Goal: Contribute content: Add original content to the website for others to see

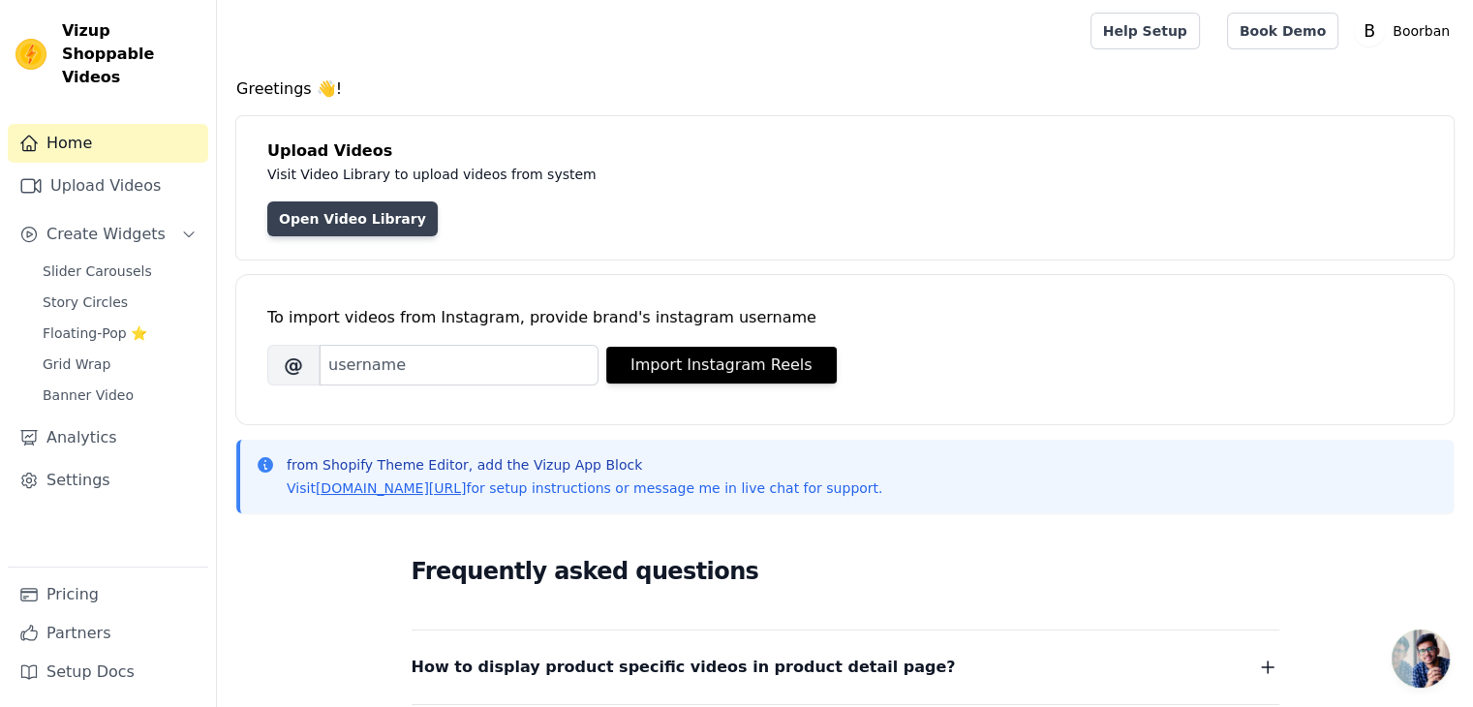
click at [364, 222] on link "Open Video Library" at bounding box center [352, 218] width 170 height 35
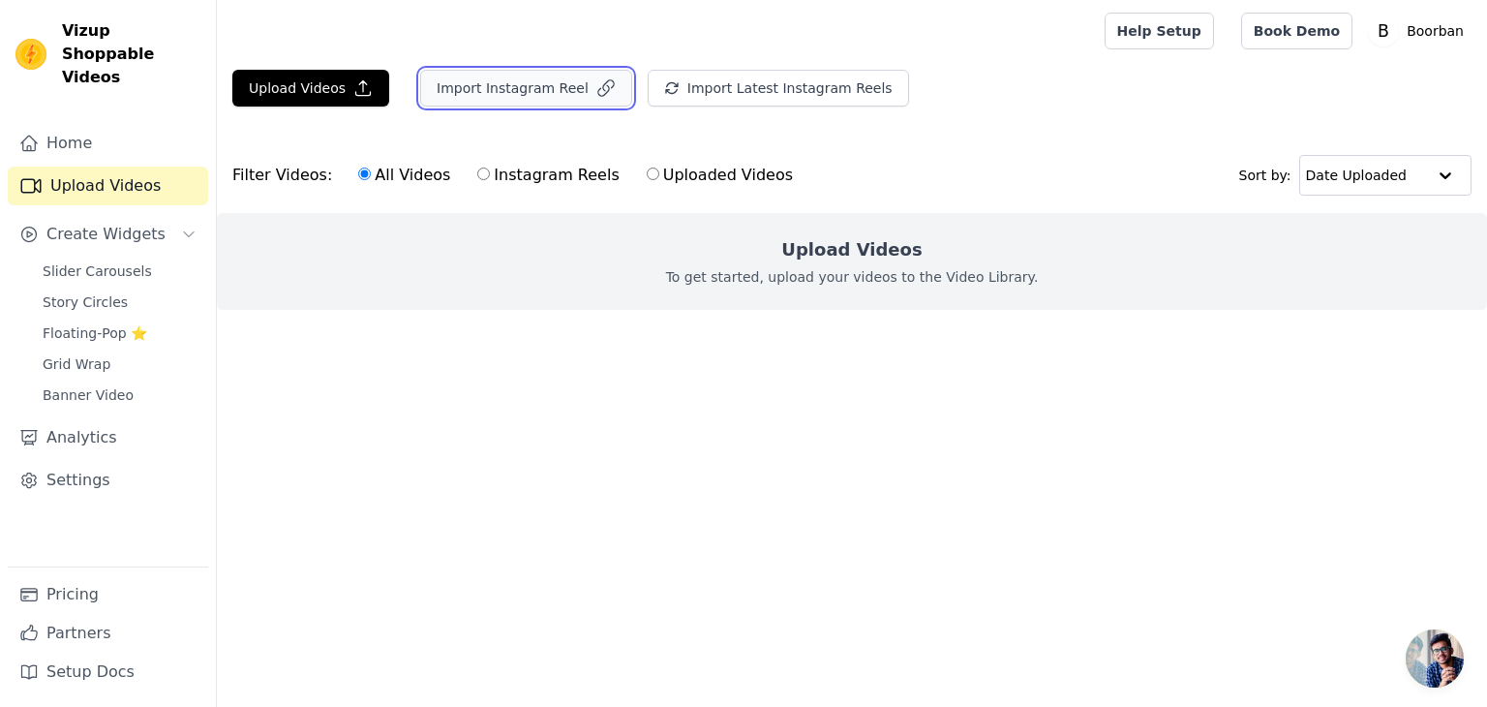
click at [597, 88] on icon "button" at bounding box center [606, 87] width 19 height 19
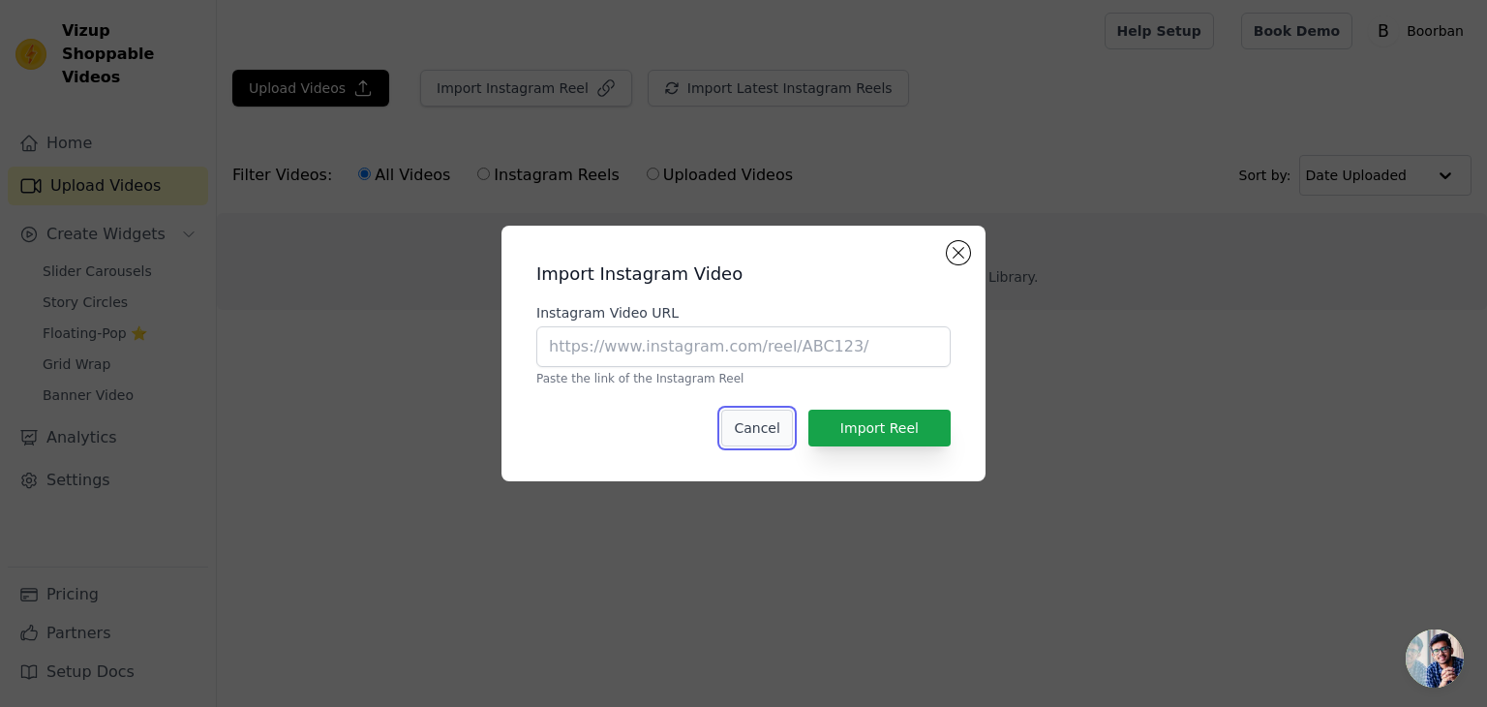
click at [777, 438] on button "Cancel" at bounding box center [756, 428] width 71 height 37
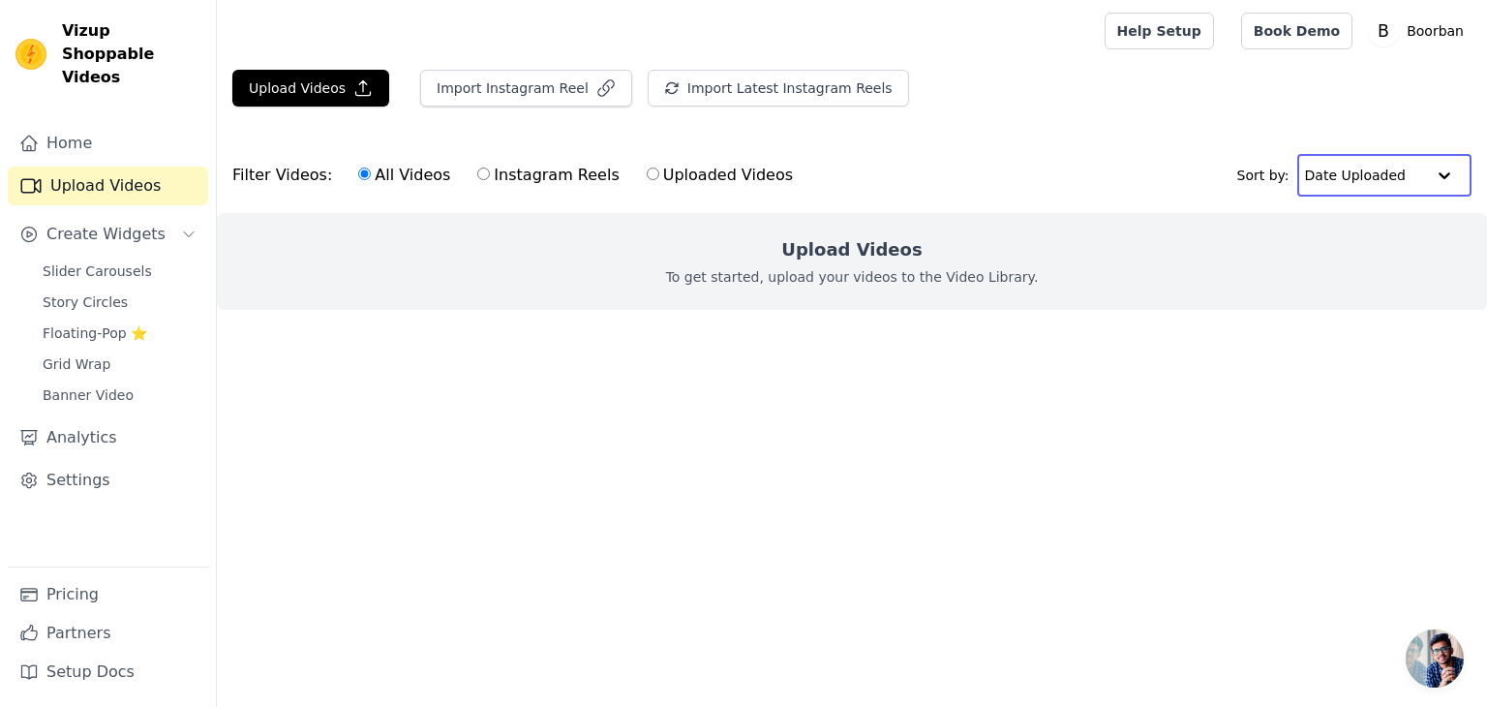
click at [1392, 170] on input "text" at bounding box center [1365, 175] width 120 height 39
click at [548, 97] on button "Import Instagram Reel" at bounding box center [526, 88] width 212 height 37
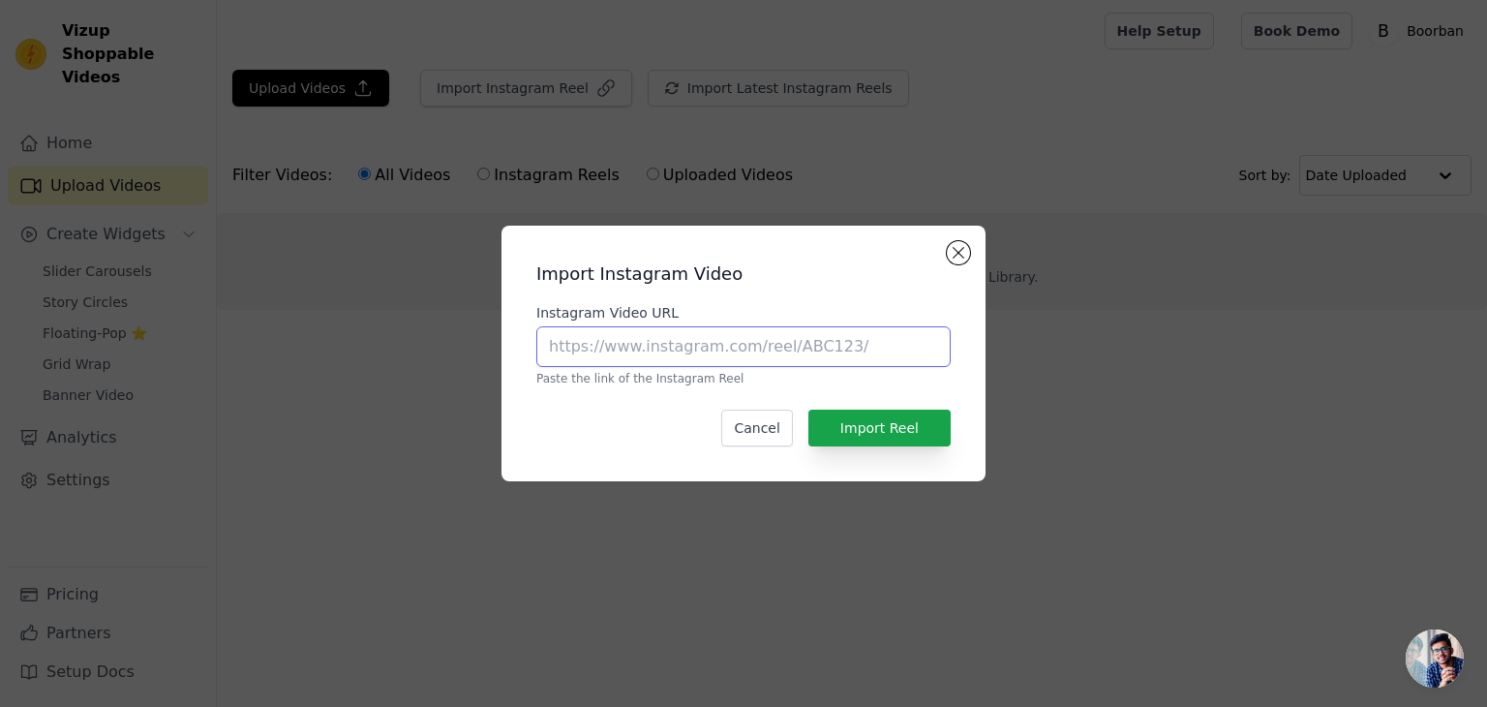
click at [738, 353] on input "Instagram Video URL" at bounding box center [744, 346] width 414 height 41
paste input "https://www.instagram.com/reel/DNGxTYfikzi/"
type input "https://www.instagram.com/reel/DNGxTYfikzi/"
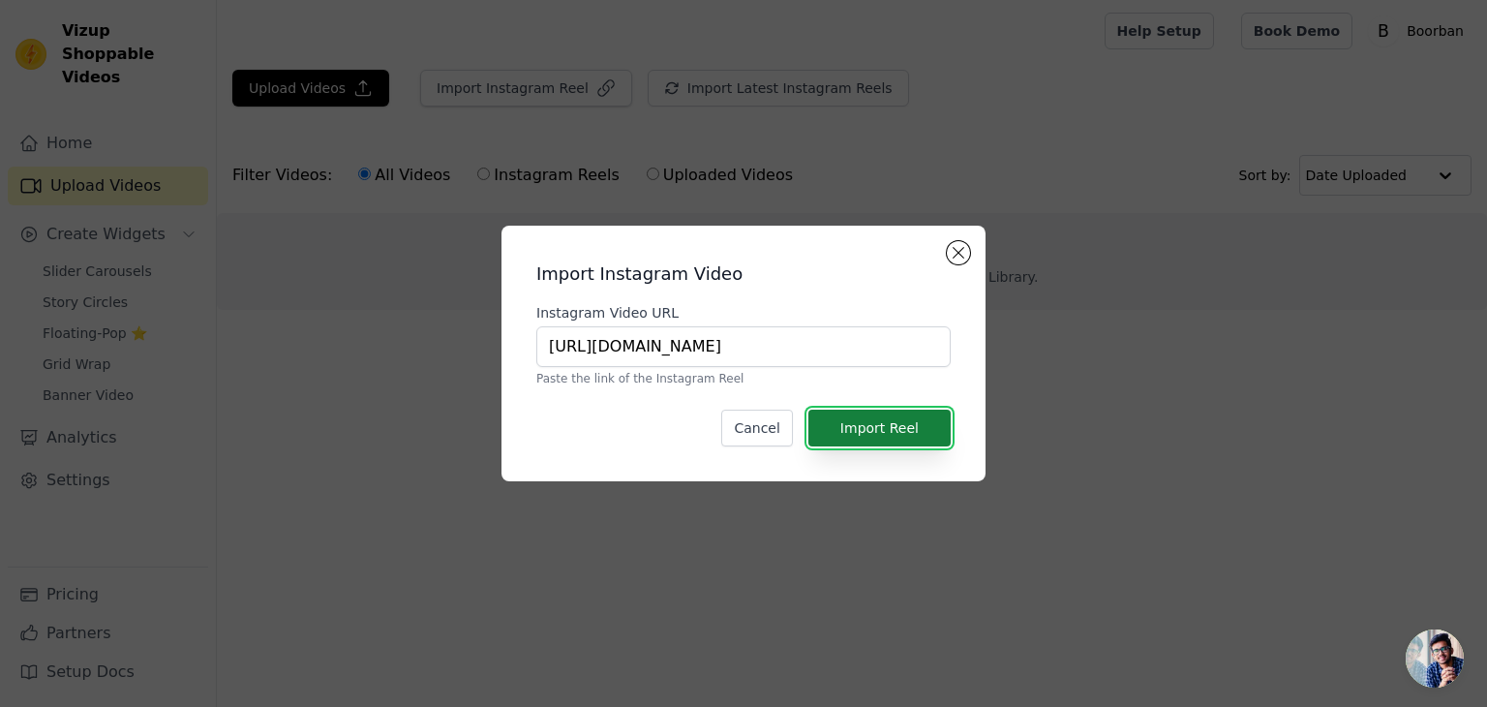
click at [922, 432] on button "Import Reel" at bounding box center [880, 428] width 142 height 37
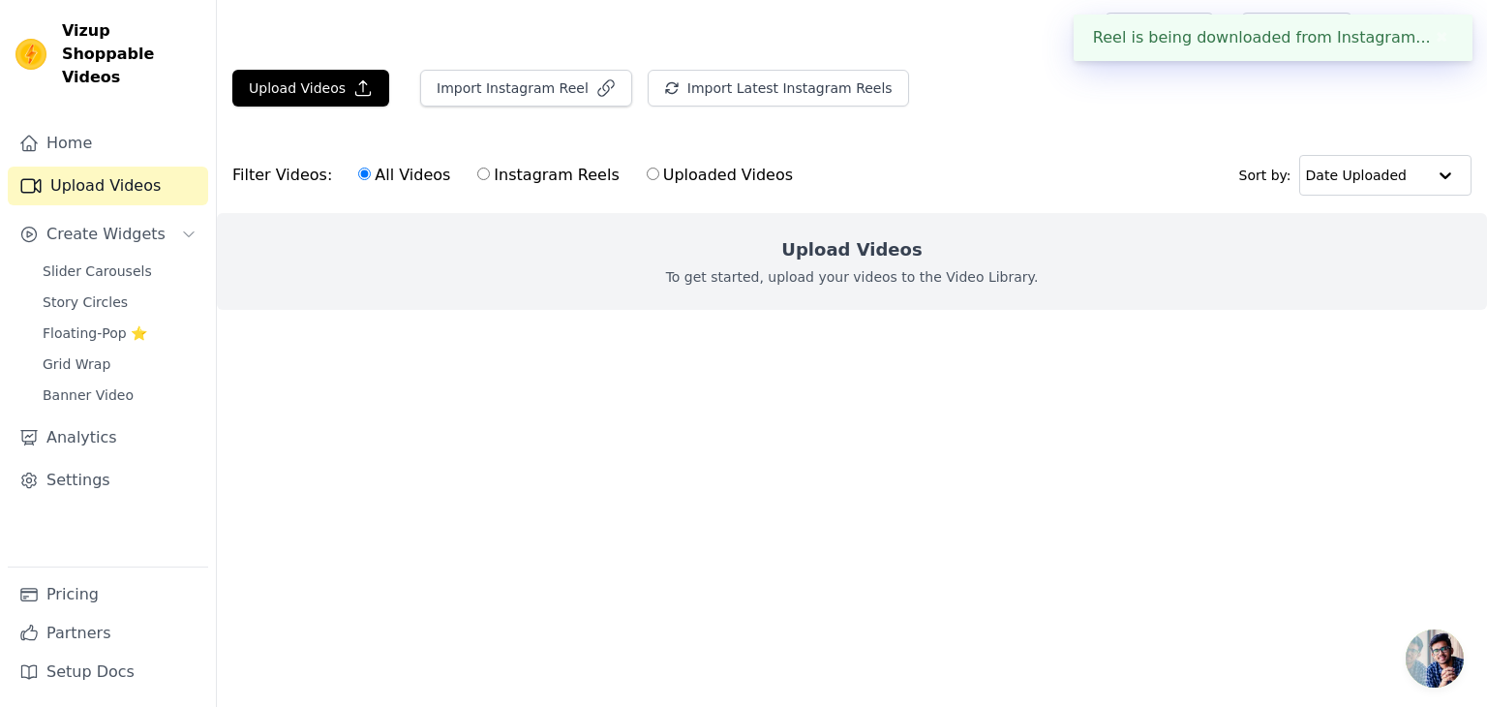
click at [1432, 41] on button "✖" at bounding box center [1442, 37] width 22 height 23
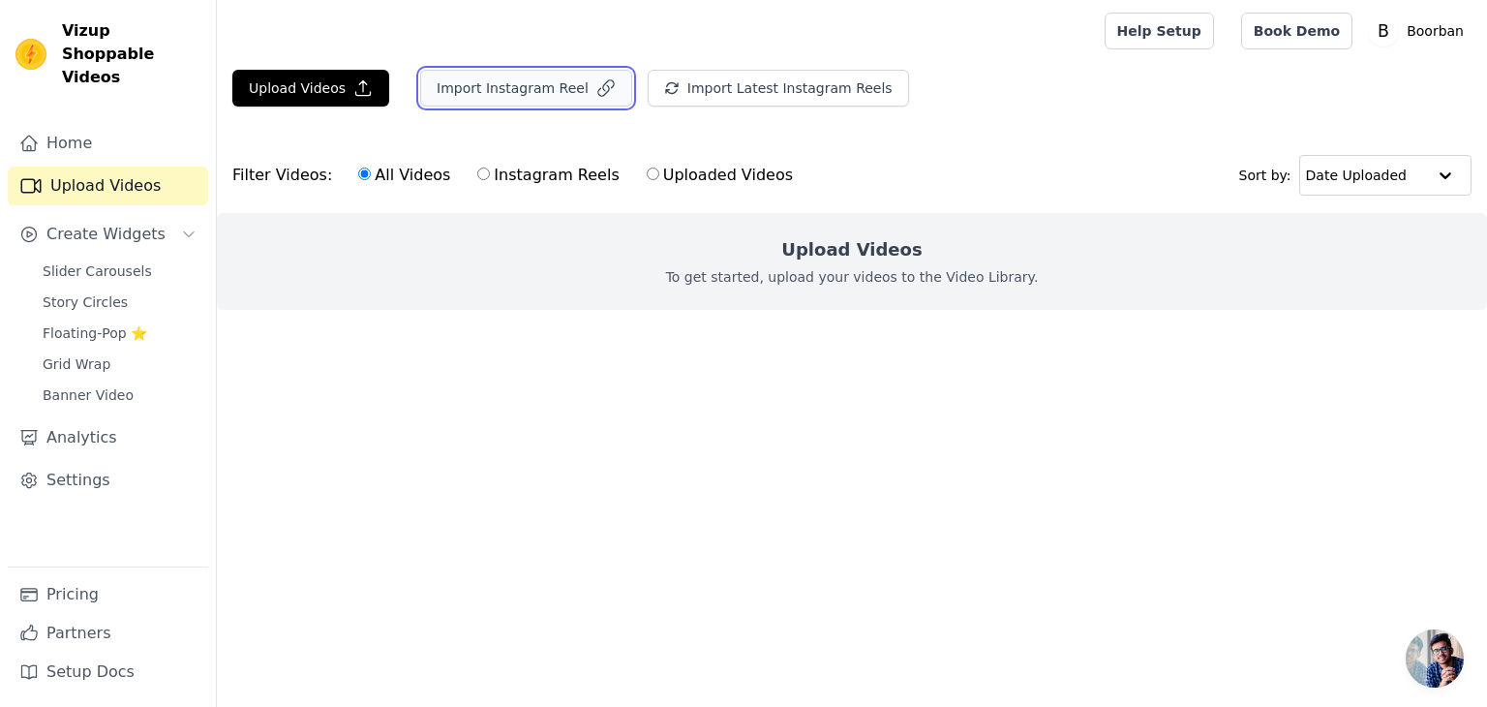
click at [518, 92] on button "Import Instagram Reel" at bounding box center [526, 88] width 212 height 37
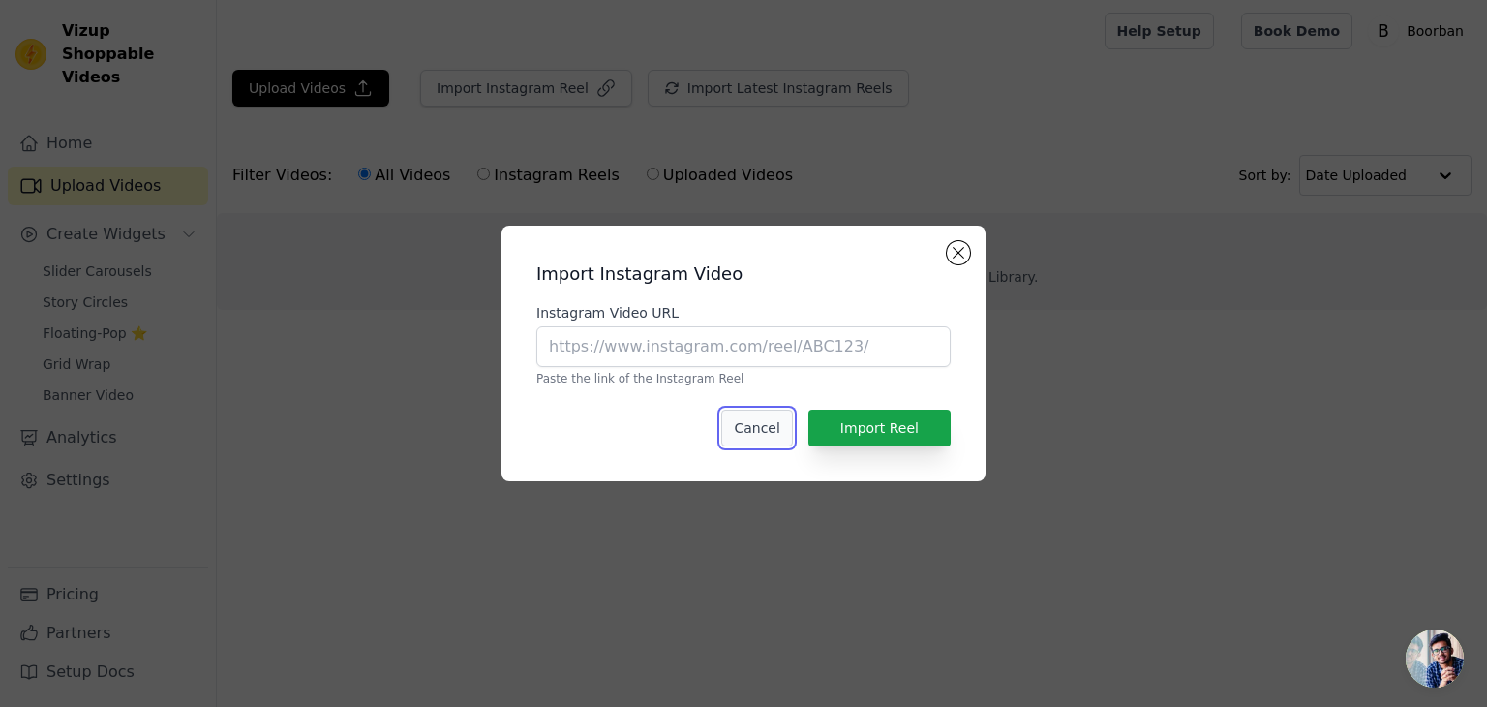
click at [767, 432] on button "Cancel" at bounding box center [756, 428] width 71 height 37
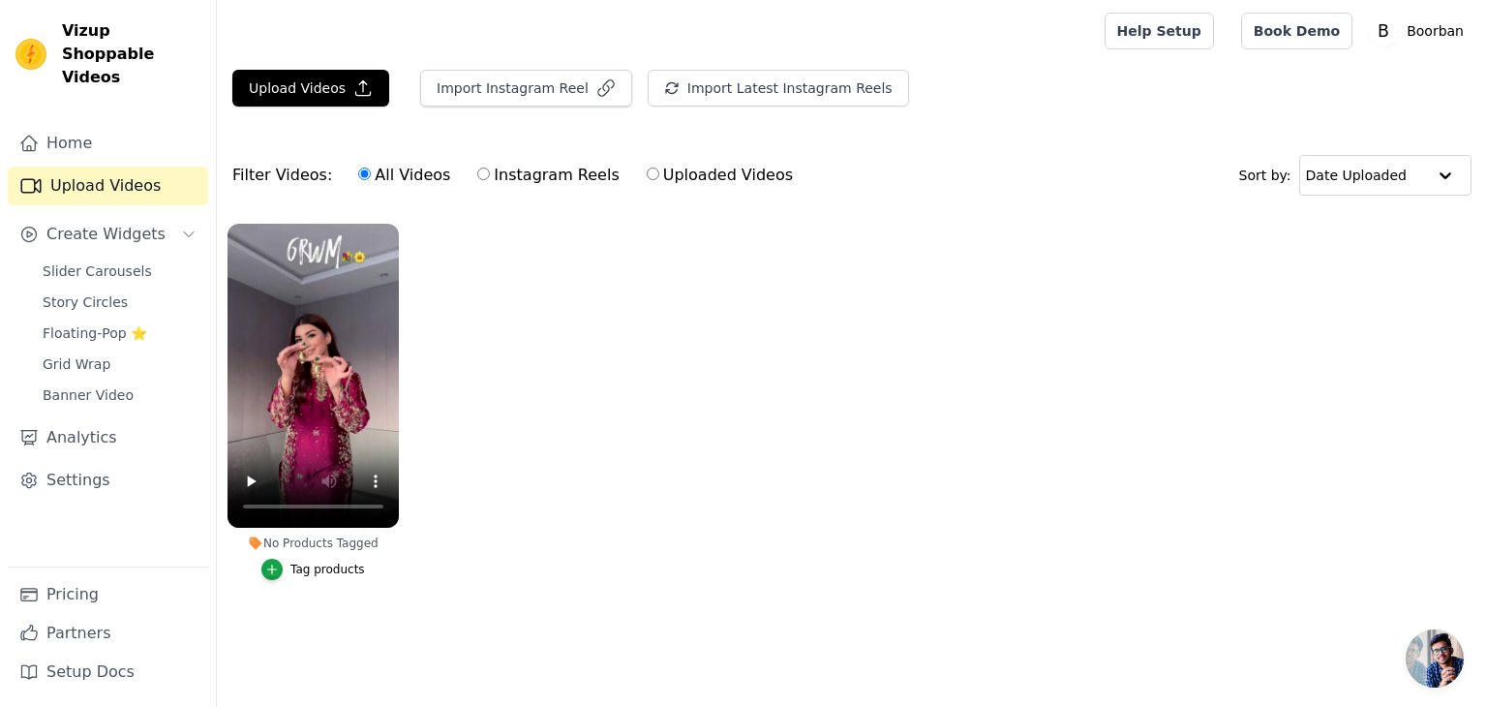
click at [314, 568] on div "Tag products" at bounding box center [328, 569] width 75 height 15
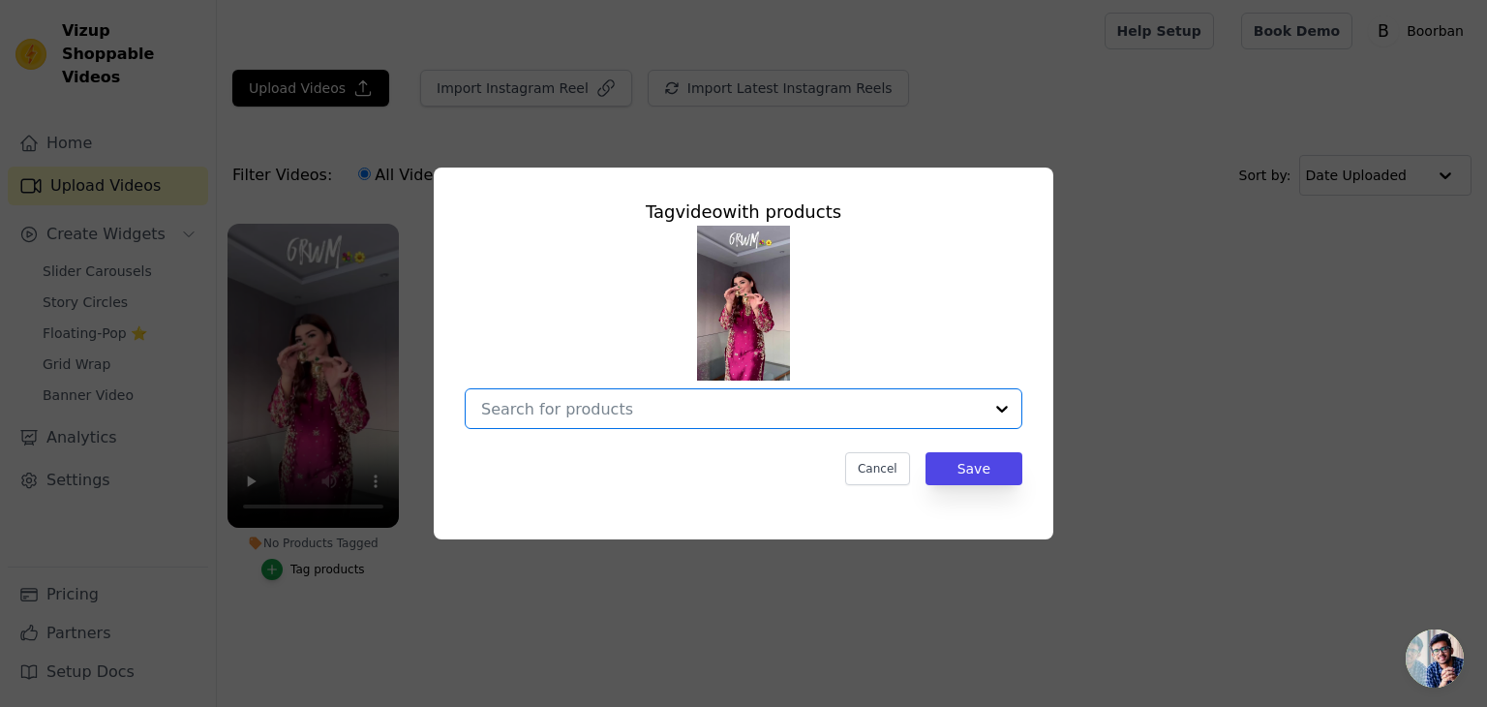
click at [740, 414] on input "No Products Tagged Tag video with products Option undefined, selected. Select i…" at bounding box center [732, 409] width 502 height 18
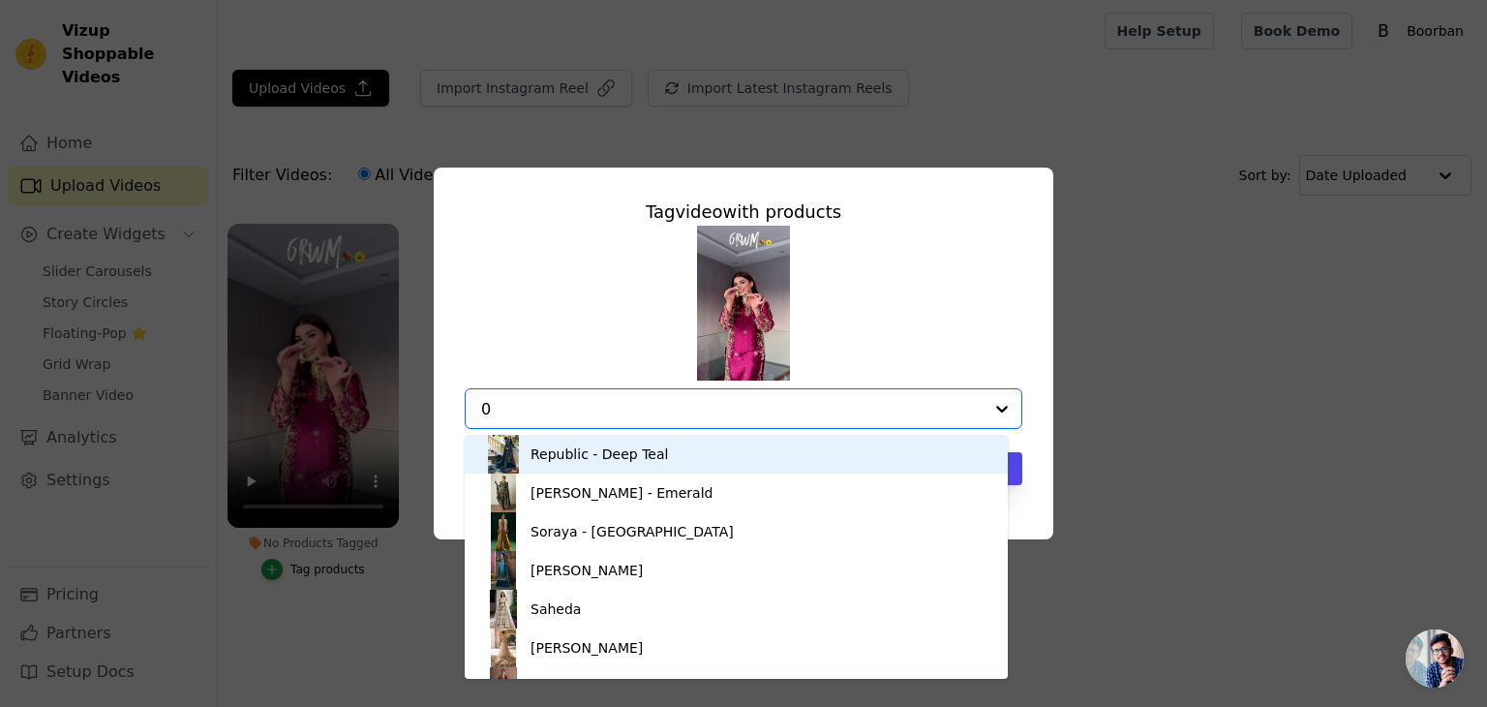
type input "02"
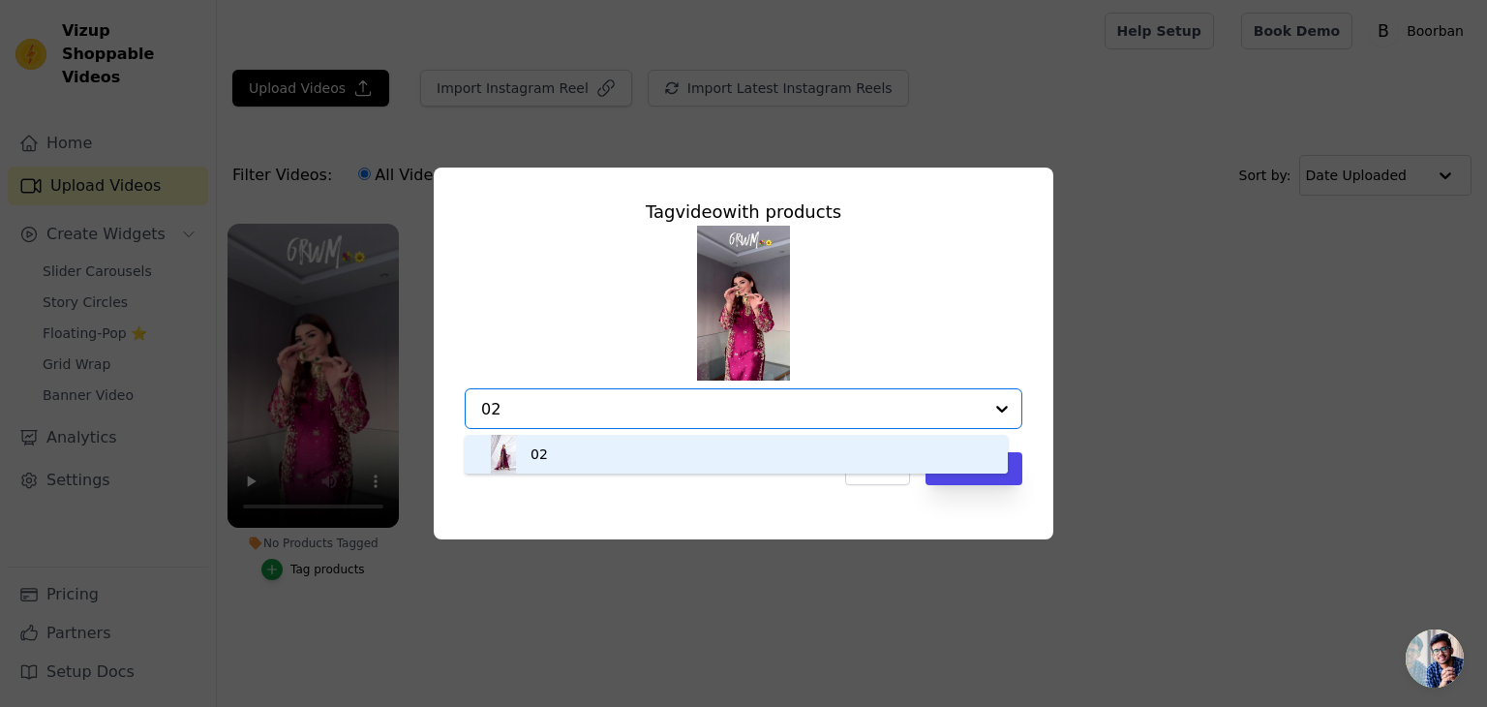
click at [647, 468] on div "02" at bounding box center [736, 454] width 505 height 39
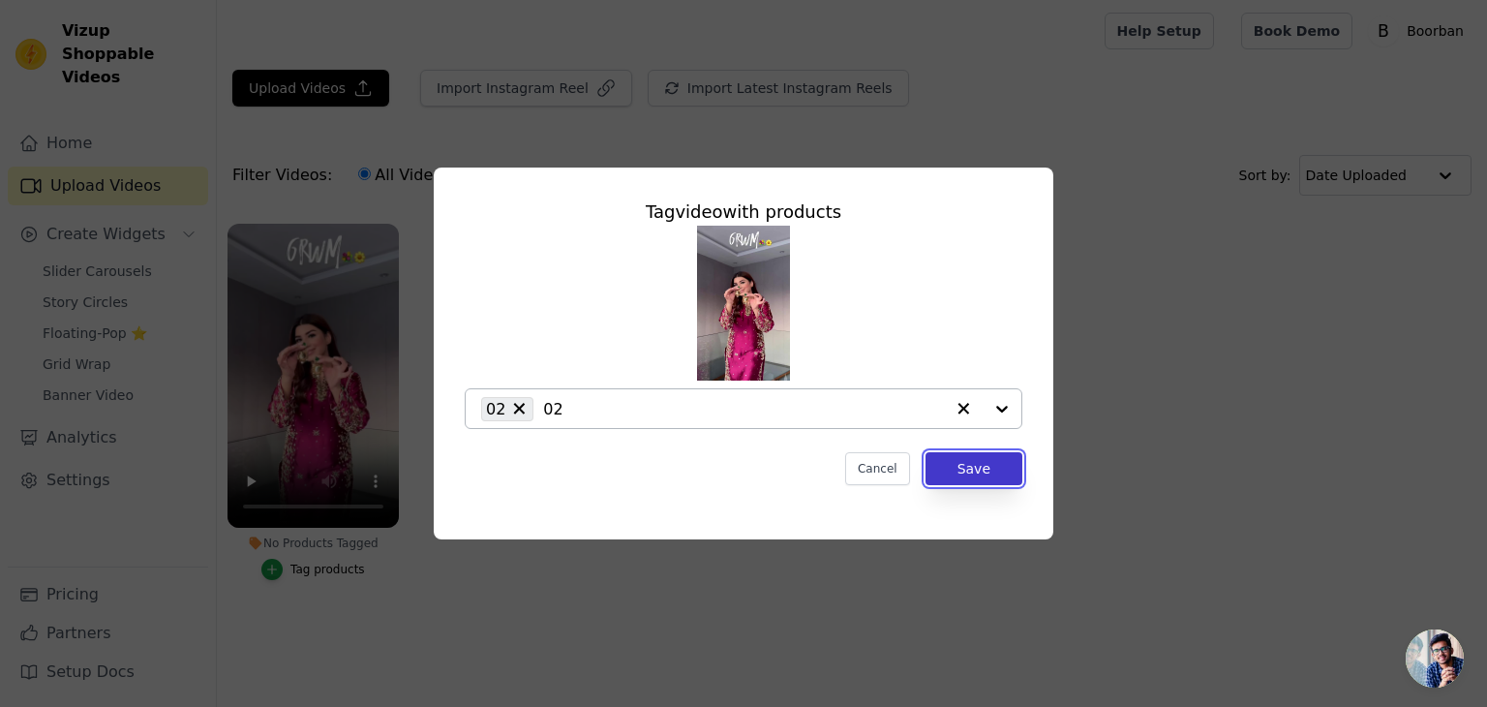
click at [958, 470] on button "Save" at bounding box center [974, 468] width 97 height 33
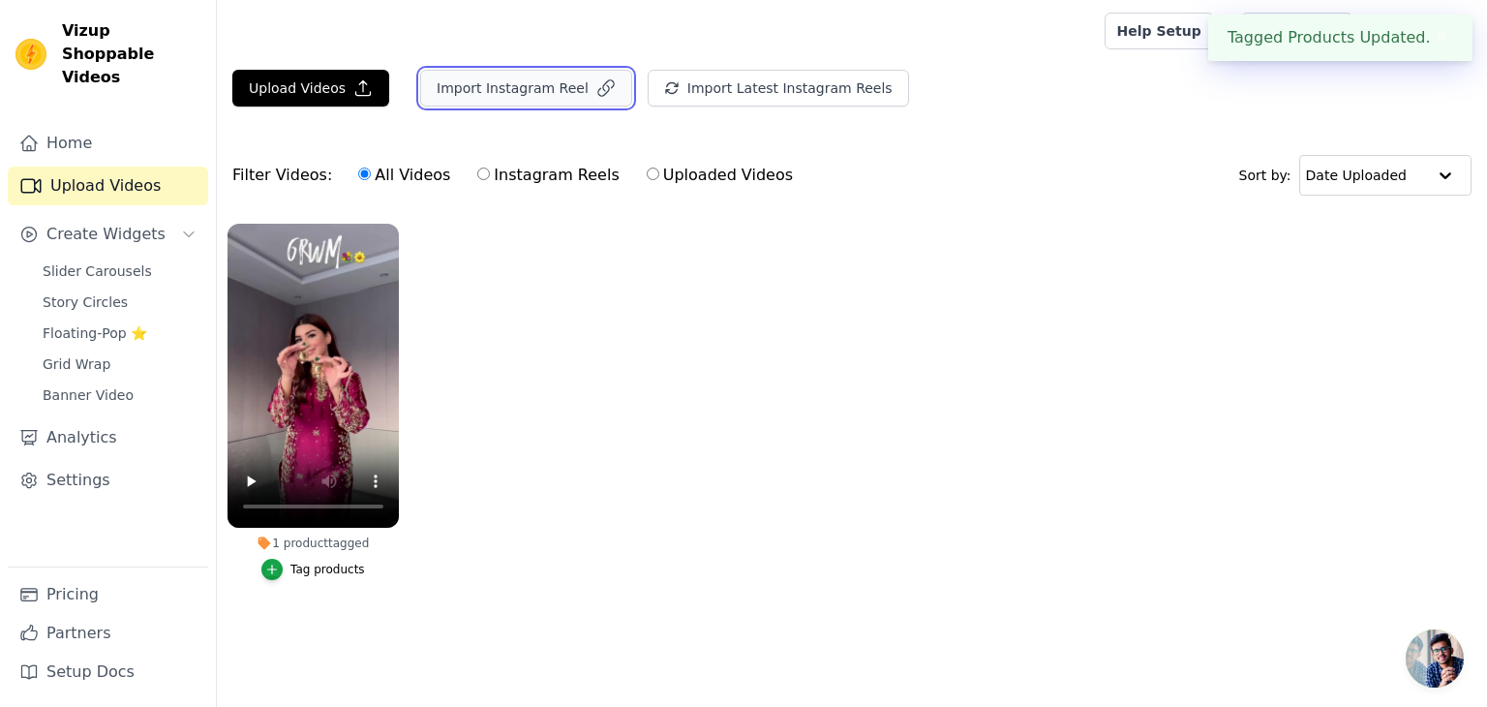
click at [547, 84] on button "Import Instagram Reel" at bounding box center [526, 88] width 212 height 37
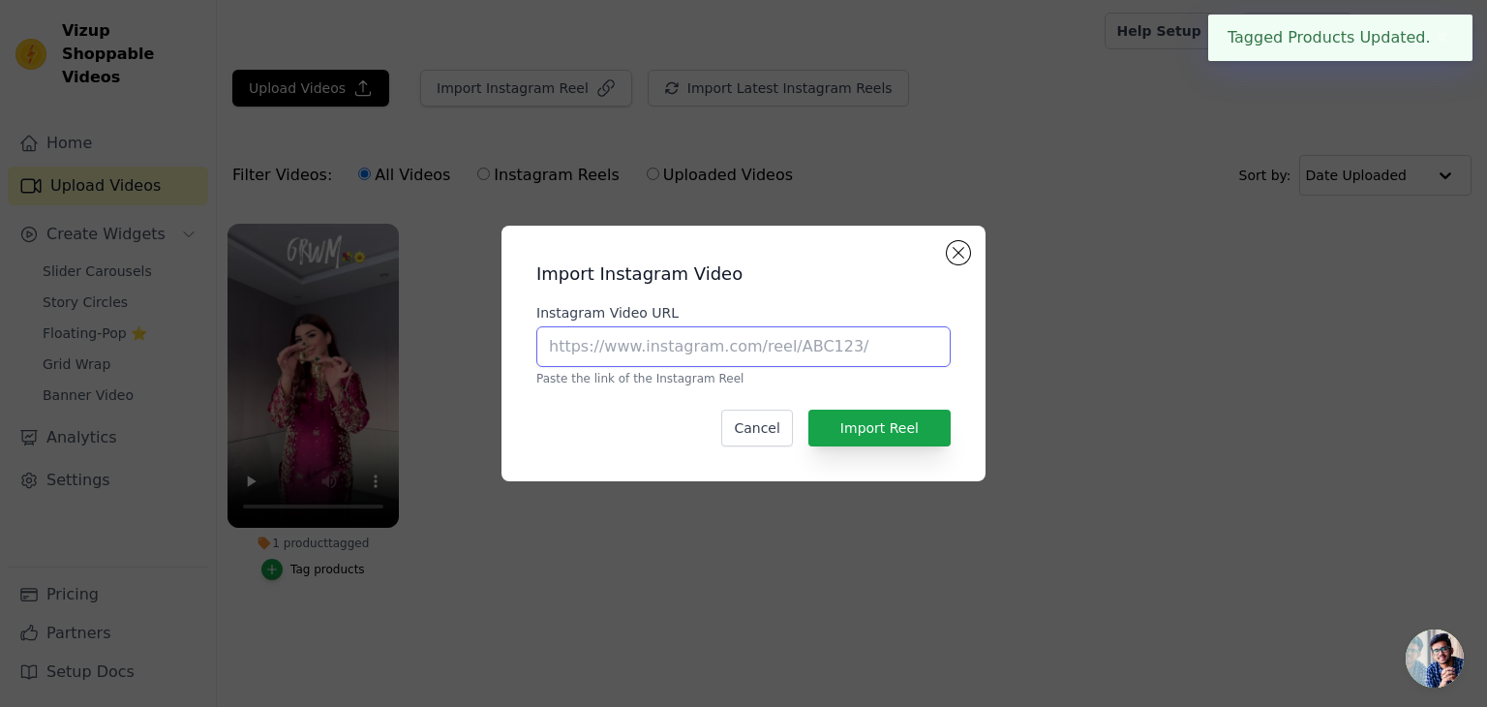
click at [753, 343] on input "Instagram Video URL" at bounding box center [744, 346] width 414 height 41
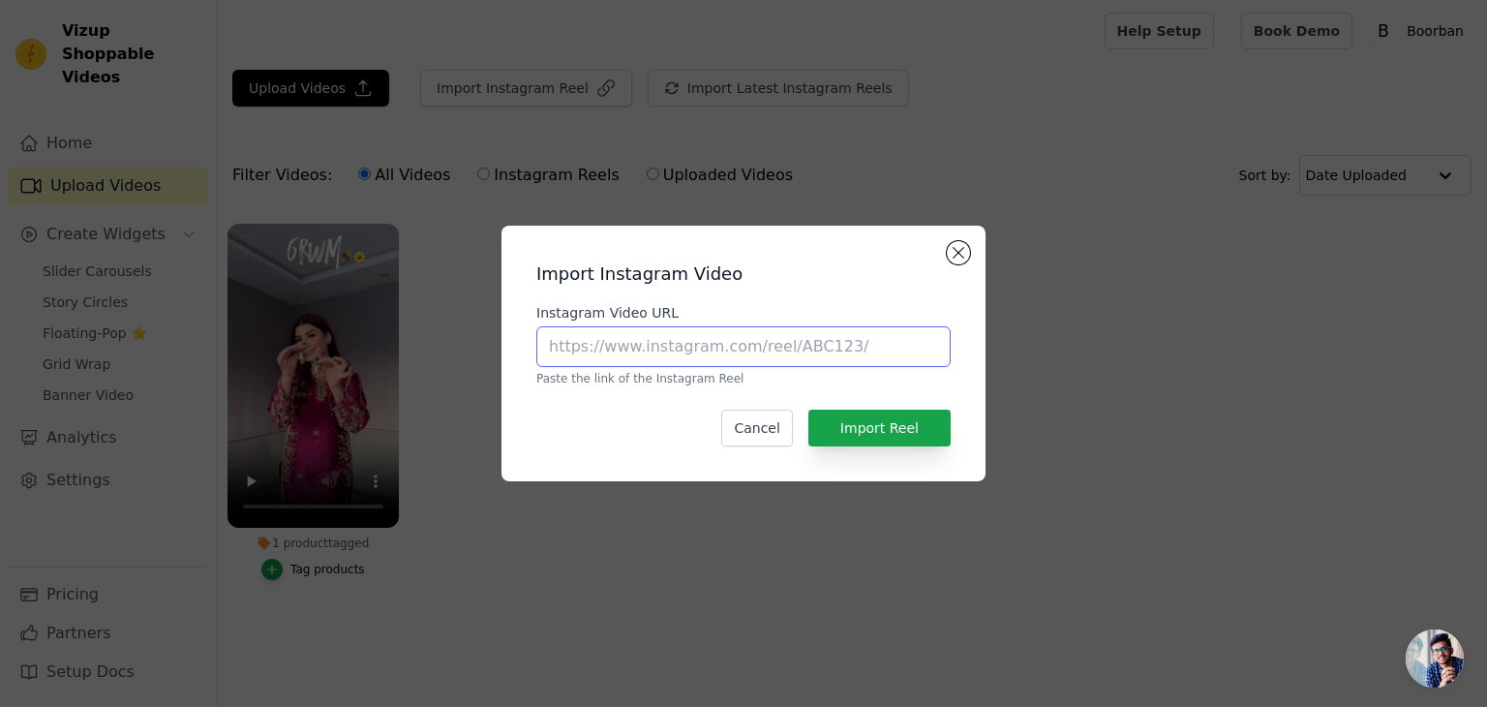
paste input "https://www.instagram.com/reel/DLP7wNMtSCE/"
type input "https://www.instagram.com/reel/DLP7wNMtSCE/"
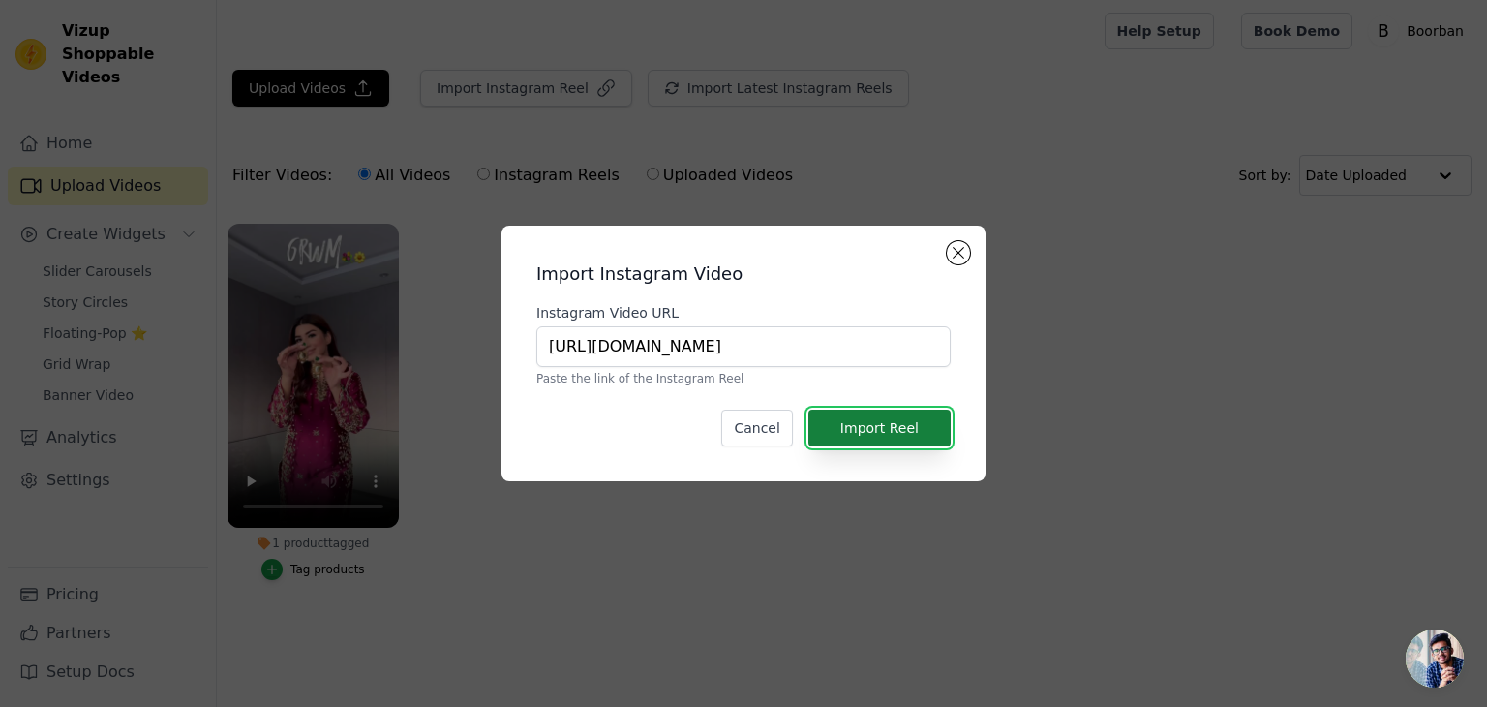
click at [887, 429] on button "Import Reel" at bounding box center [880, 428] width 142 height 37
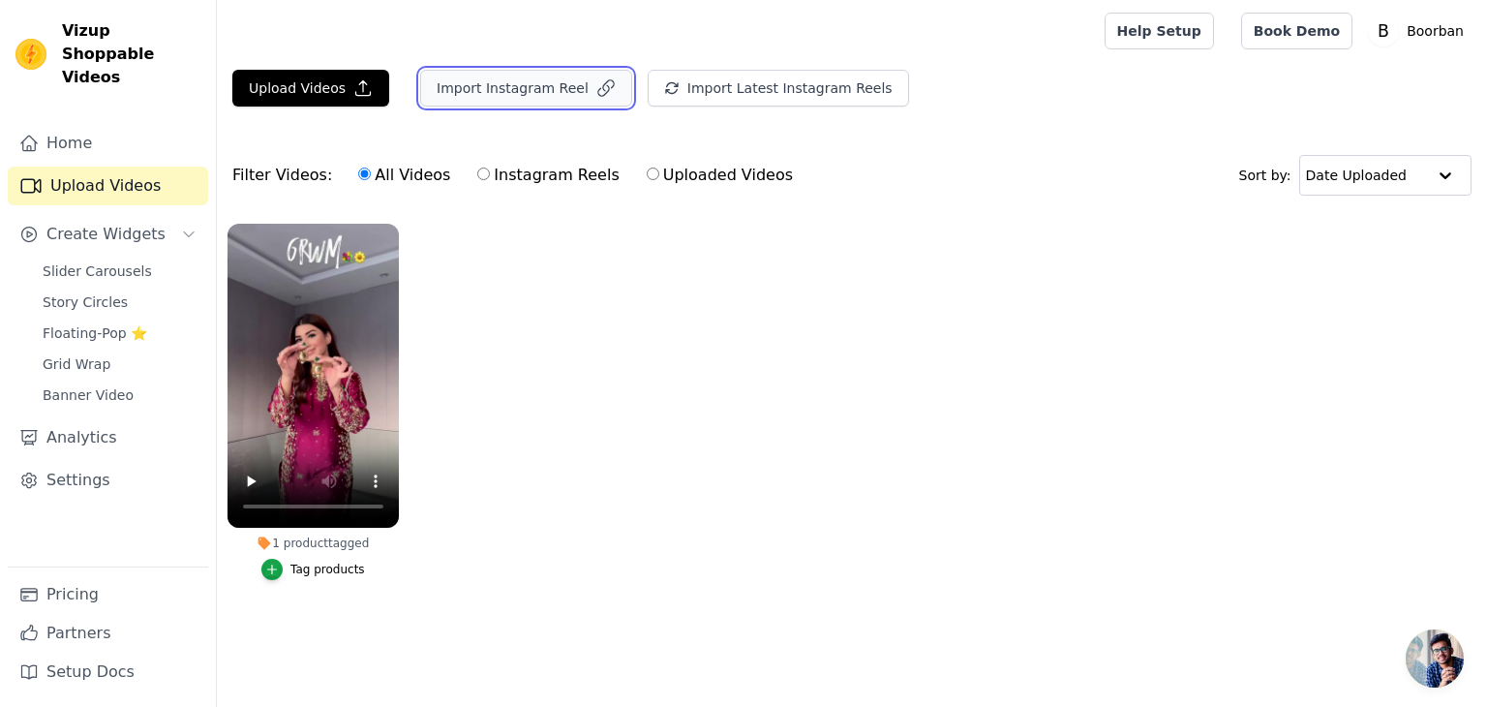
click at [537, 77] on button "Import Instagram Reel" at bounding box center [526, 88] width 212 height 37
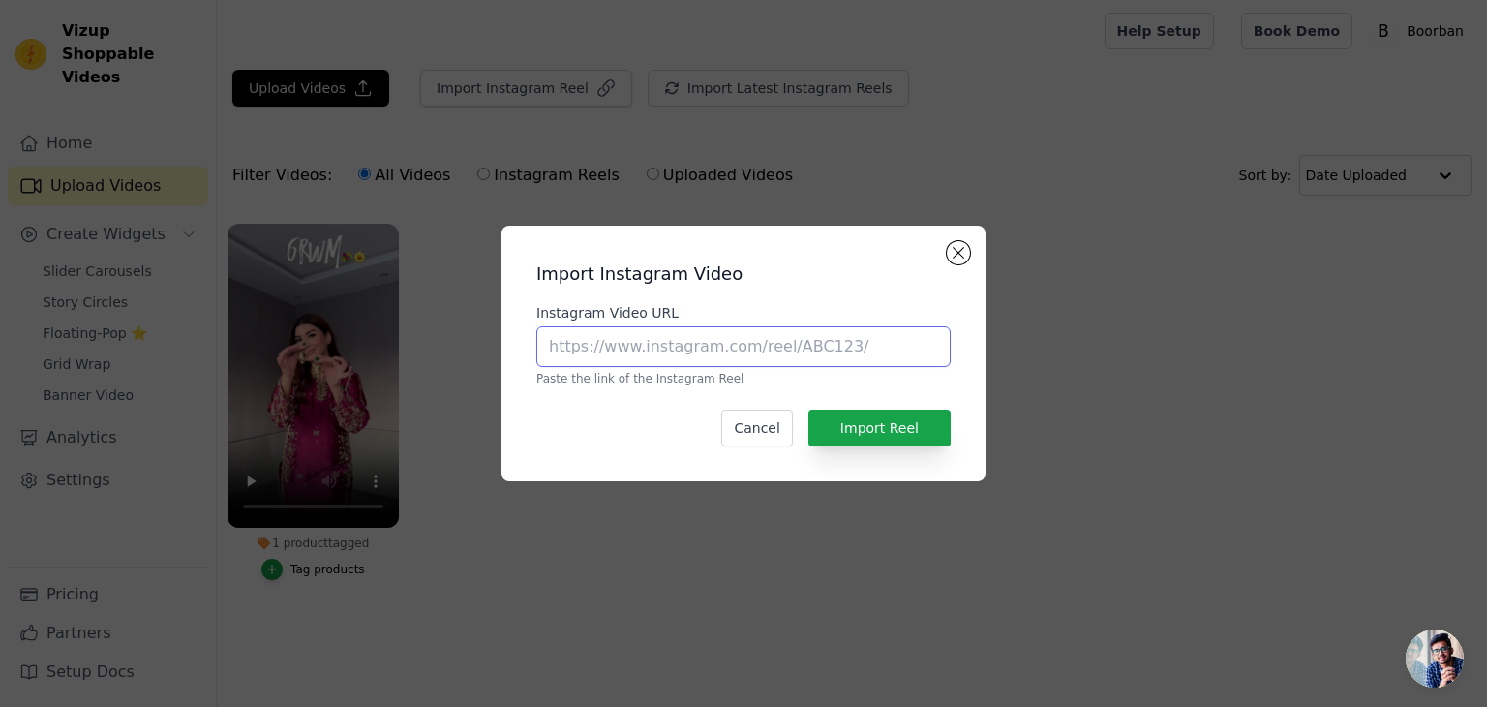
click at [769, 349] on input "Instagram Video URL" at bounding box center [744, 346] width 414 height 41
paste input "https://www.instagram.com/reel/DI4ITYSCpXA/"
type input "https://www.instagram.com/reel/DI4ITYSCpXA/"
click at [891, 407] on div "Import Instagram Video Instagram Video URL https://www.instagram.com/reel/DI4IT…" at bounding box center [743, 353] width 453 height 225
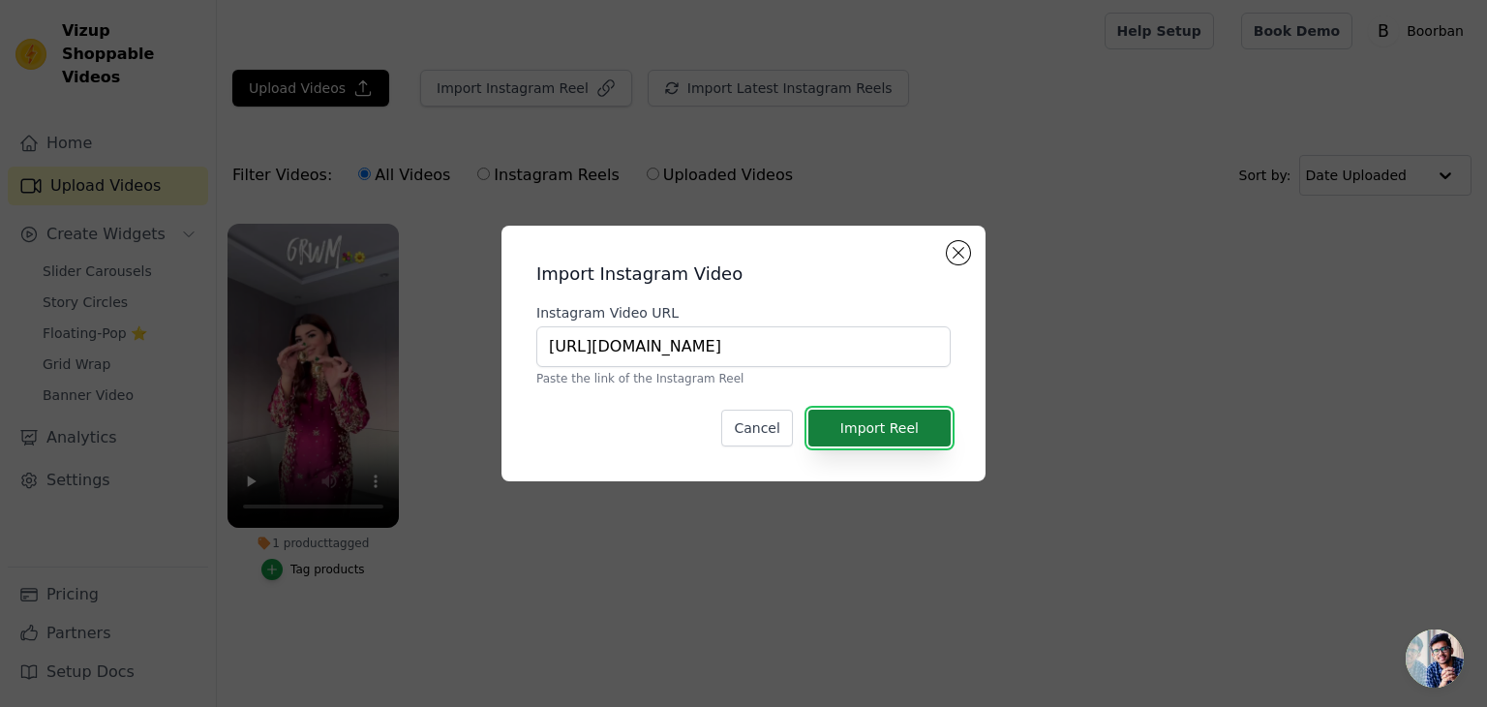
click at [887, 429] on button "Import Reel" at bounding box center [880, 428] width 142 height 37
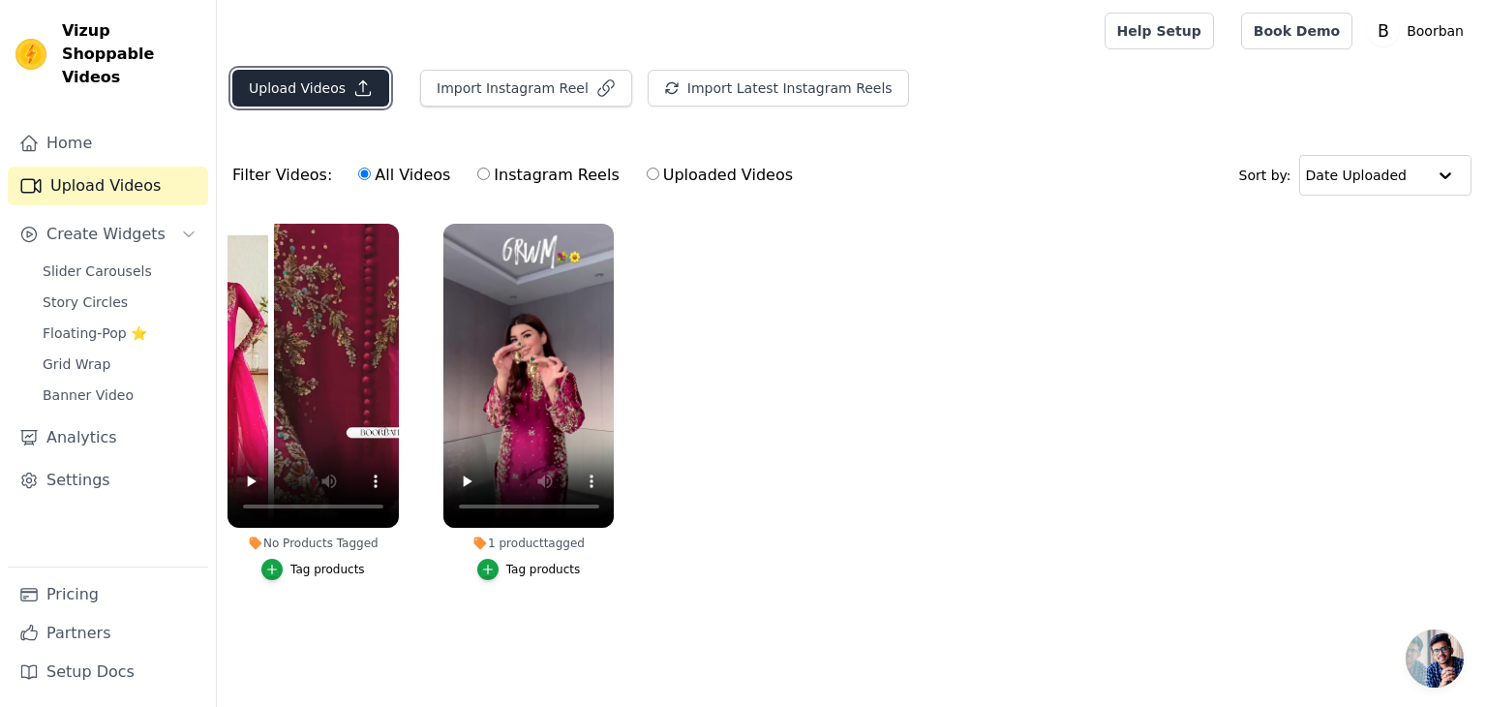
click at [302, 94] on button "Upload Videos" at bounding box center [310, 88] width 157 height 37
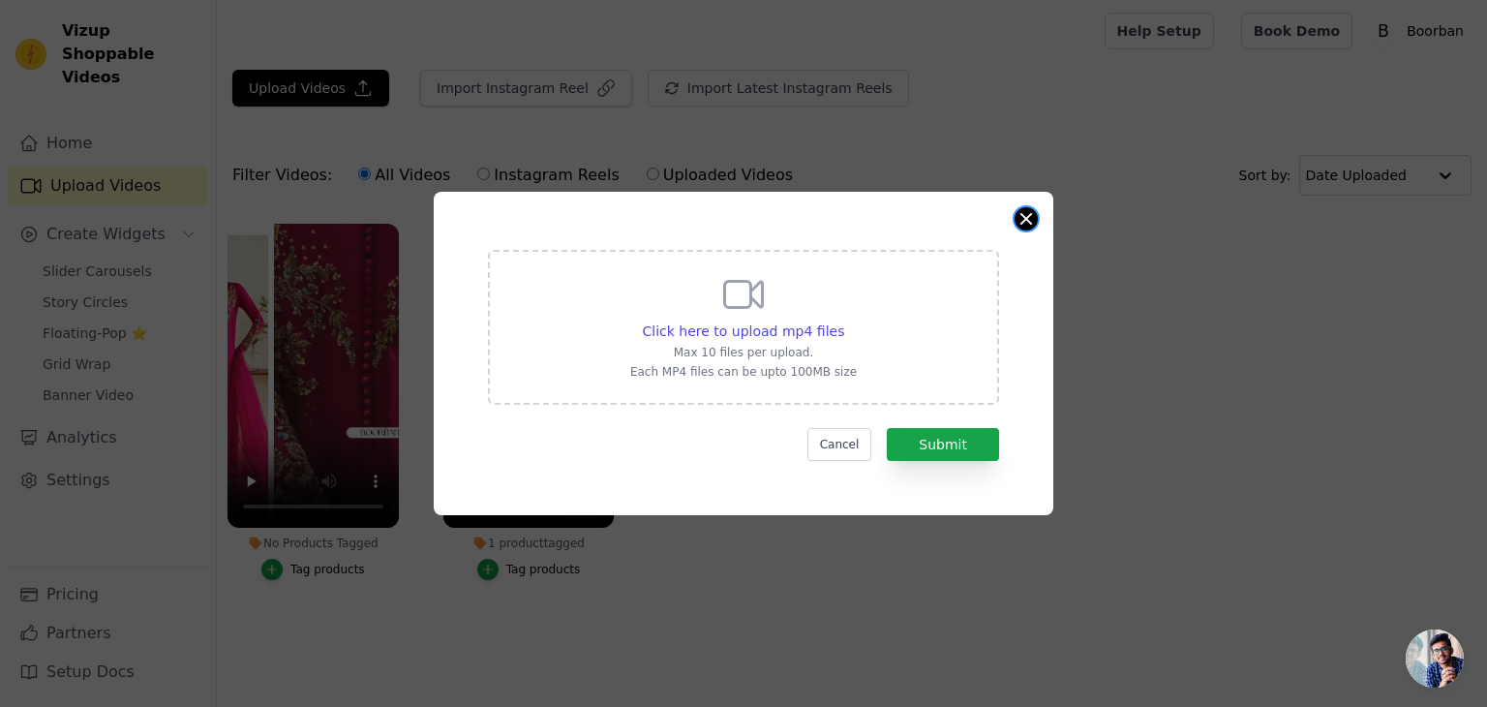
click at [1021, 210] on button "Close modal" at bounding box center [1026, 218] width 23 height 23
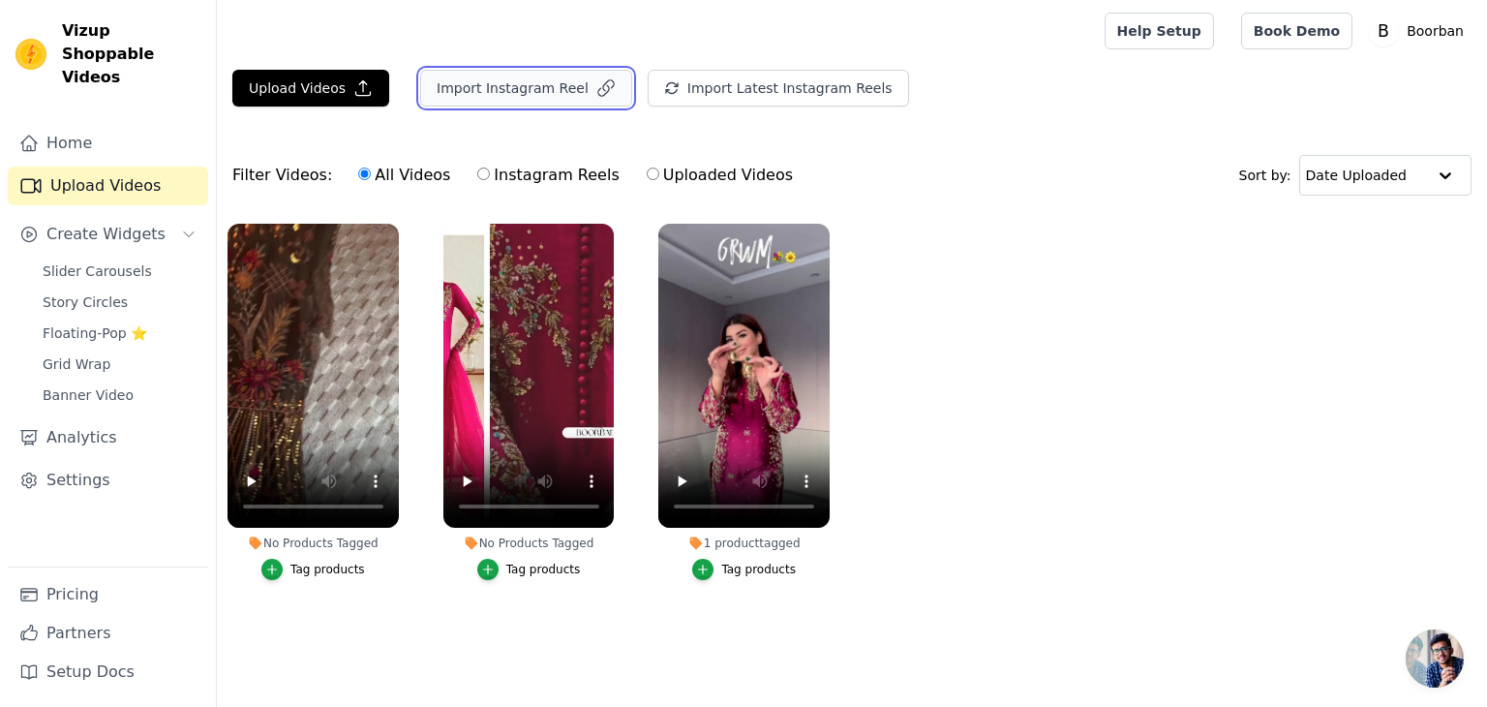
click at [509, 84] on button "Import Instagram Reel" at bounding box center [526, 88] width 212 height 37
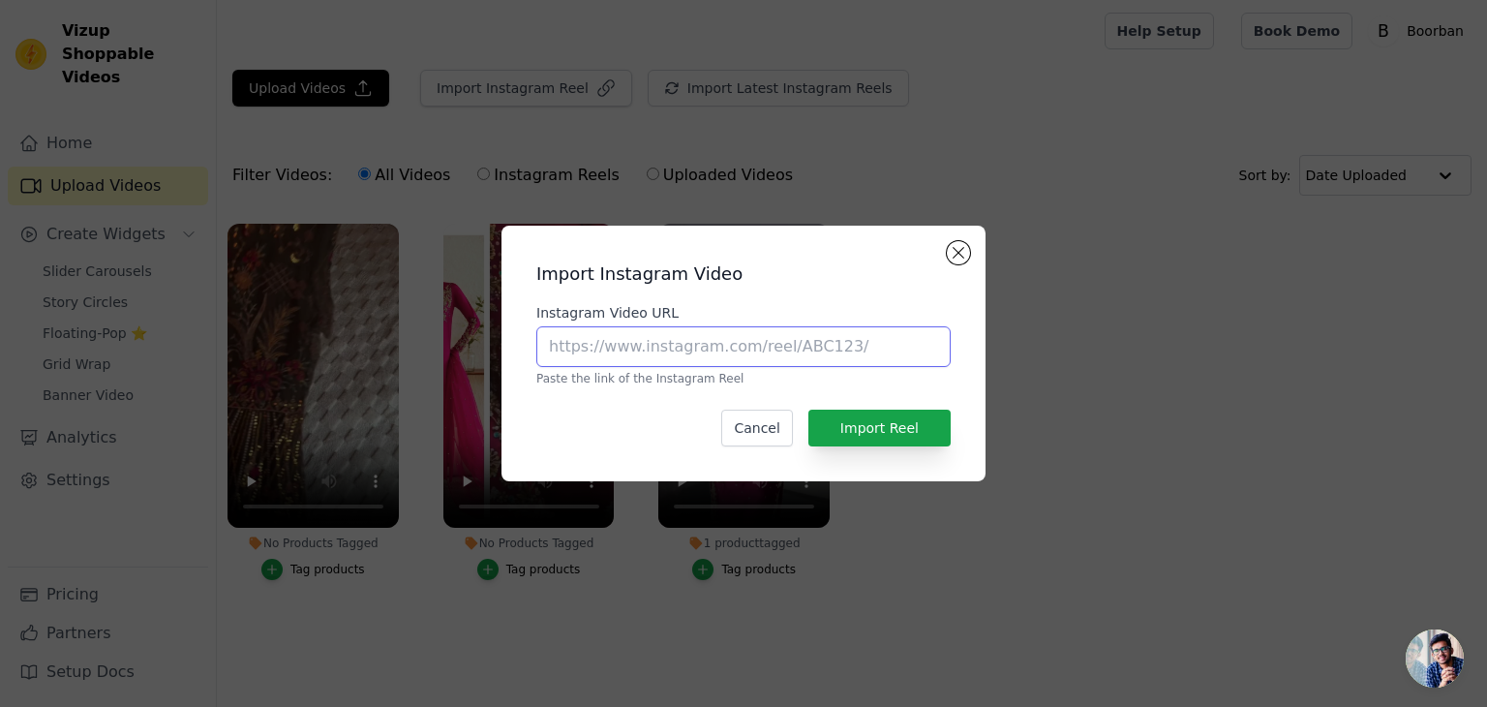
click at [843, 338] on input "Instagram Video URL" at bounding box center [744, 346] width 414 height 41
paste input "https://www.instagram.com/reel/DDKqgzfKhb-/"
type input "https://www.instagram.com/reel/DDKqgzfKhb-/"
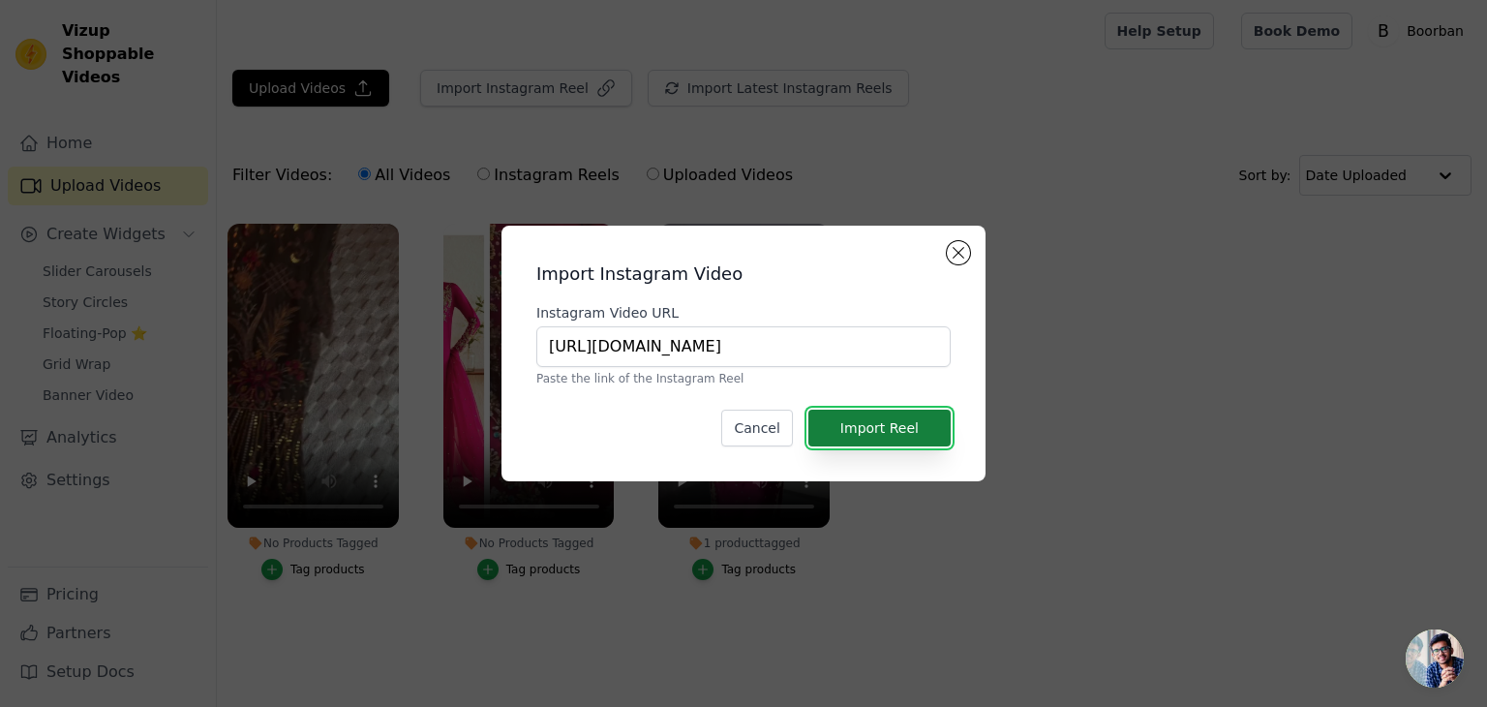
click at [895, 424] on button "Import Reel" at bounding box center [880, 428] width 142 height 37
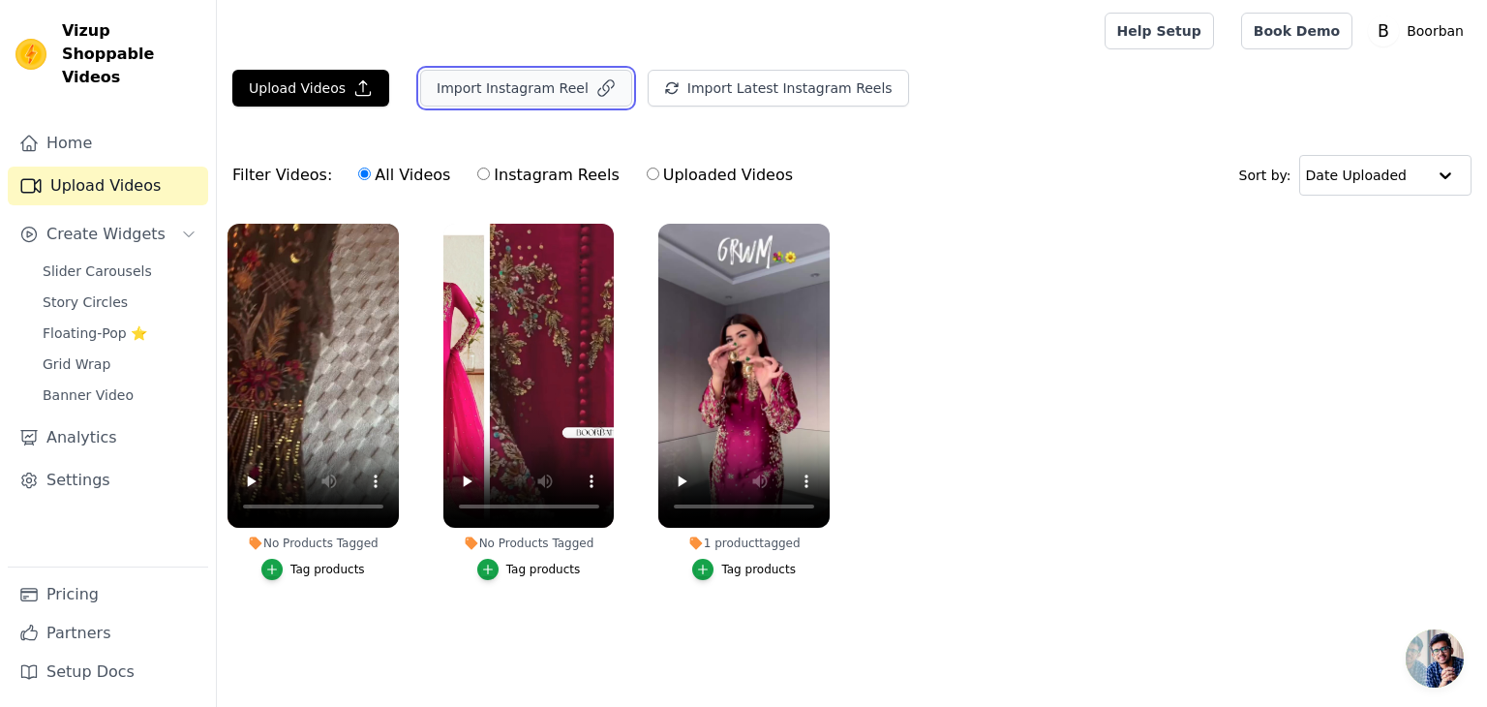
click at [573, 83] on button "Import Instagram Reel" at bounding box center [526, 88] width 212 height 37
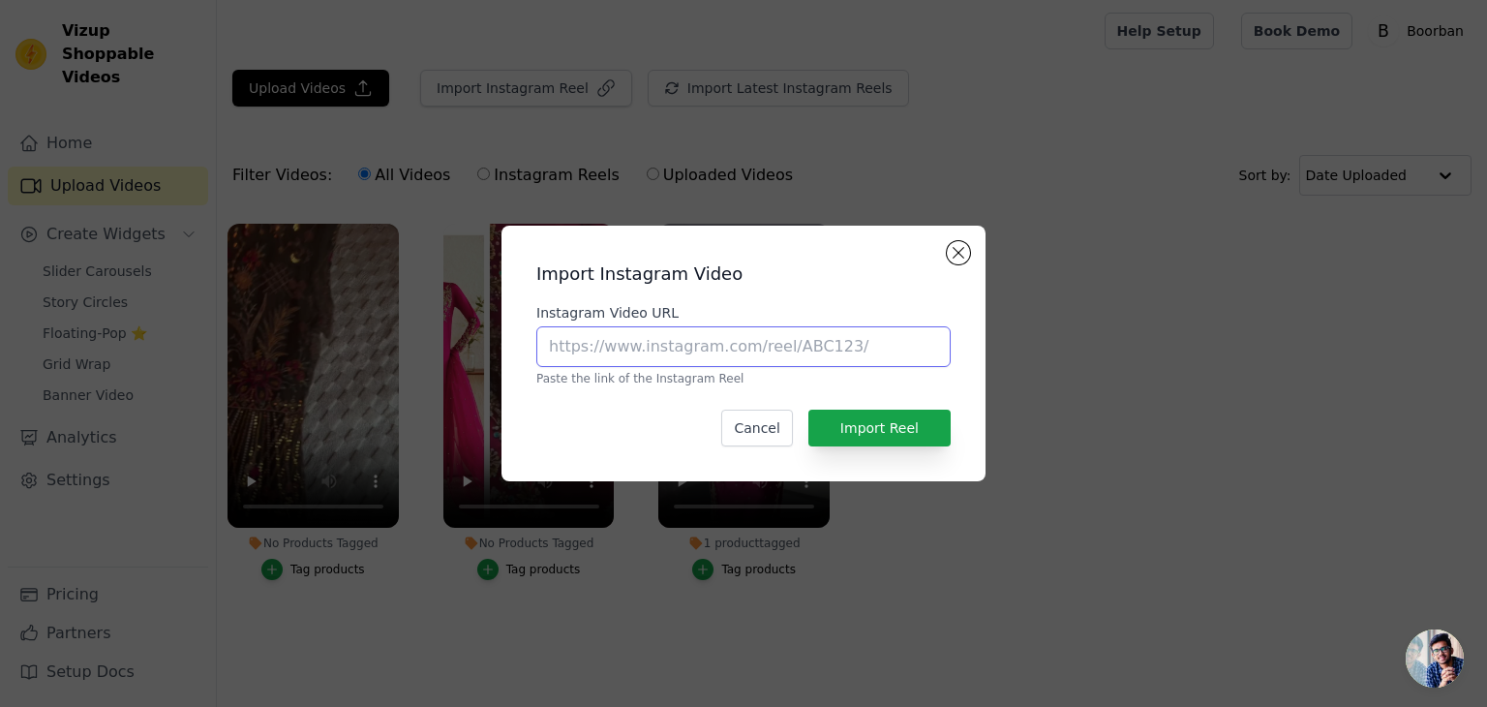
click at [792, 352] on input "Instagram Video URL" at bounding box center [744, 346] width 414 height 41
paste input "https://www.instagram.com/reel/DBJ2pc9pbkJ/"
type input "https://www.instagram.com/reel/DBJ2pc9pbkJ/"
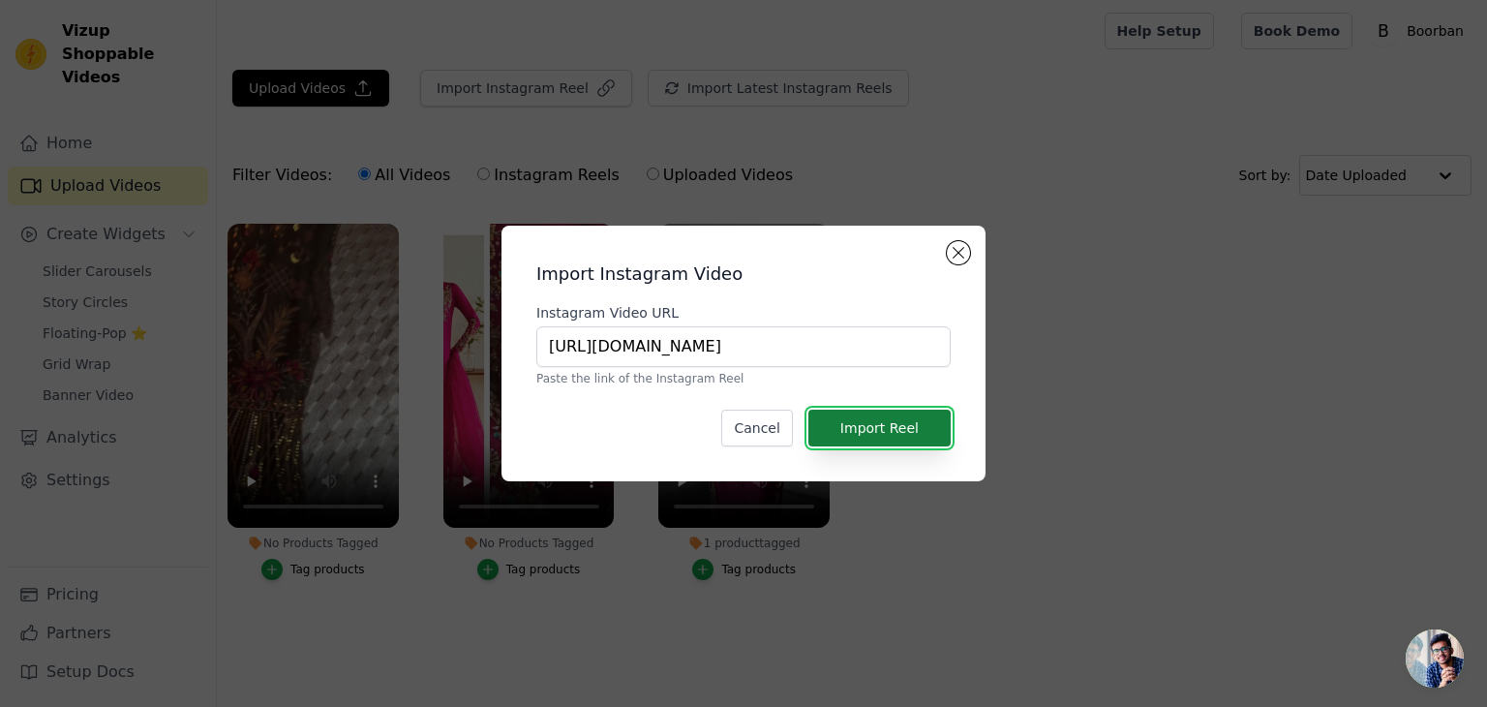
click at [911, 431] on button "Import Reel" at bounding box center [880, 428] width 142 height 37
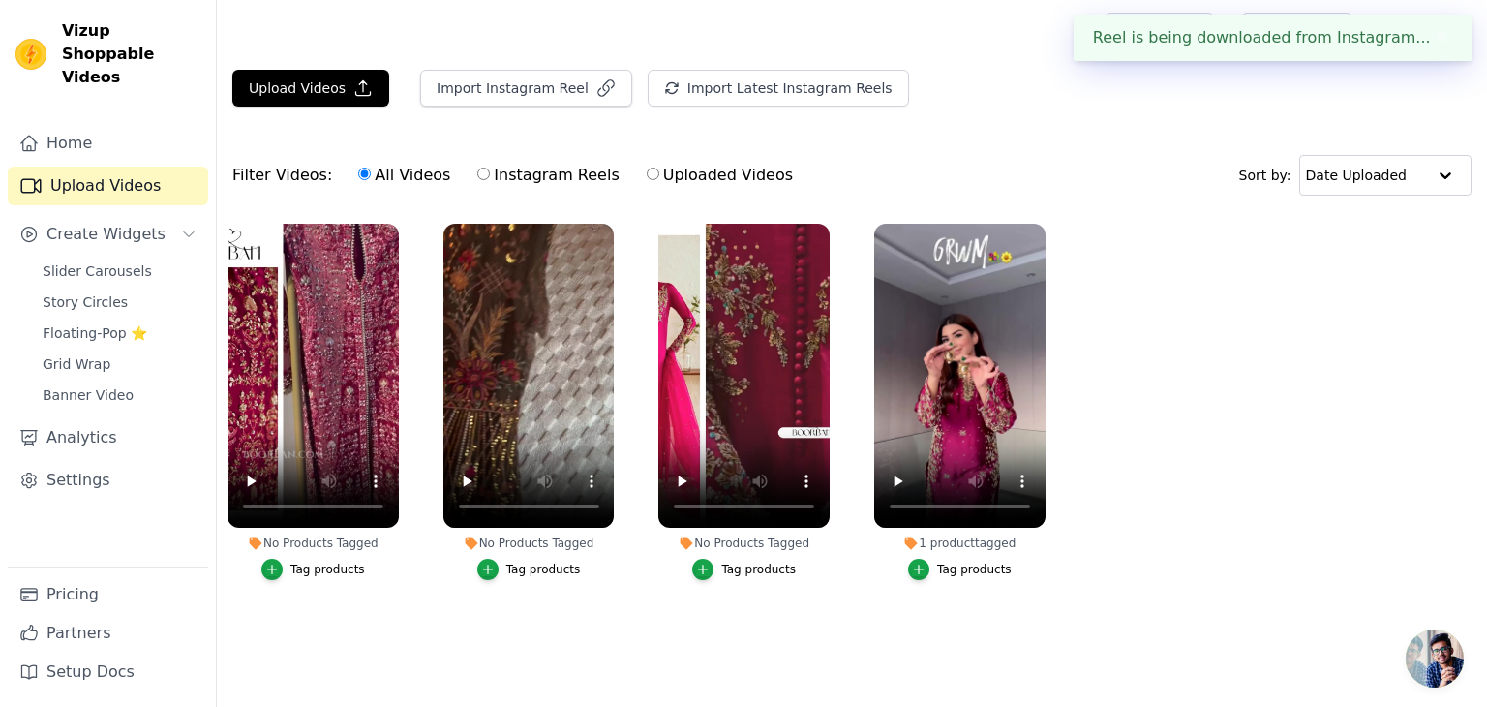
click at [318, 567] on div "Tag products" at bounding box center [328, 569] width 75 height 15
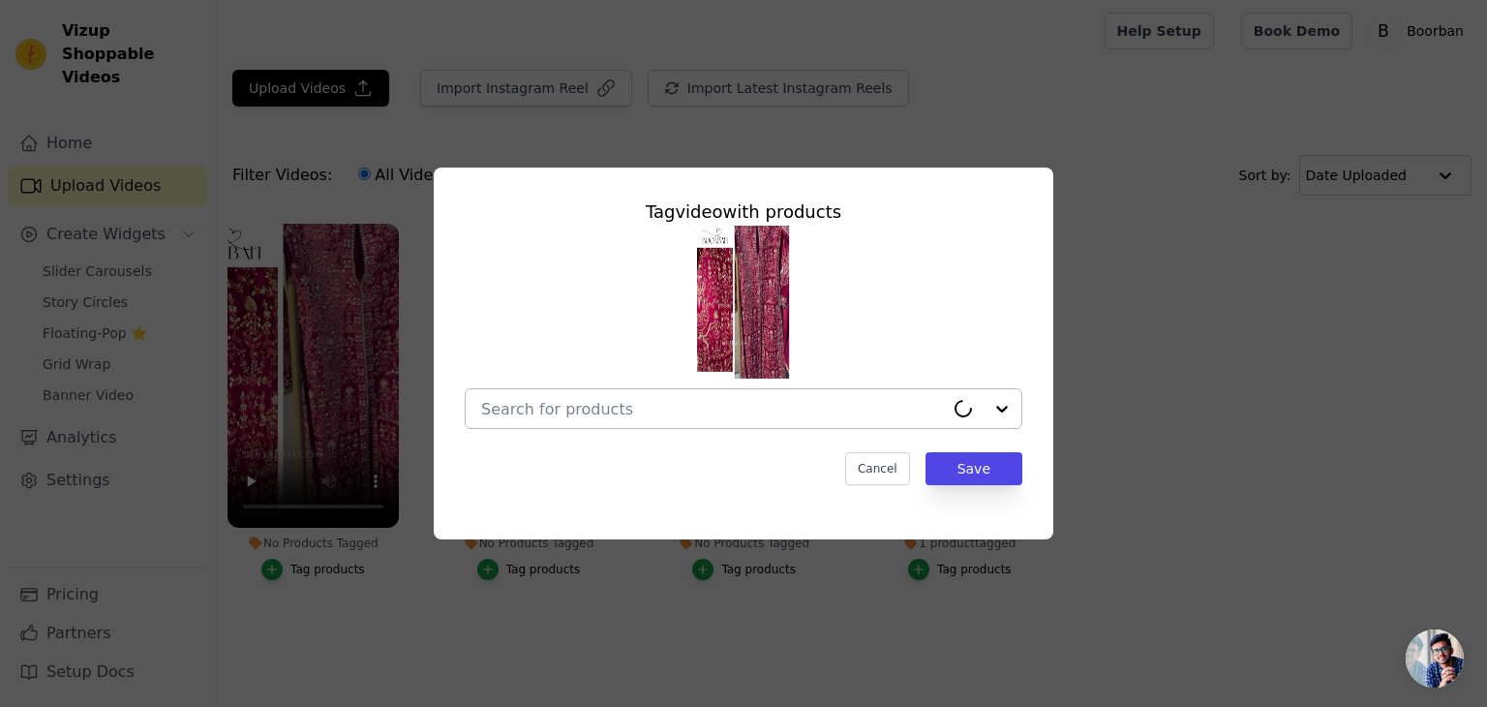
click at [751, 401] on input "No Products Tagged Tag video with products Cancel Save Tag products" at bounding box center [712, 409] width 463 height 18
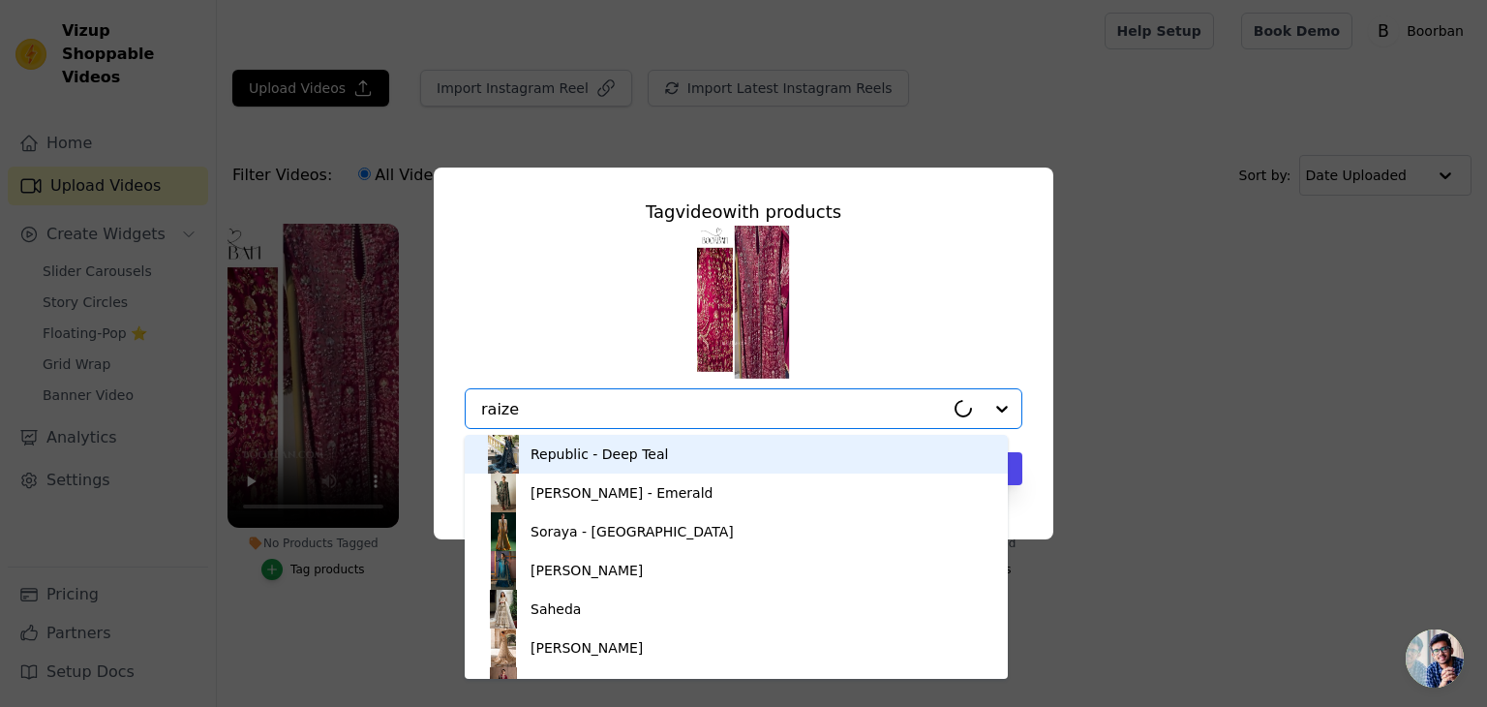
type input "raizel"
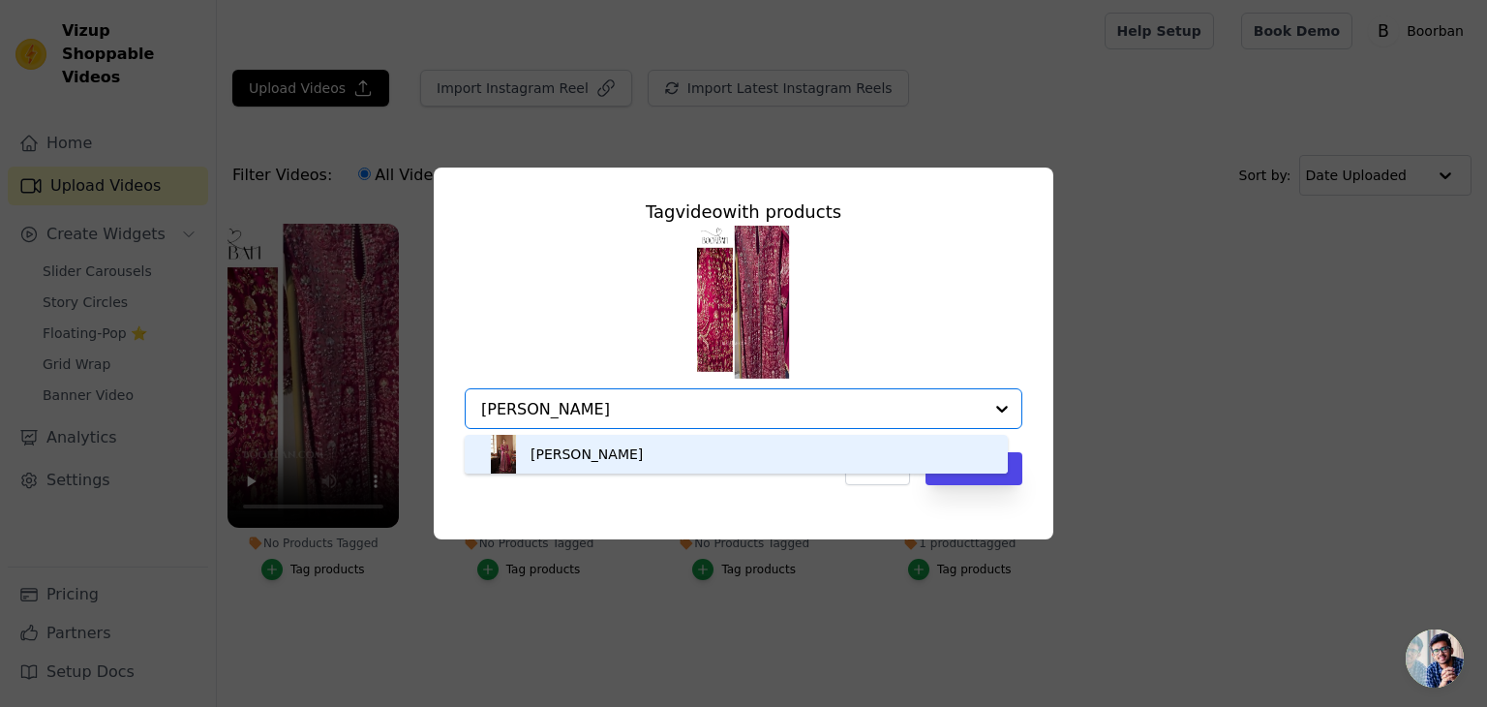
click at [612, 454] on div "RAIZEL" at bounding box center [736, 454] width 505 height 39
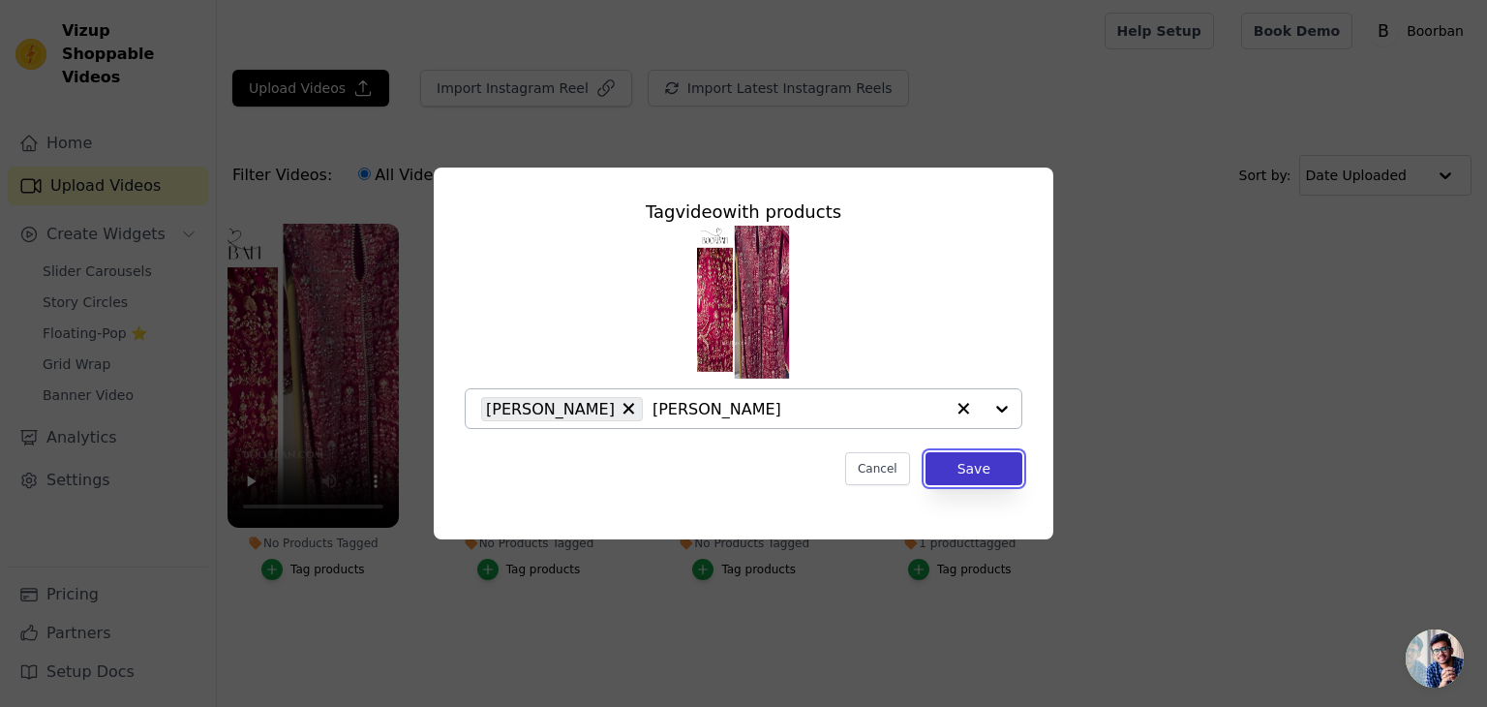
click at [966, 476] on button "Save" at bounding box center [974, 468] width 97 height 33
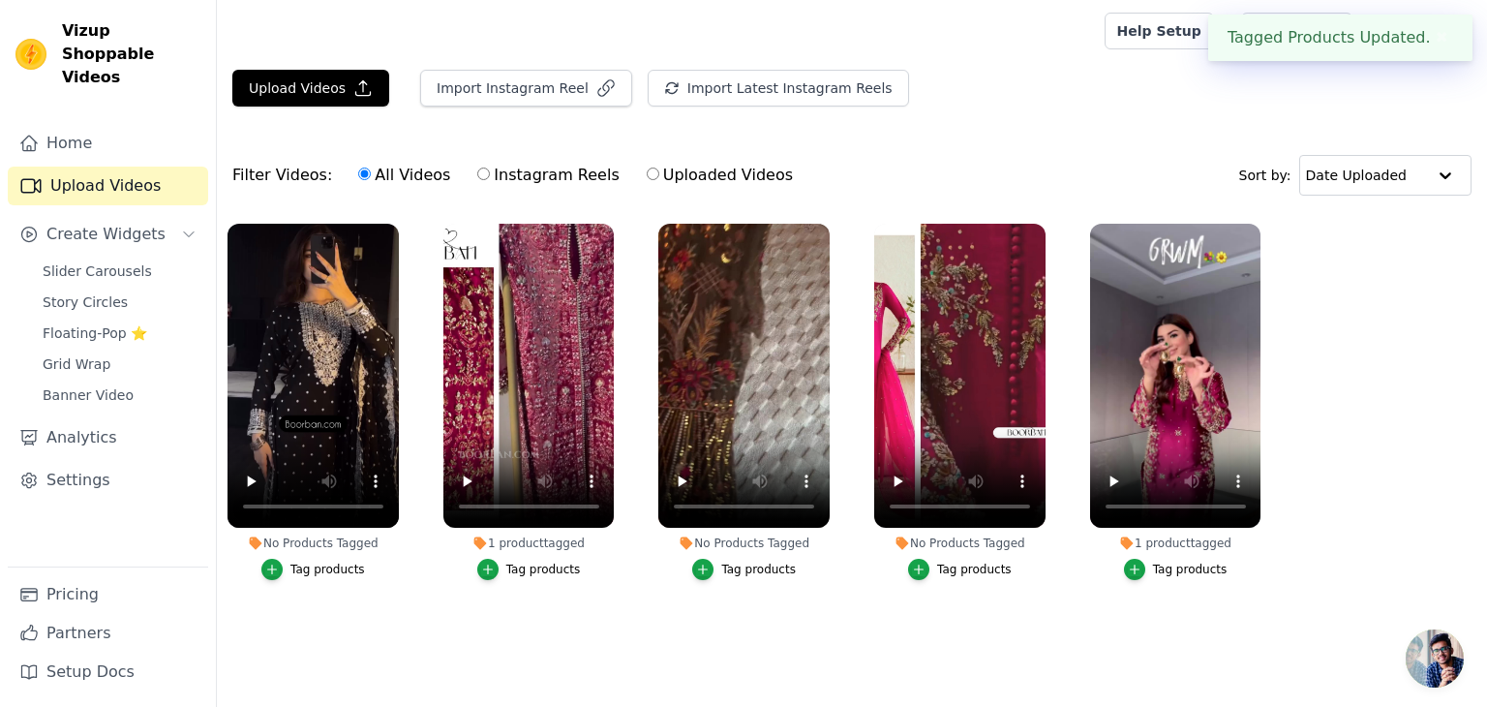
click at [333, 559] on button "Tag products" at bounding box center [313, 569] width 104 height 21
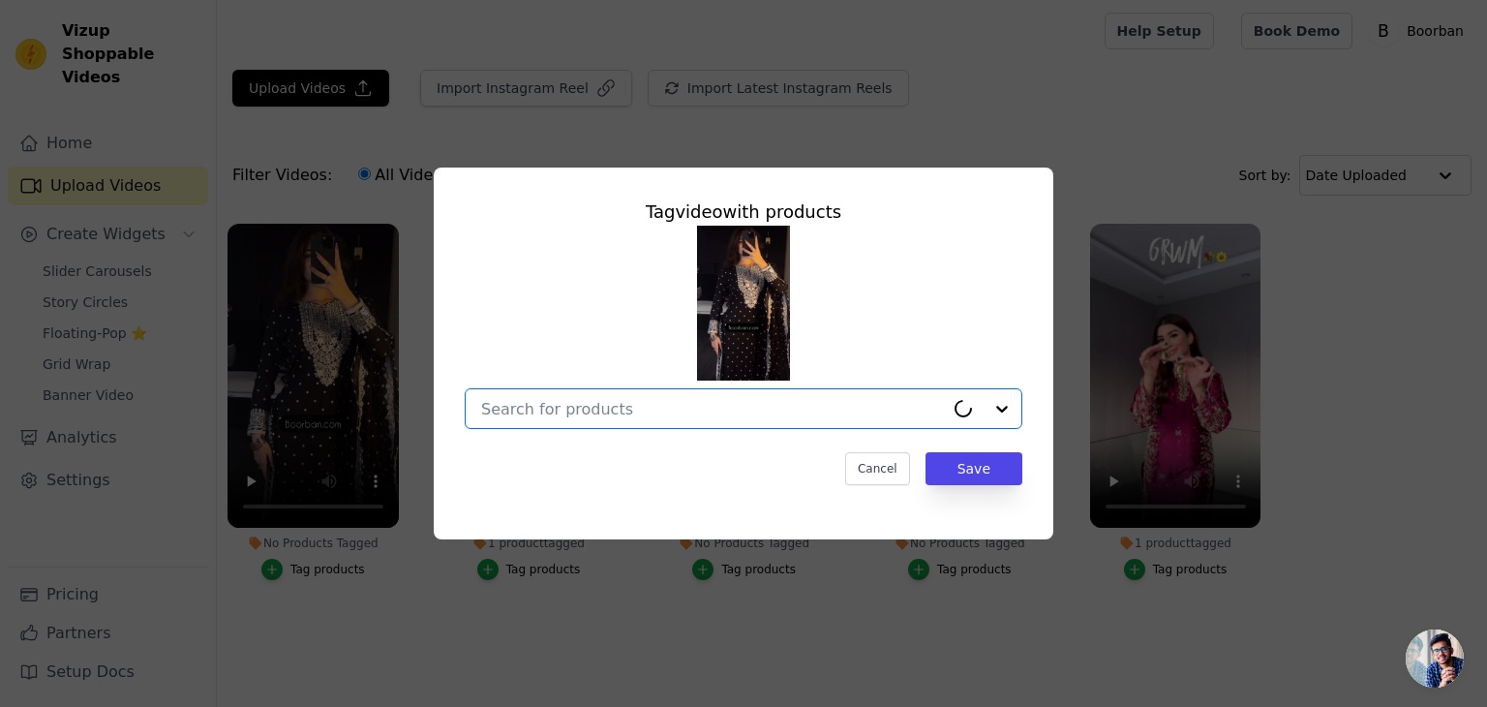
click at [635, 401] on input "No Products Tagged Tag video with products Option undefined, selected. Select i…" at bounding box center [712, 409] width 463 height 18
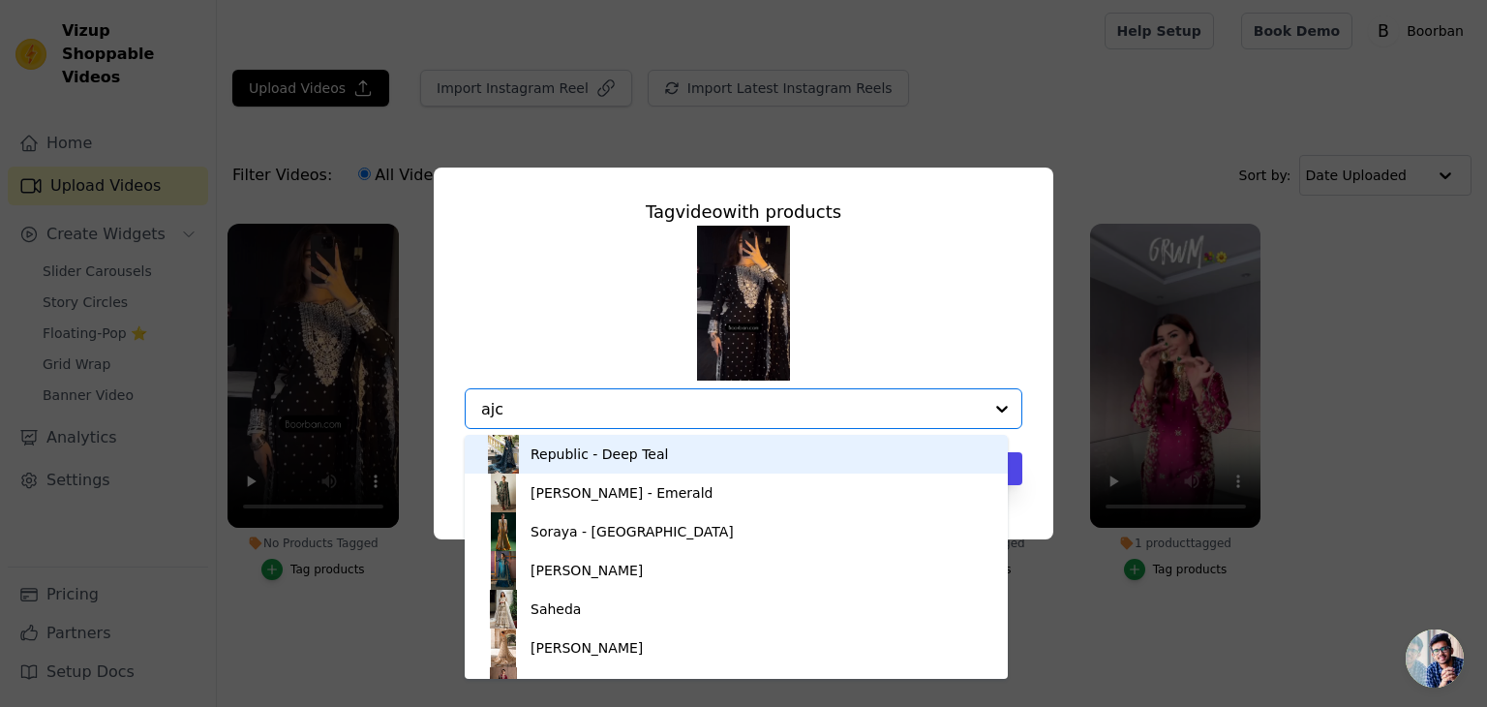
type input "ajcc"
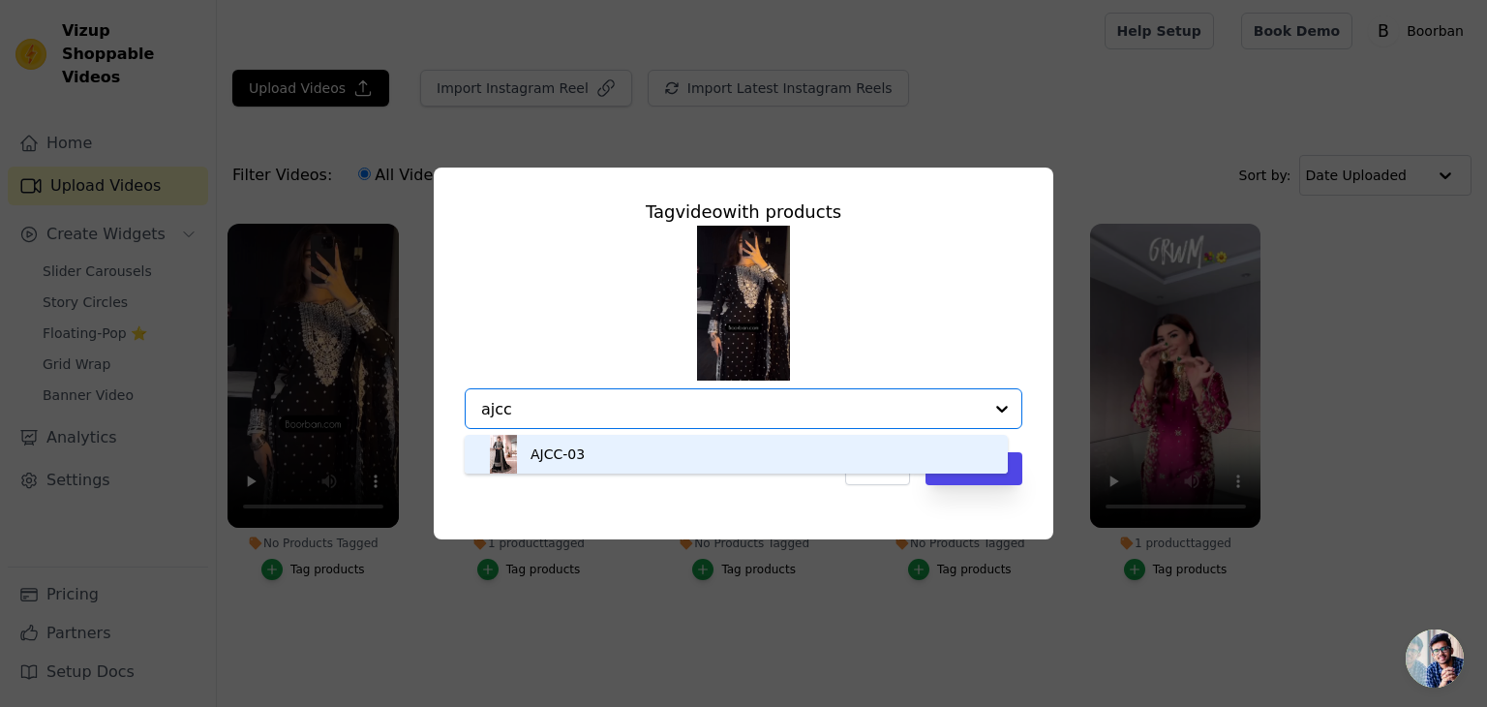
click at [622, 450] on div "AJCC-03" at bounding box center [736, 454] width 505 height 39
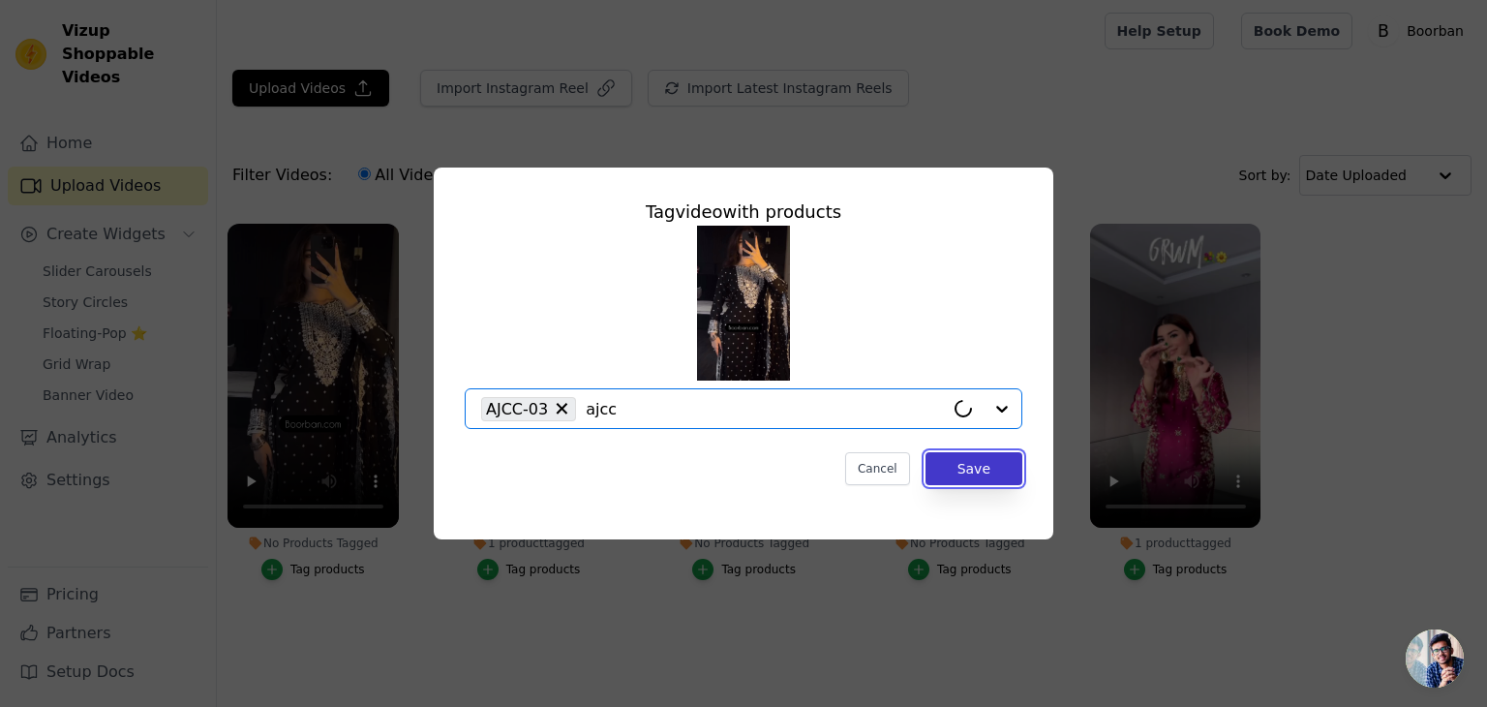
click at [966, 471] on button "Save" at bounding box center [974, 468] width 97 height 33
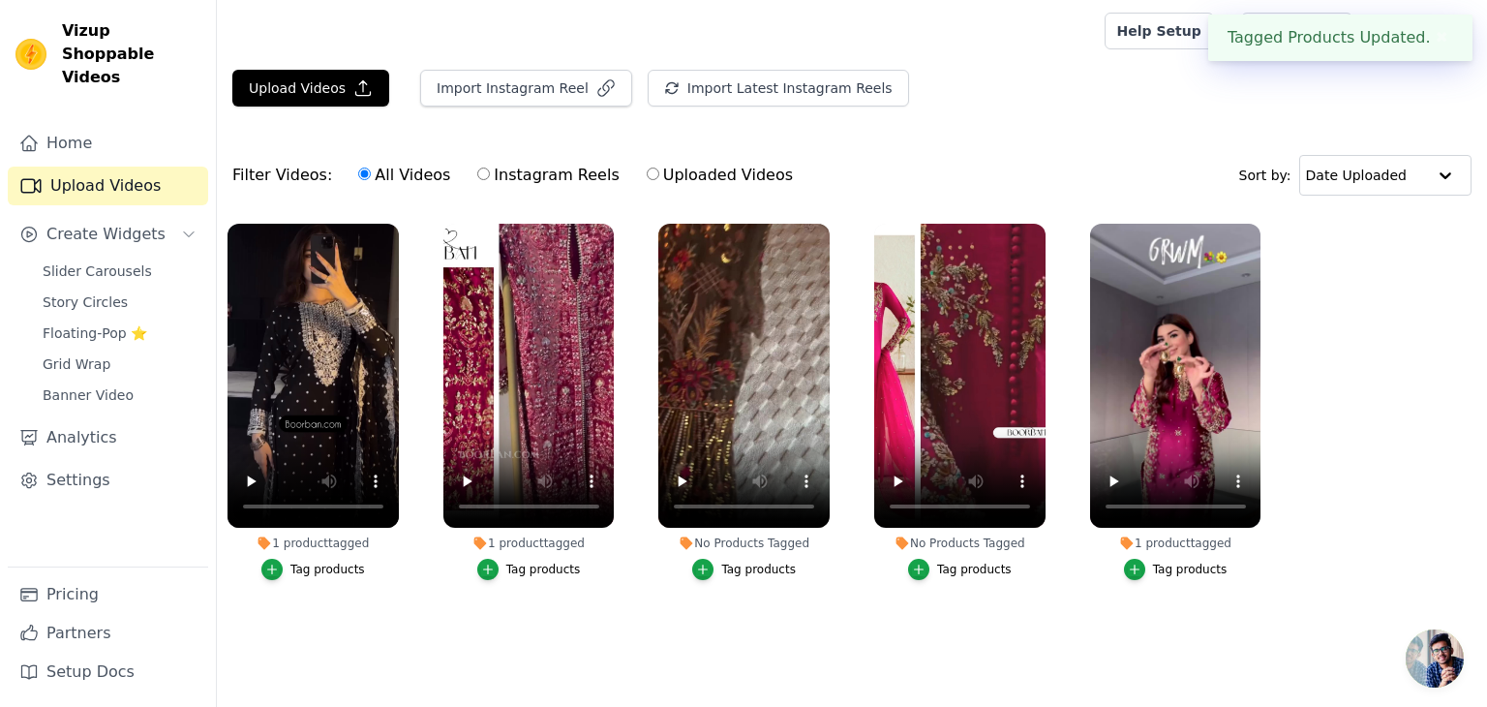
click at [775, 564] on div "Tag products" at bounding box center [758, 569] width 75 height 15
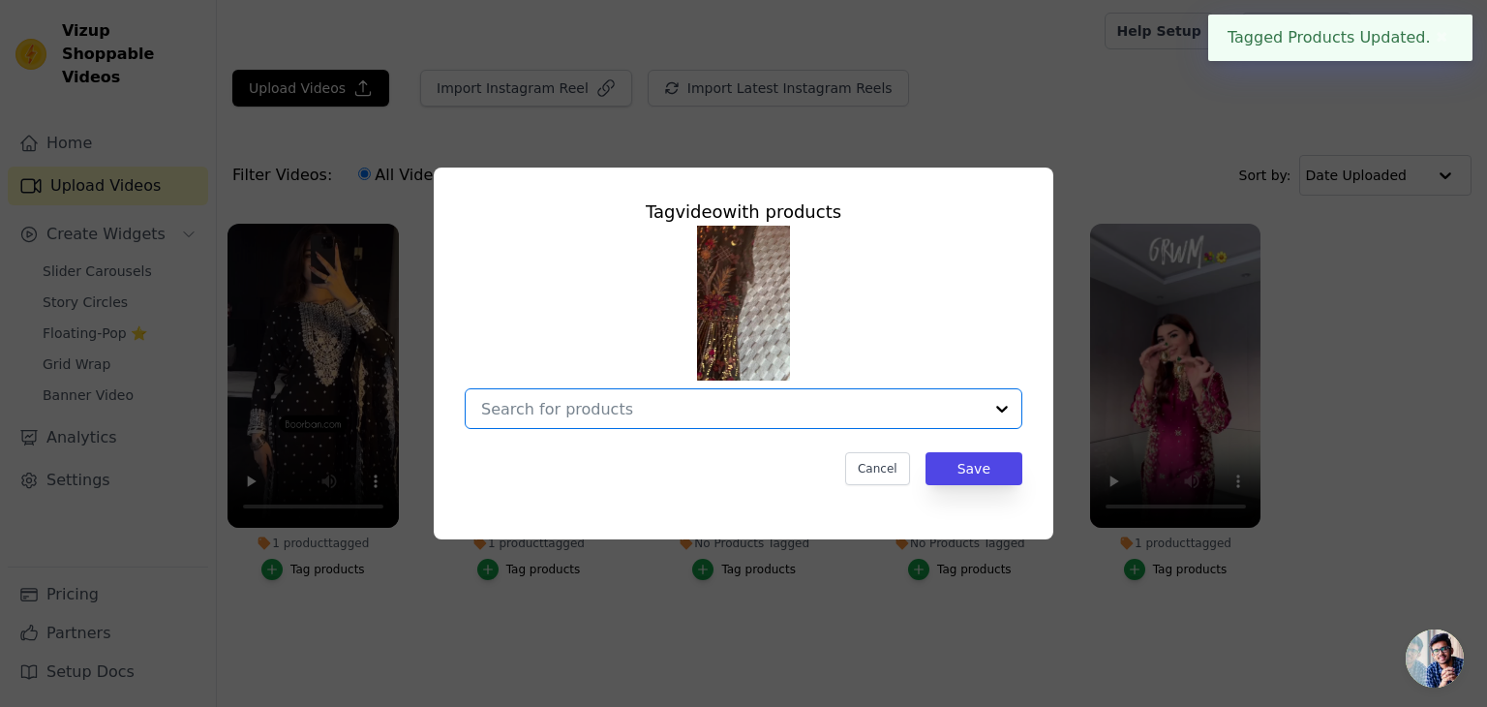
click at [732, 412] on input "No Products Tagged Tag video with products Option undefined, selected. Select i…" at bounding box center [732, 409] width 502 height 18
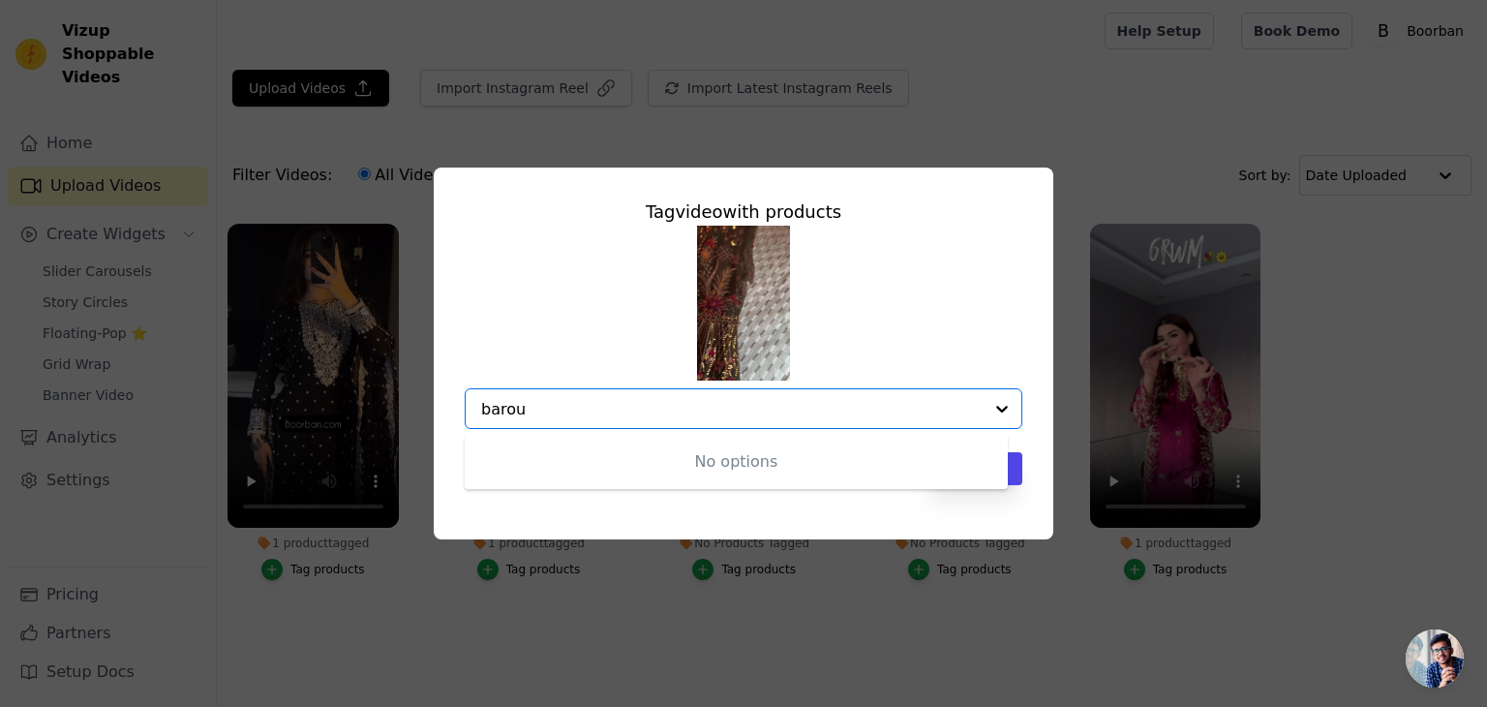
click at [726, 408] on input "barou" at bounding box center [732, 409] width 502 height 18
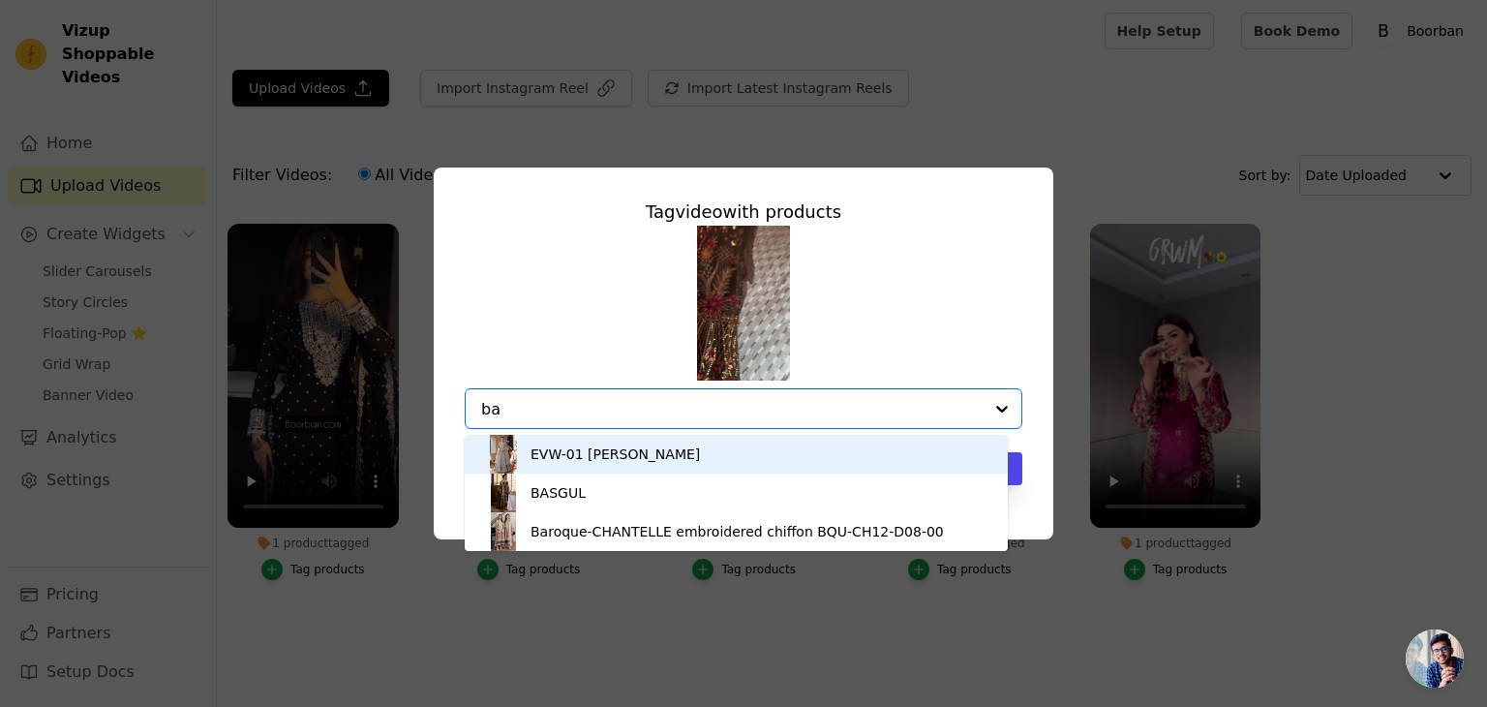
type input "b"
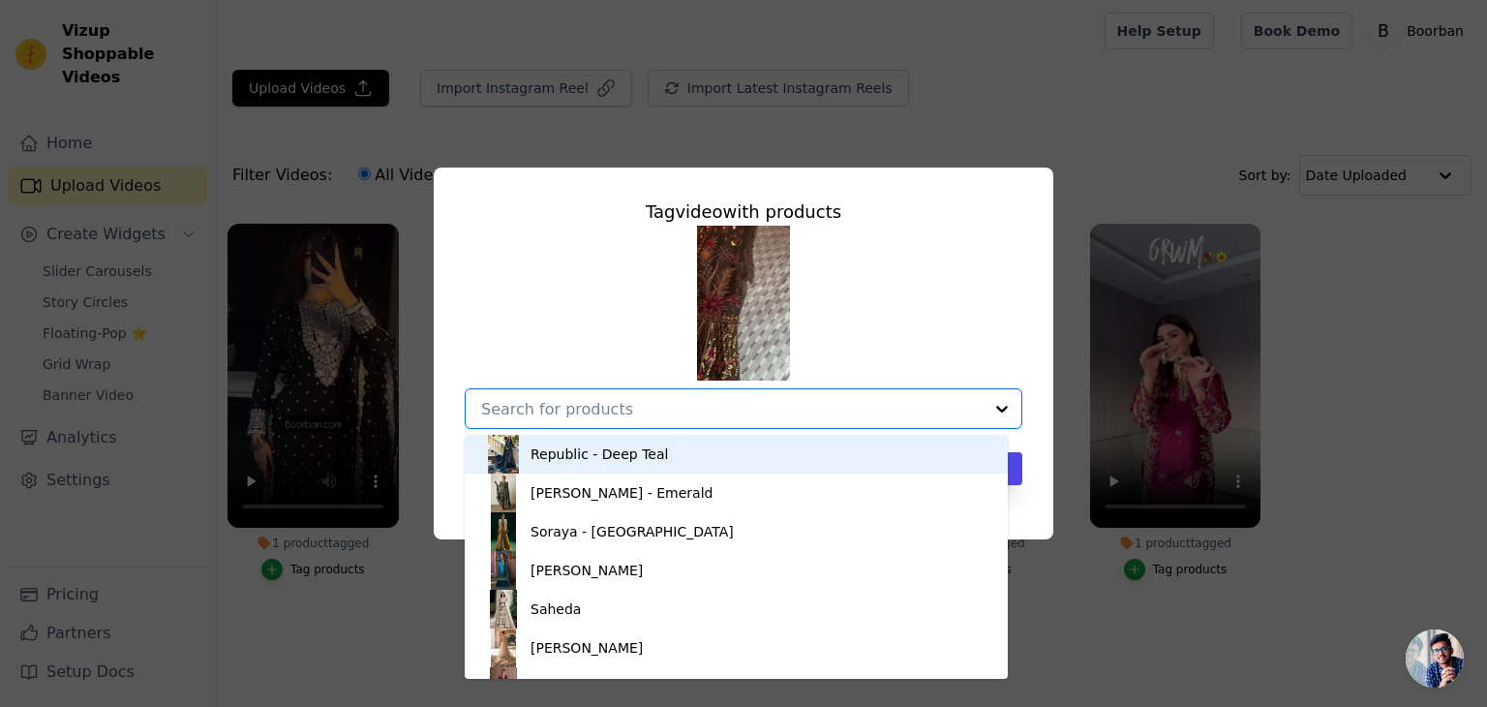
type input "e"
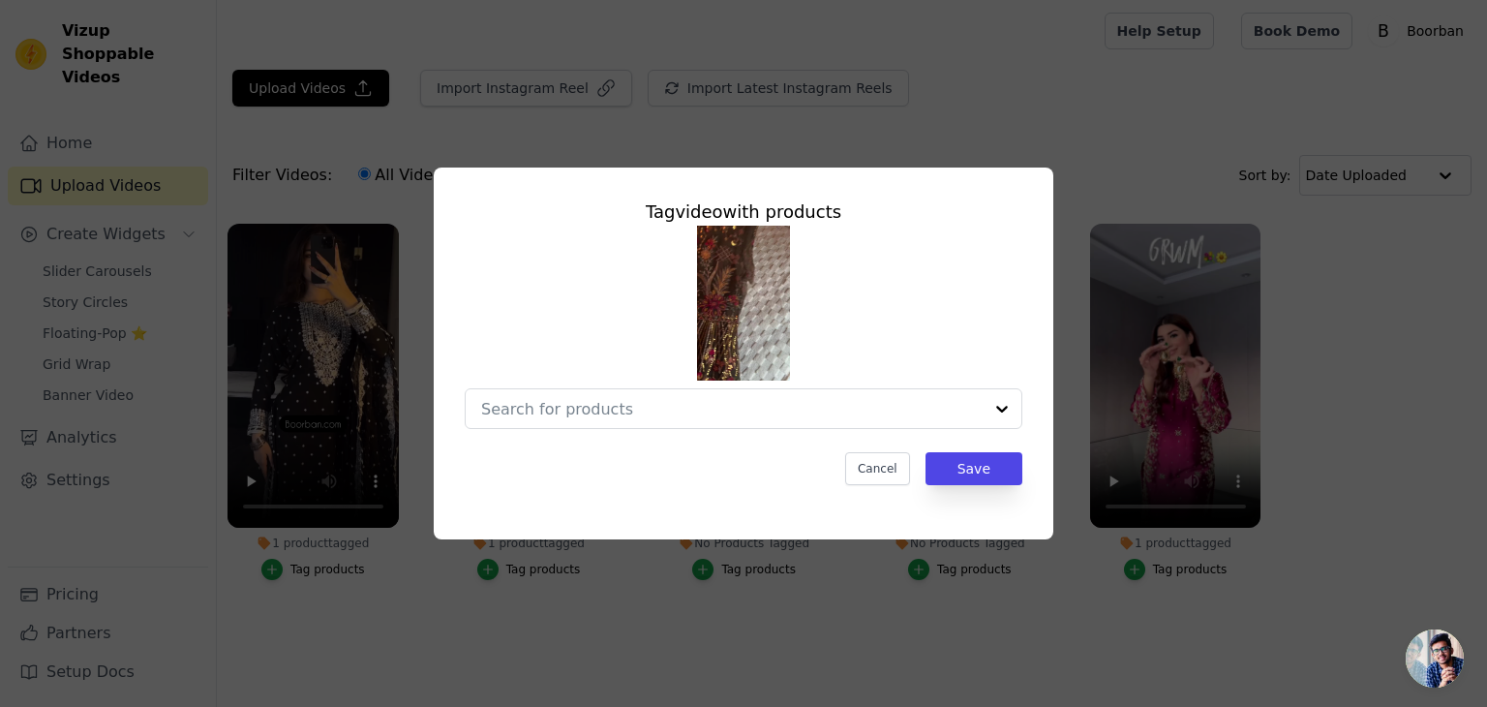
click at [1118, 598] on div "Tag video with products Cancel Save" at bounding box center [743, 353] width 1487 height 707
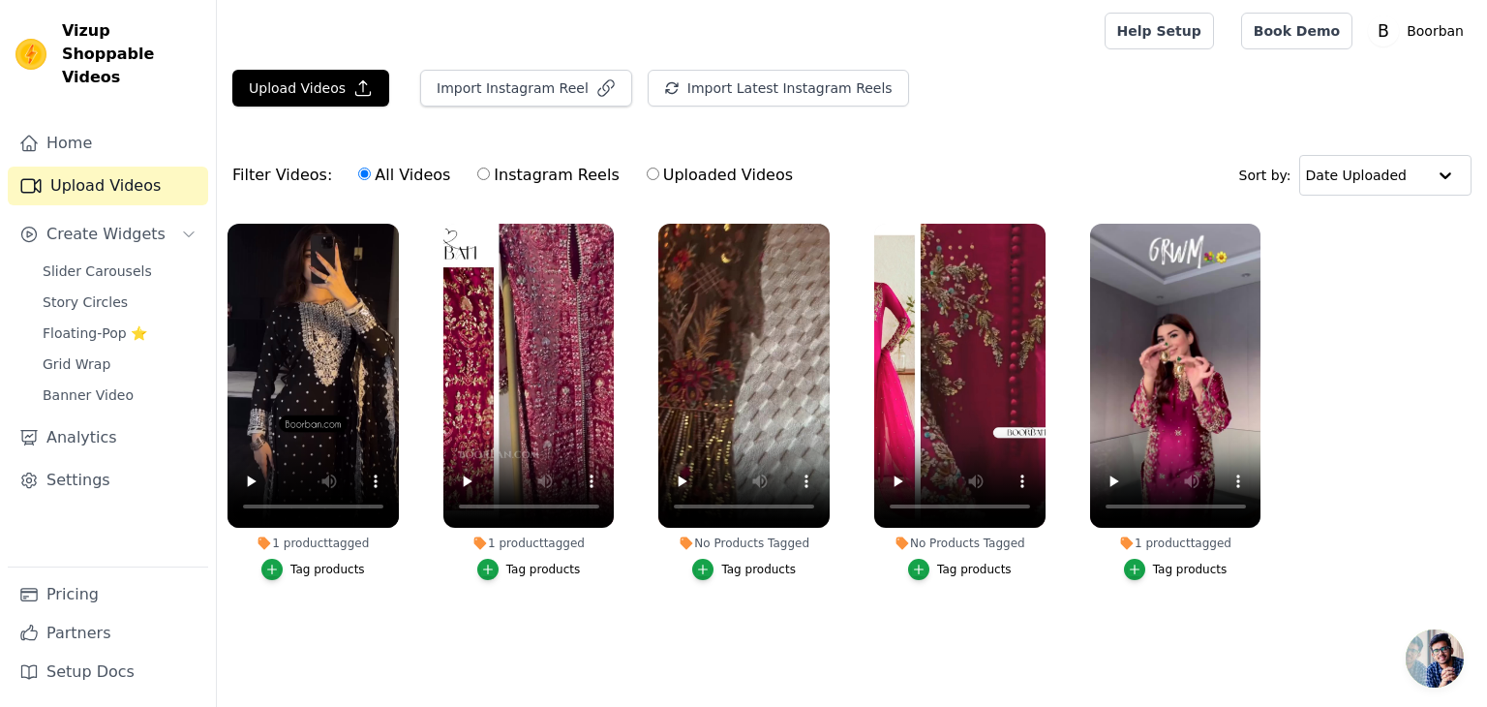
click at [999, 655] on main "Upload Videos Import Instagram Reel Import Latest Instagram Reels Import Latest…" at bounding box center [852, 369] width 1271 height 614
click at [982, 566] on div "Tag products" at bounding box center [974, 569] width 75 height 15
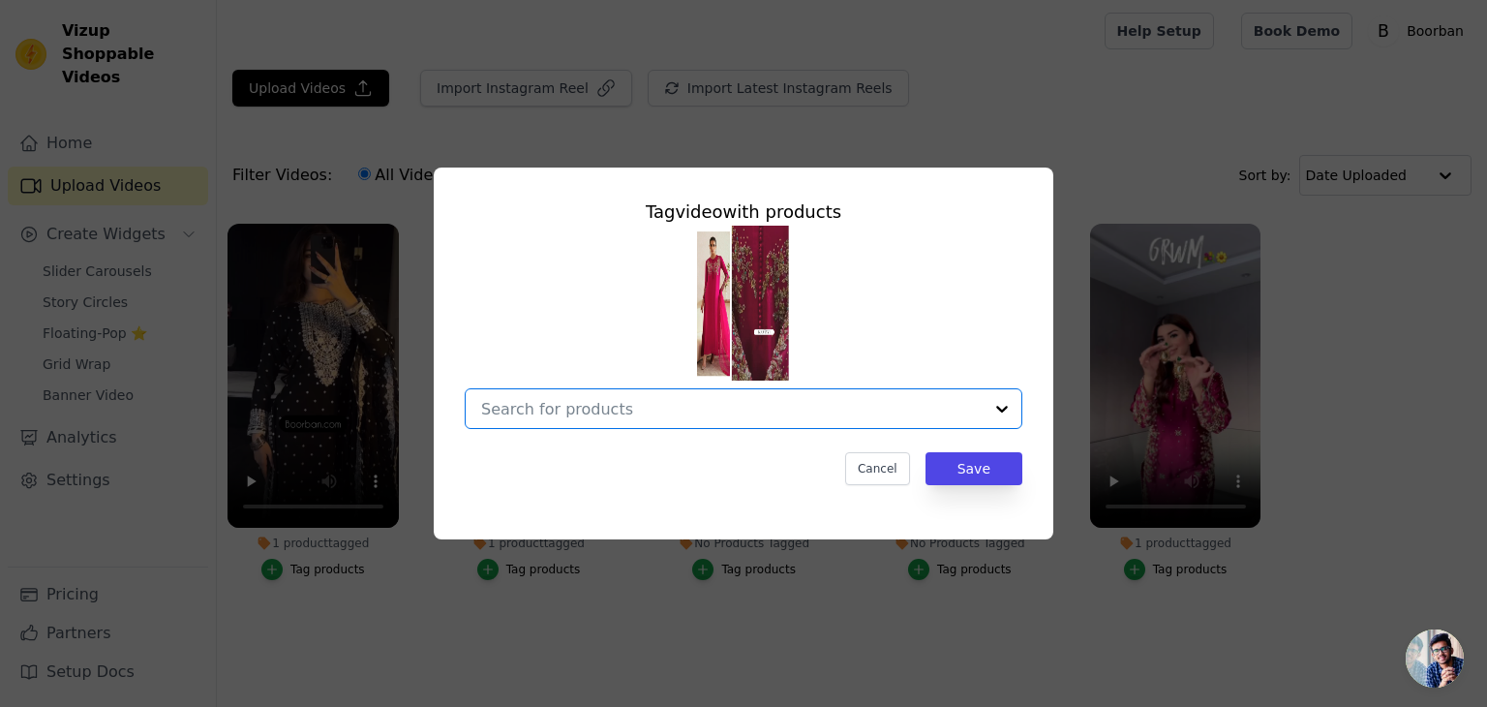
click at [753, 403] on input "No Products Tagged Tag video with products Option undefined, selected. Select i…" at bounding box center [732, 409] width 502 height 18
type input "myr"
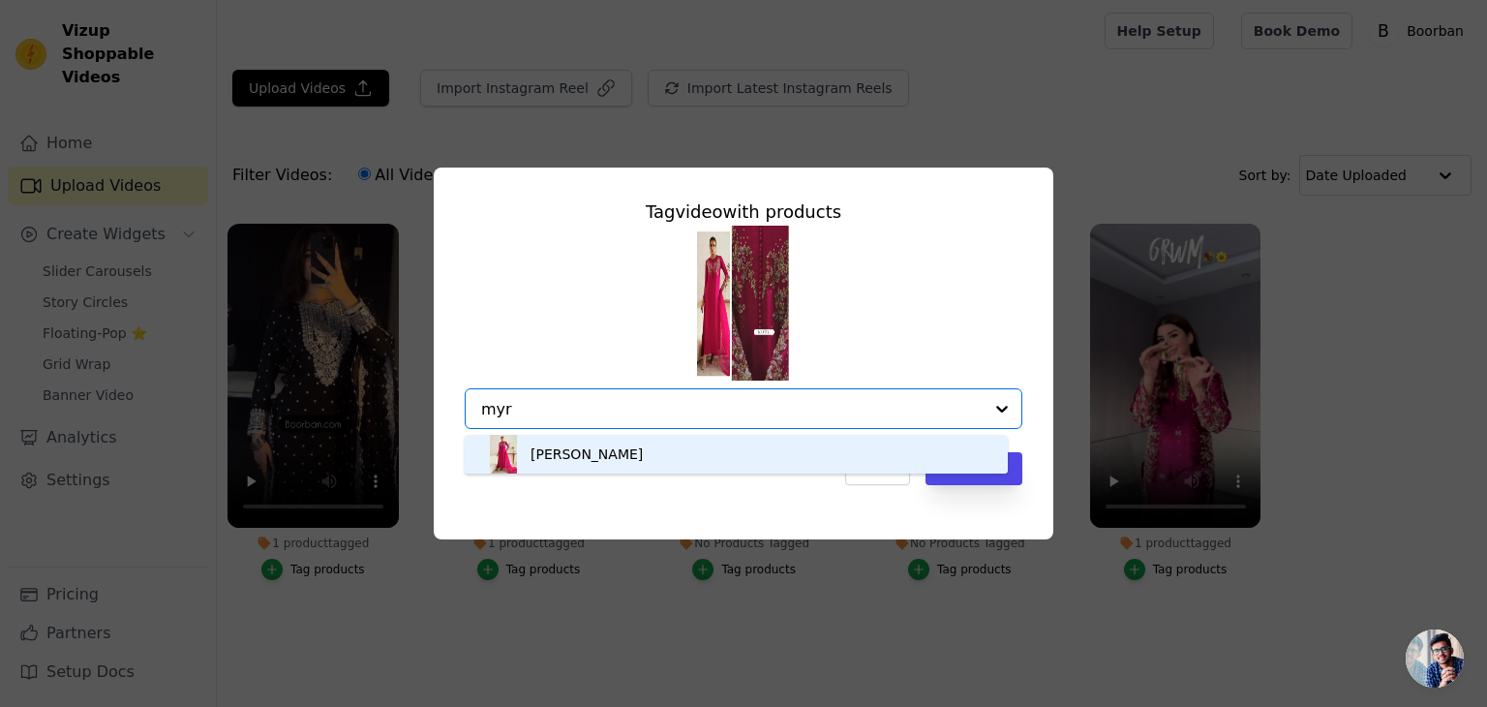
click at [700, 466] on div "Myra" at bounding box center [736, 454] width 505 height 39
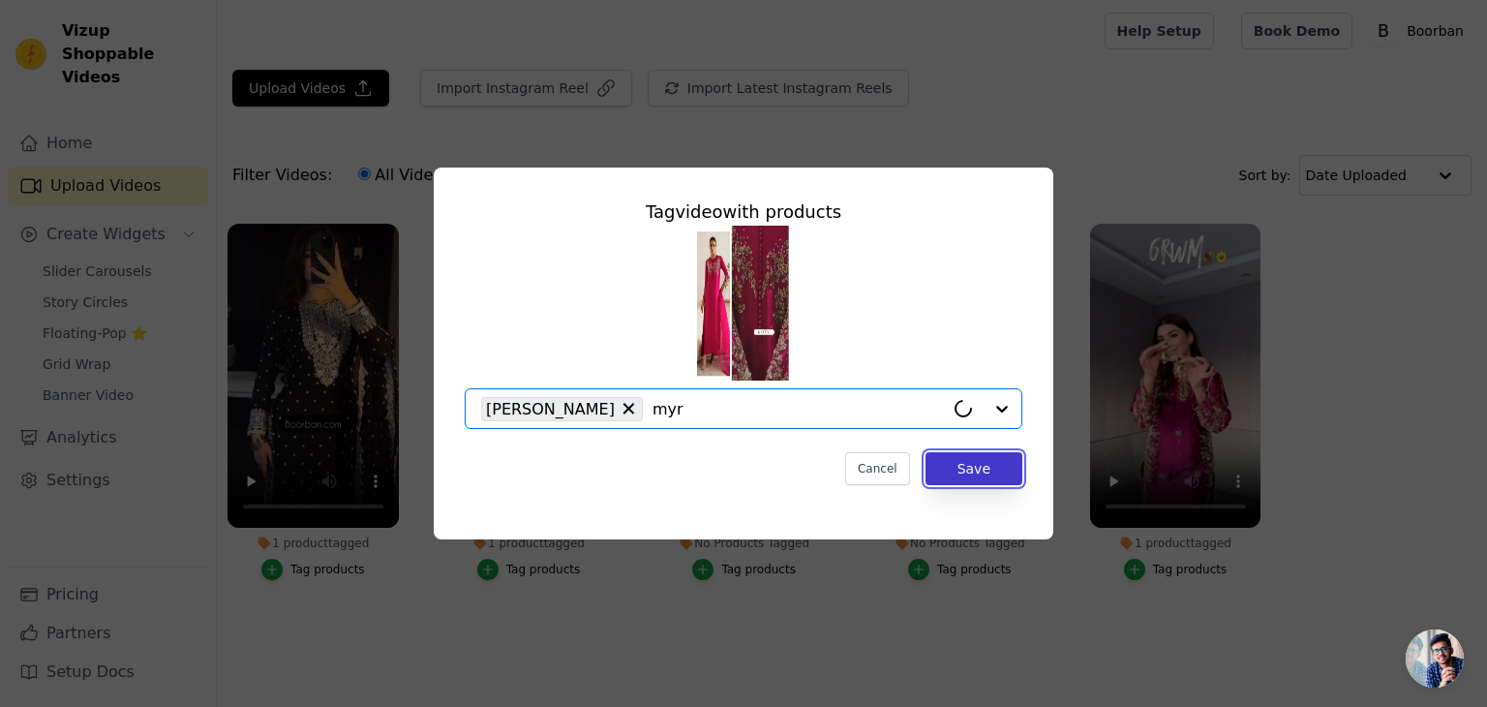
click at [999, 470] on button "Save" at bounding box center [974, 468] width 97 height 33
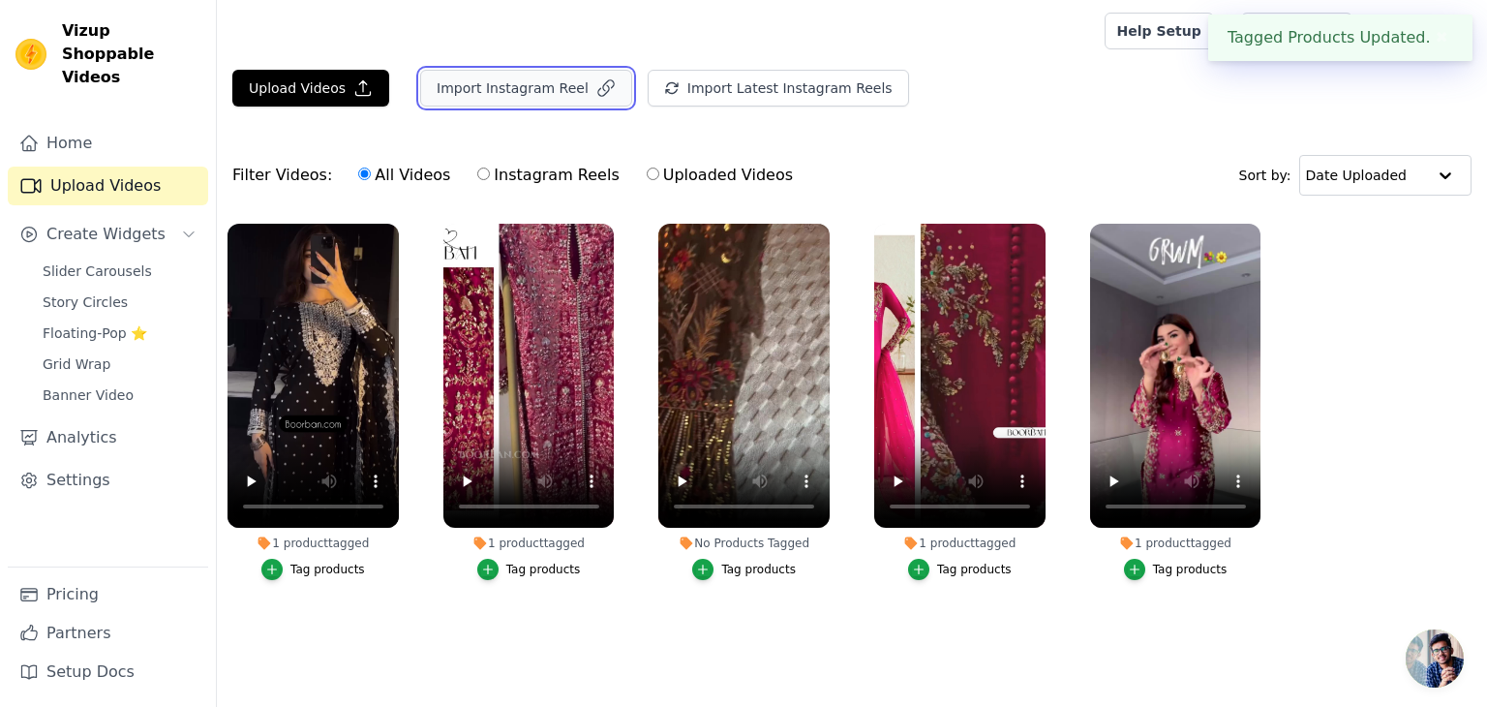
click at [514, 90] on button "Import Instagram Reel" at bounding box center [526, 88] width 212 height 37
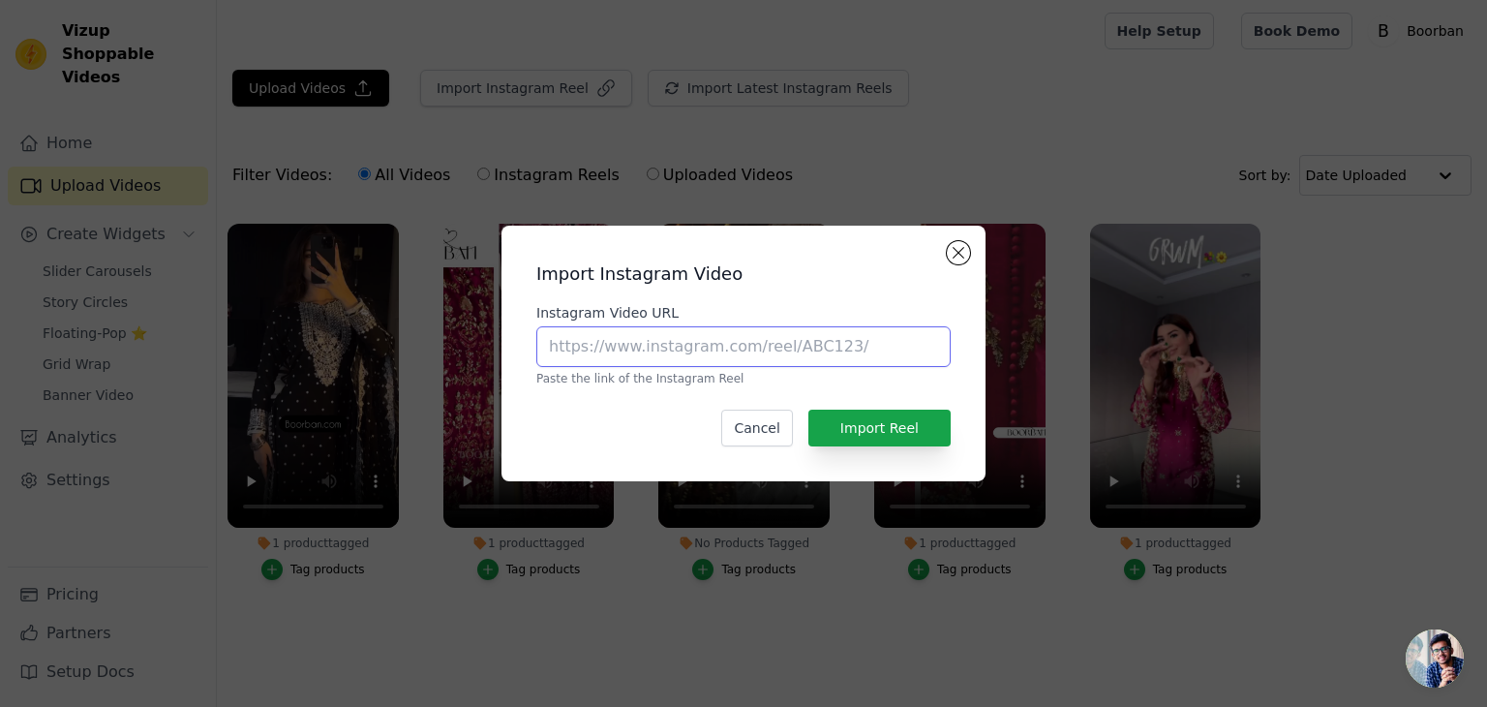
click at [687, 330] on input "Instagram Video URL" at bounding box center [744, 346] width 414 height 41
paste input "https://www.instagram.com/reel/DFYCmrwsQZS/"
type input "https://www.instagram.com/reel/DFYCmrwsQZS/"
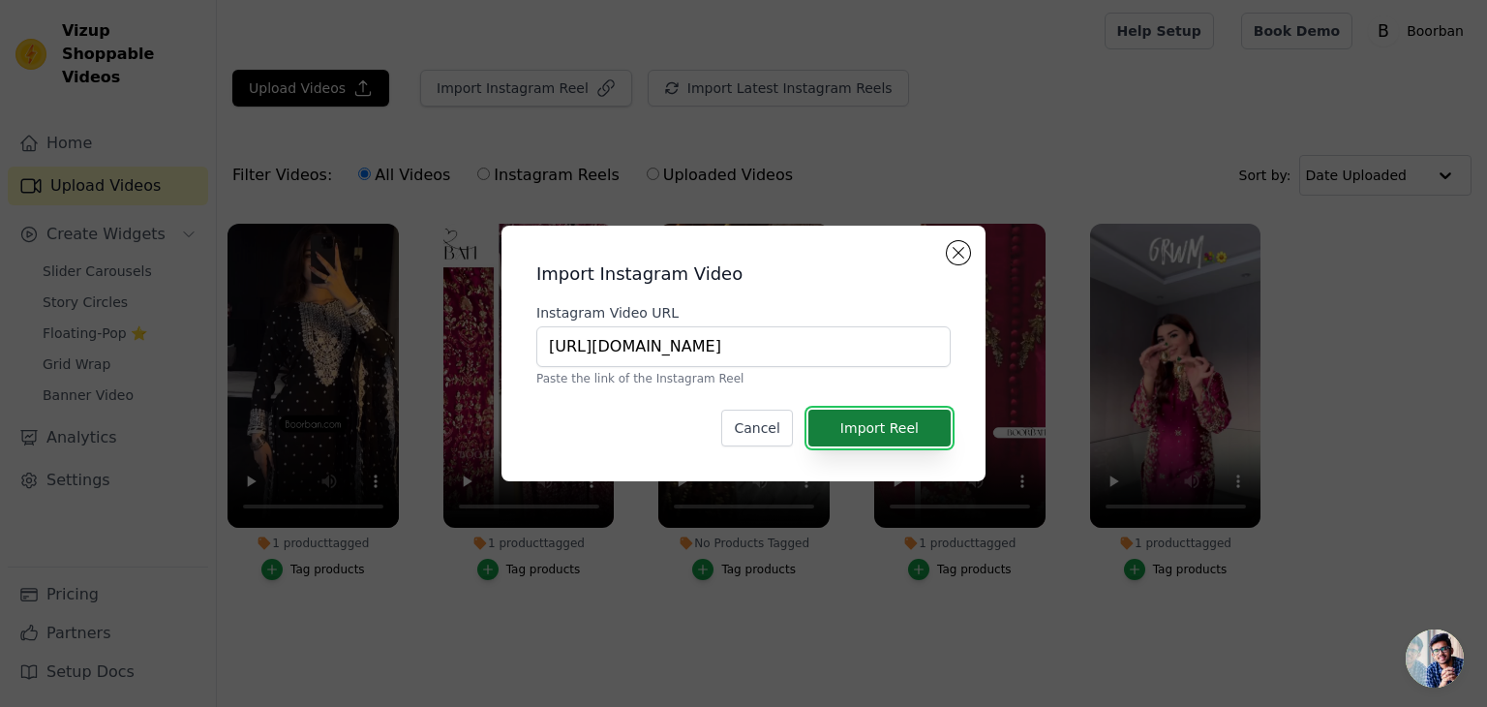
click at [887, 423] on button "Import Reel" at bounding box center [880, 428] width 142 height 37
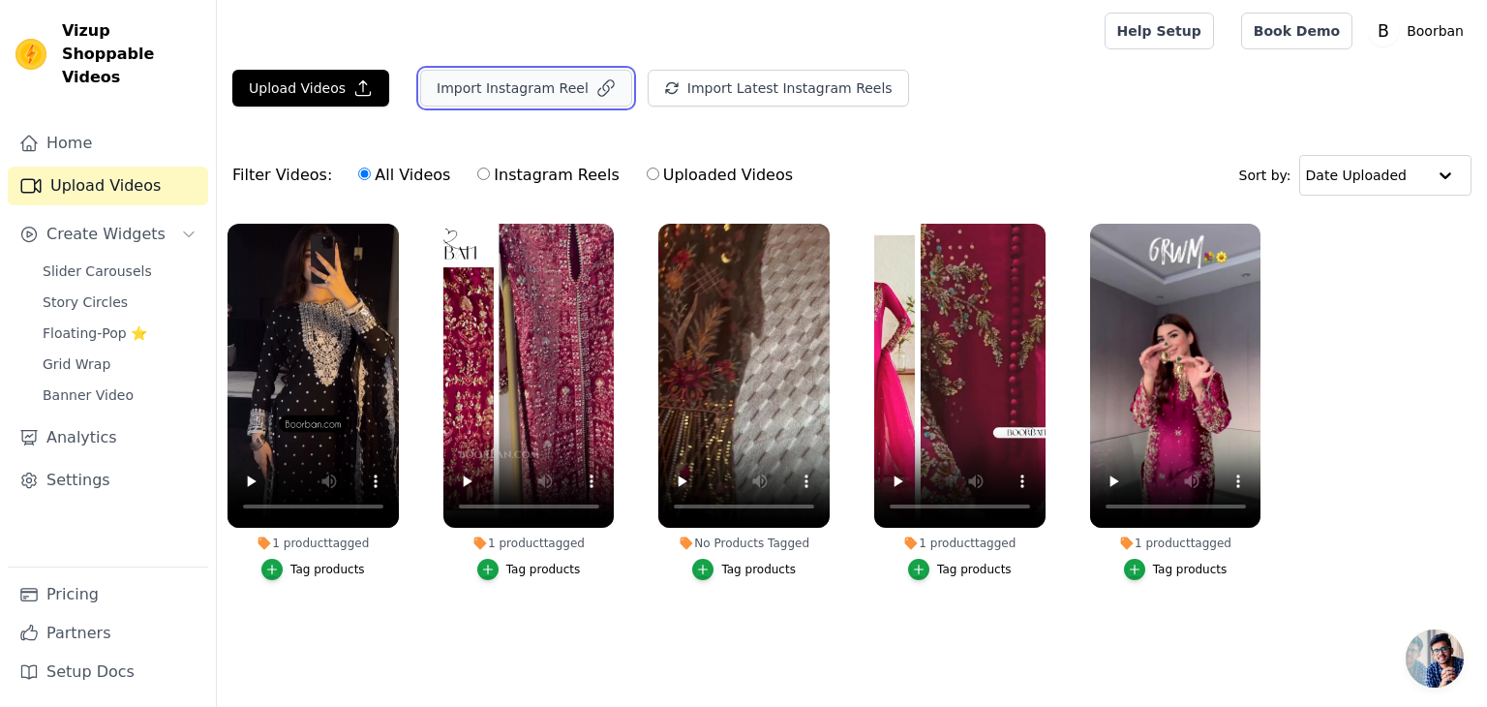
click at [597, 78] on icon "button" at bounding box center [606, 87] width 19 height 19
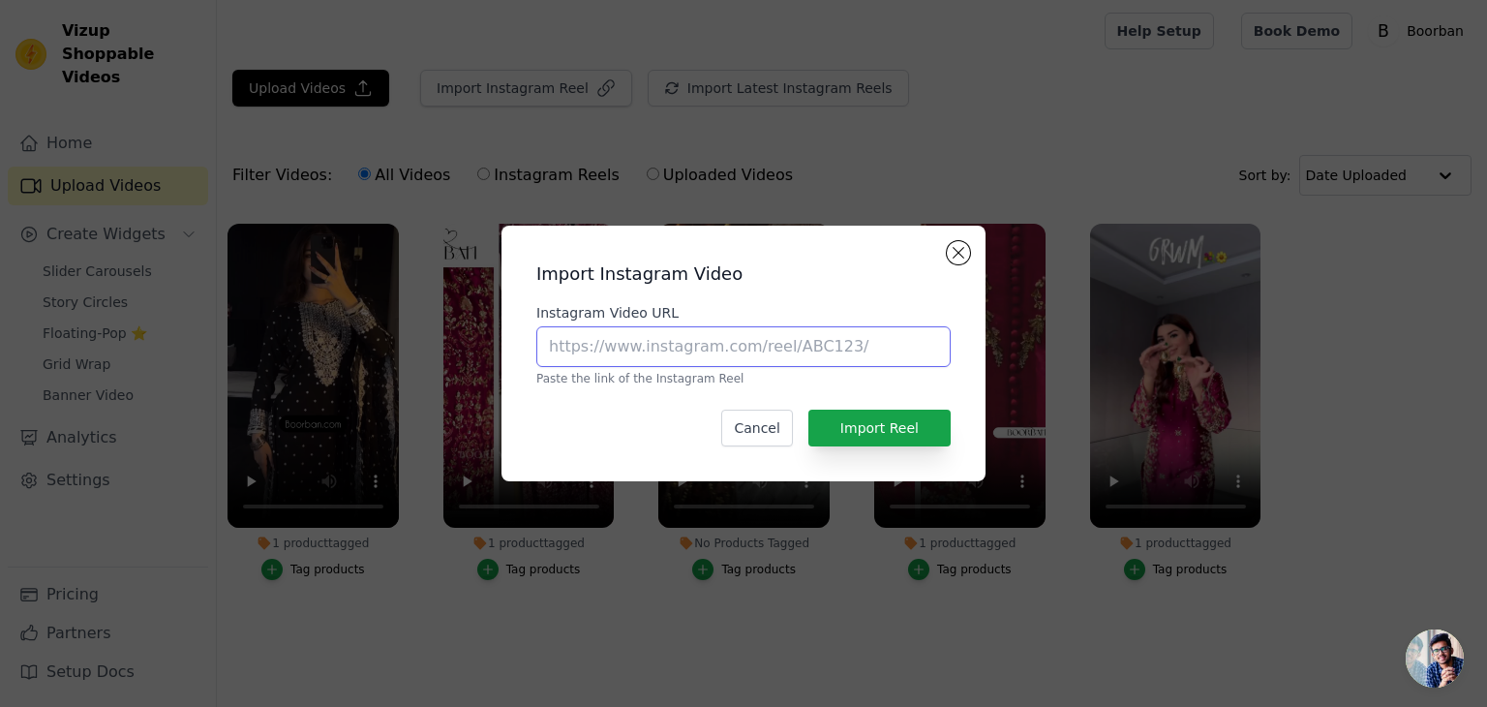
click at [789, 353] on input "Instagram Video URL" at bounding box center [744, 346] width 414 height 41
paste input "https://www.instagram.com/reel/DFYCmrwsQZS/"
type input "https://www.instagram.com/reel/DFYCmrwsQZS/"
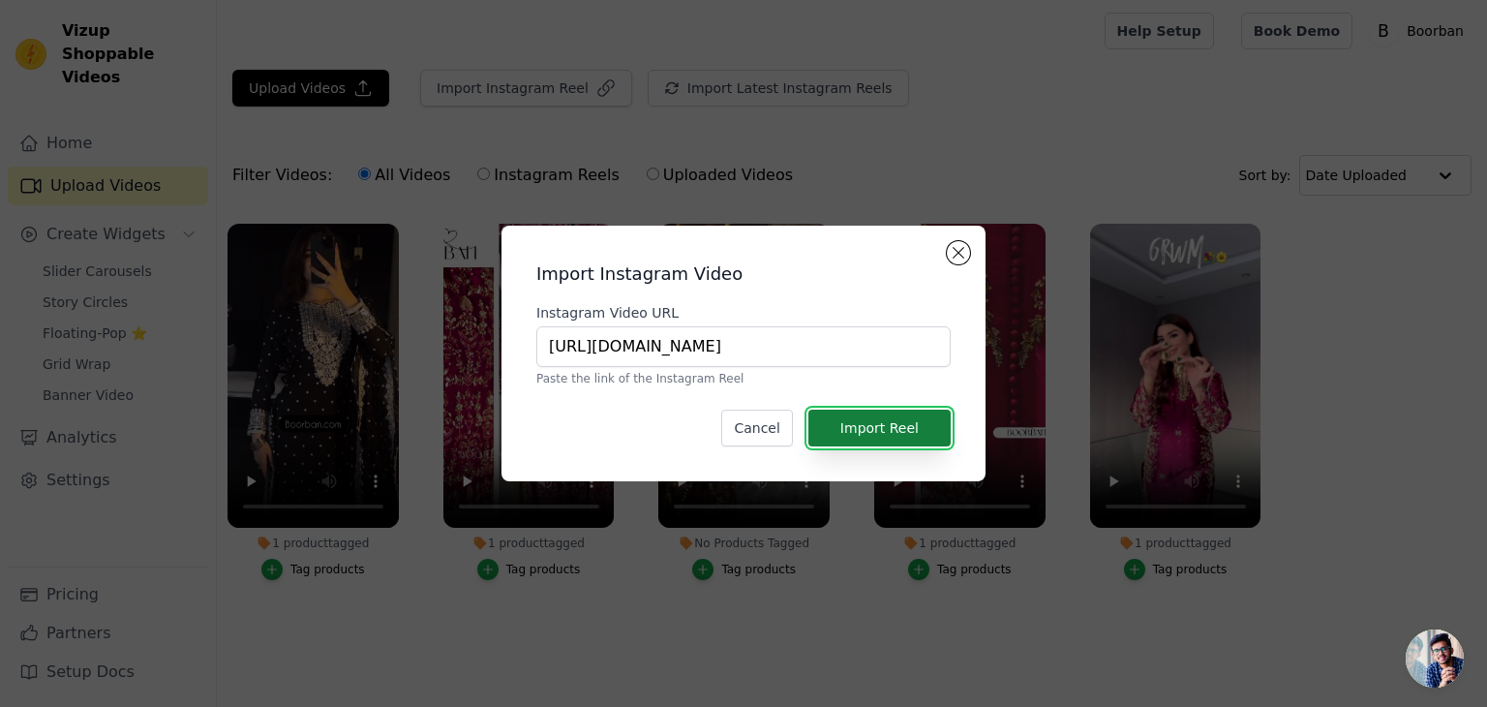
click at [896, 421] on button "Import Reel" at bounding box center [880, 428] width 142 height 37
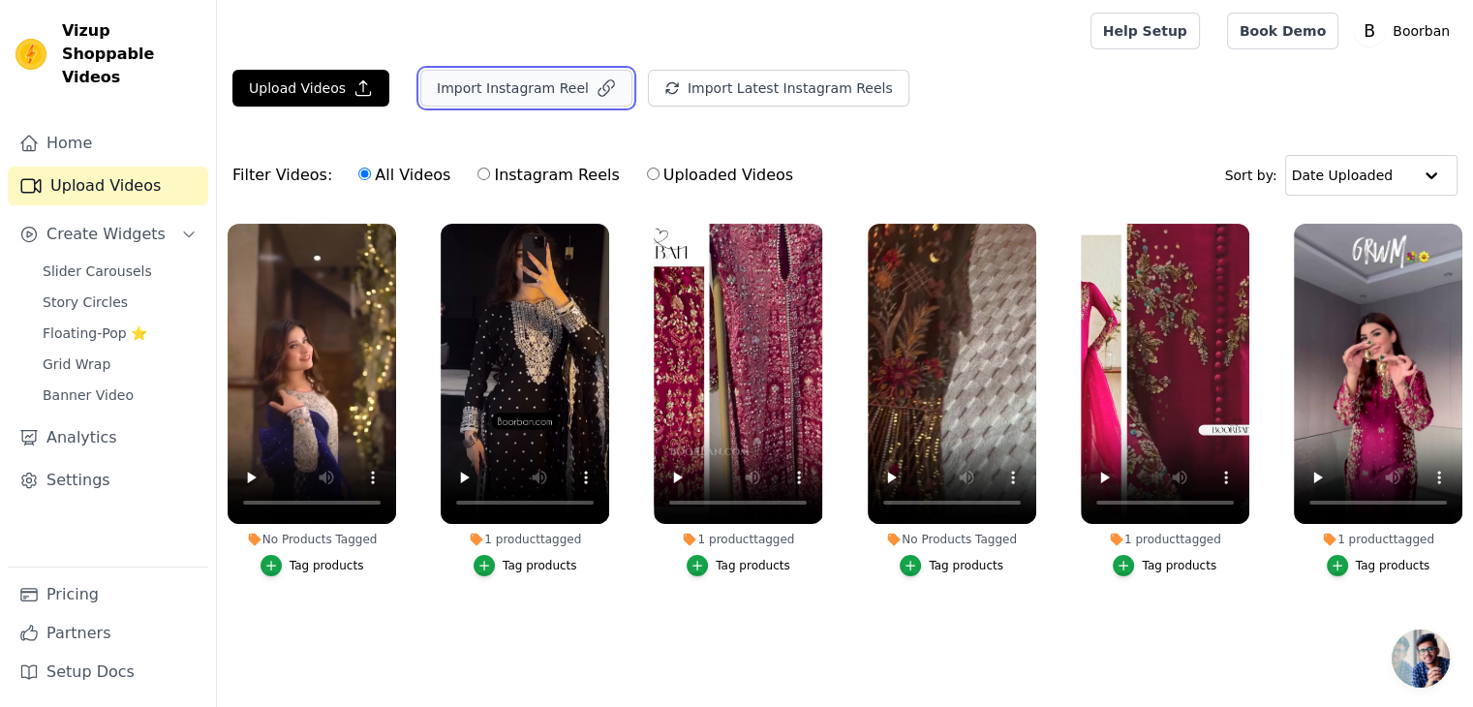
click at [598, 80] on icon "button" at bounding box center [605, 87] width 15 height 15
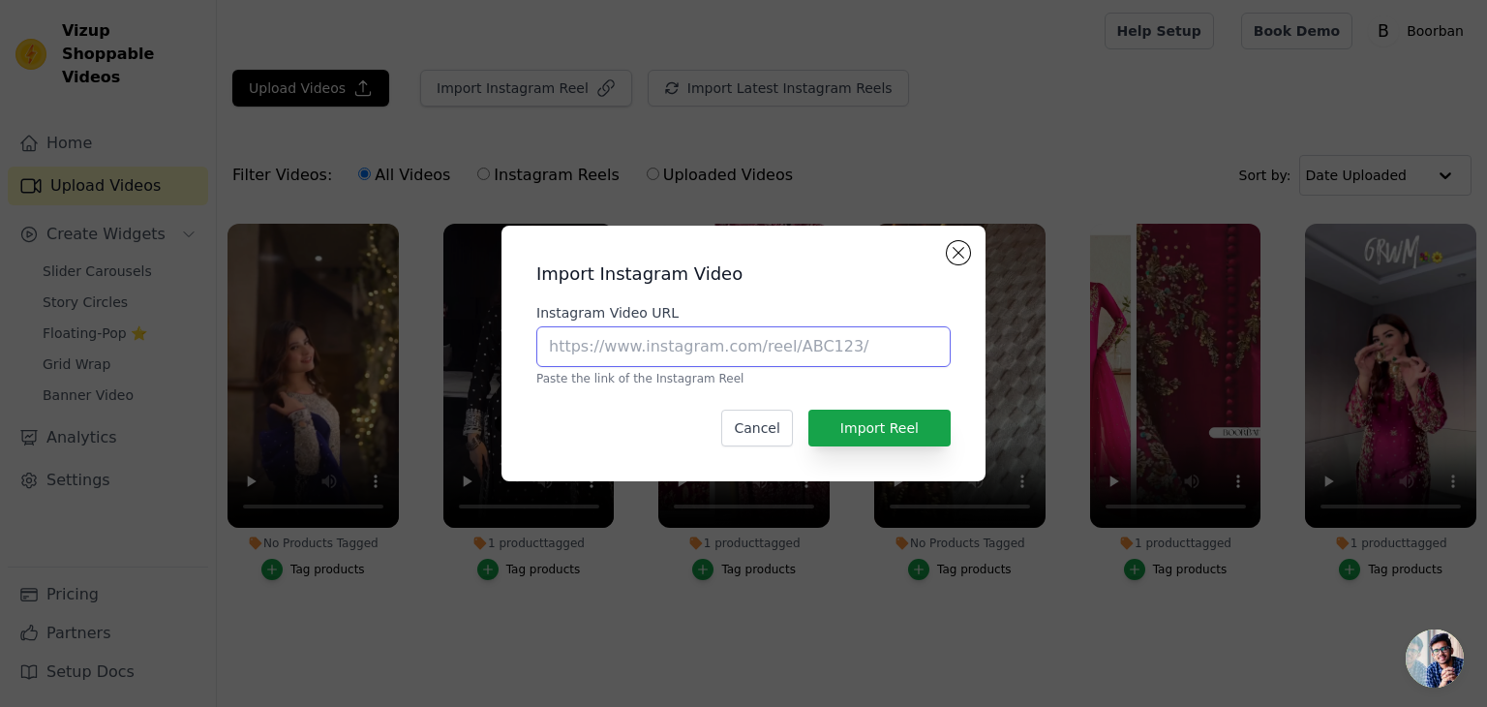
click at [750, 353] on input "Instagram Video URL" at bounding box center [744, 346] width 414 height 41
paste input "https://www.instagram.com/reel/DF-uHqmtx5Q/"
type input "https://www.instagram.com/reel/DF-uHqmtx5Q/"
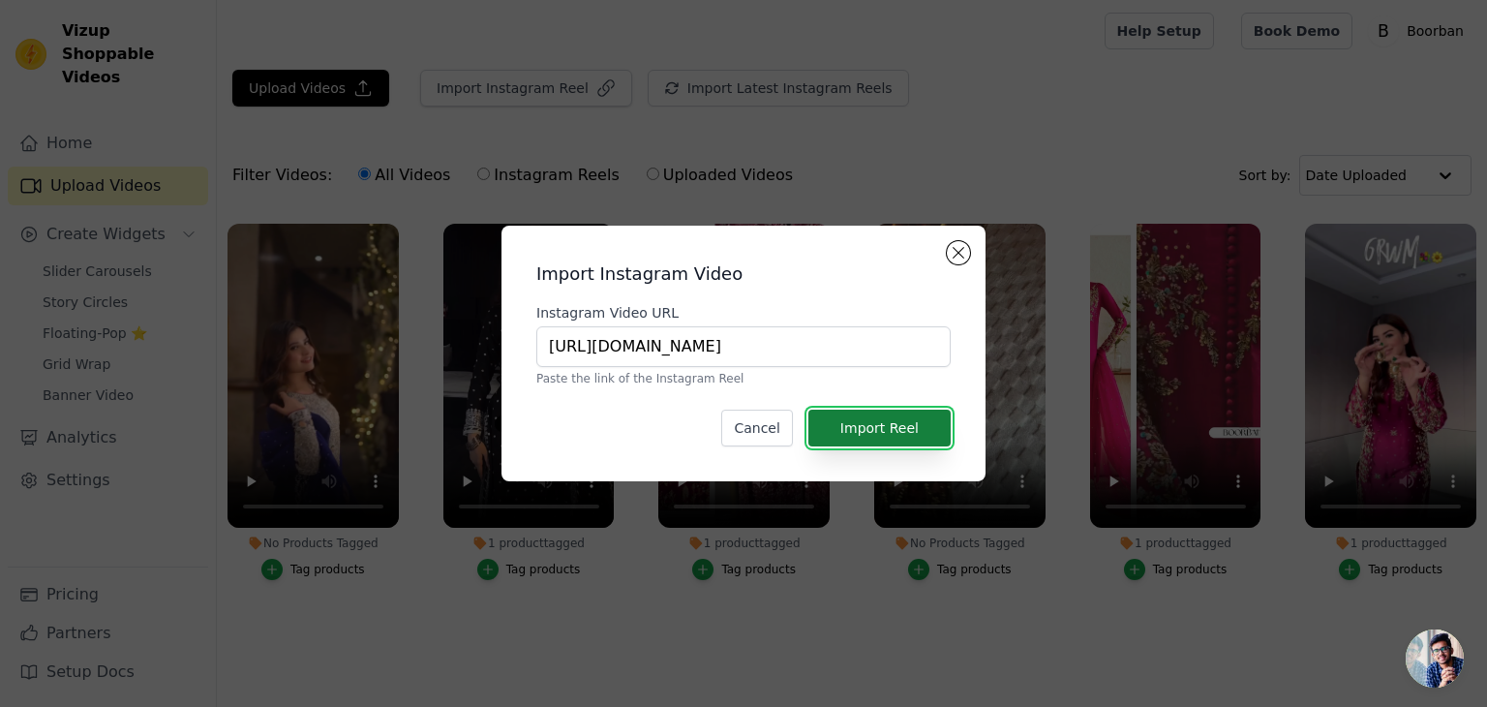
click at [911, 419] on button "Import Reel" at bounding box center [880, 428] width 142 height 37
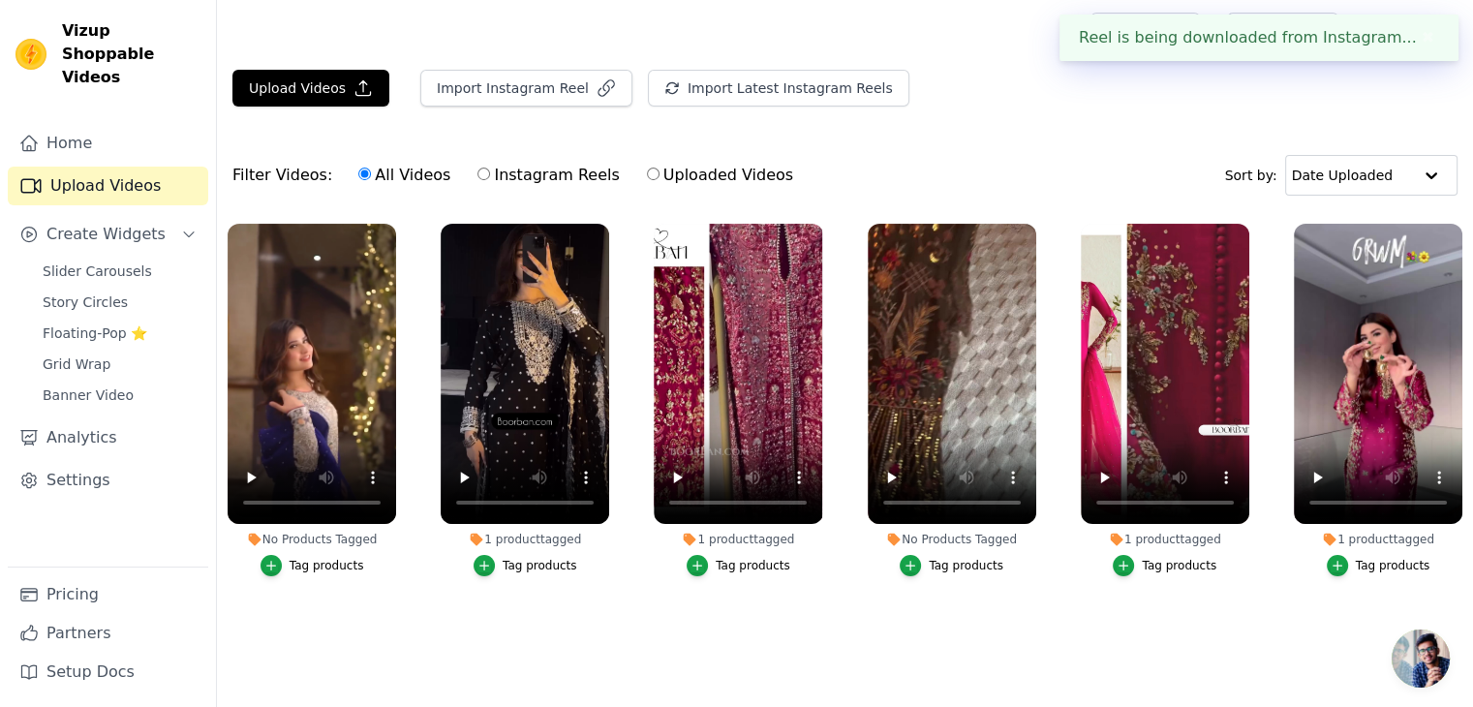
click at [1417, 36] on button "✖" at bounding box center [1428, 37] width 22 height 23
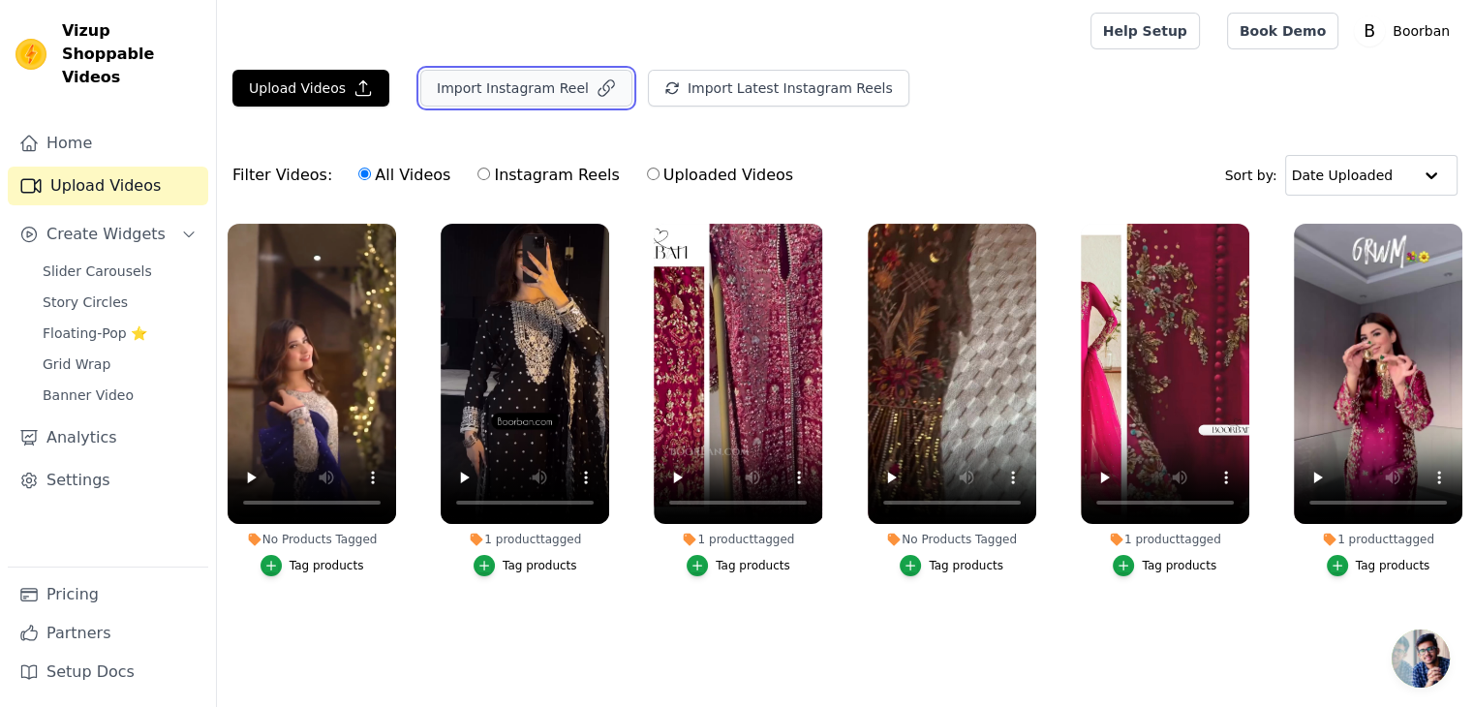
click at [597, 89] on icon "button" at bounding box center [606, 87] width 19 height 19
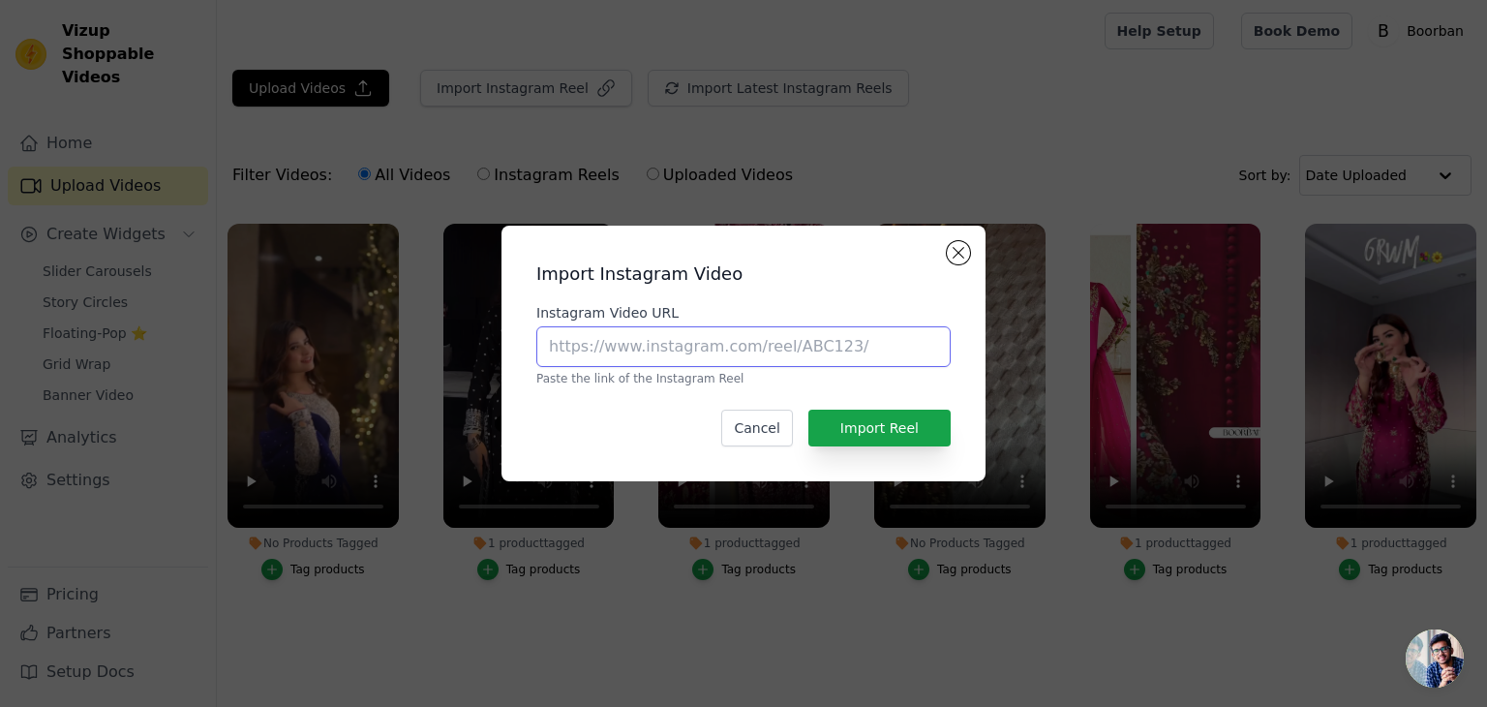
click at [736, 344] on input "Instagram Video URL" at bounding box center [744, 346] width 414 height 41
paste input "https://www.instagram.com/reel/DI_24lFpowC/"
type input "https://www.instagram.com/reel/DI_24lFpowC/"
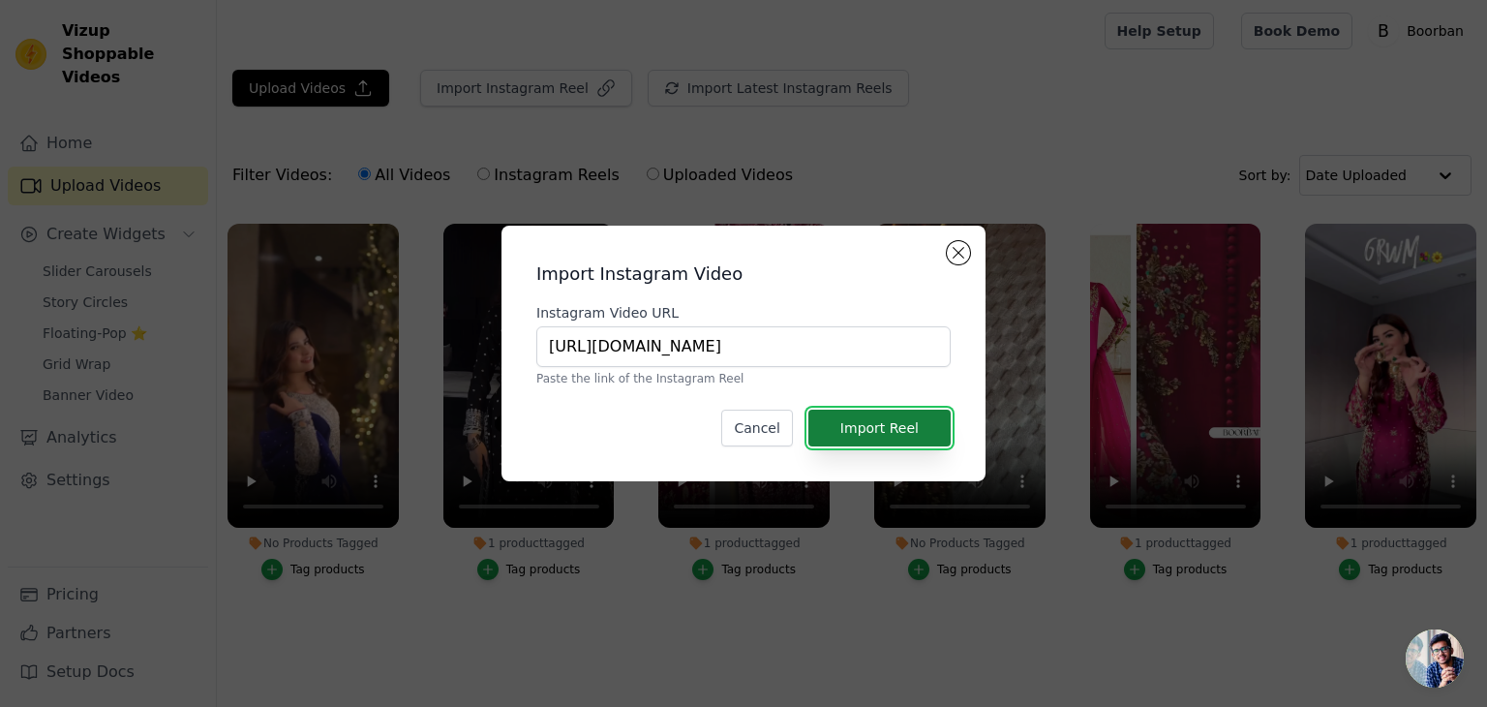
click at [894, 438] on button "Import Reel" at bounding box center [880, 428] width 142 height 37
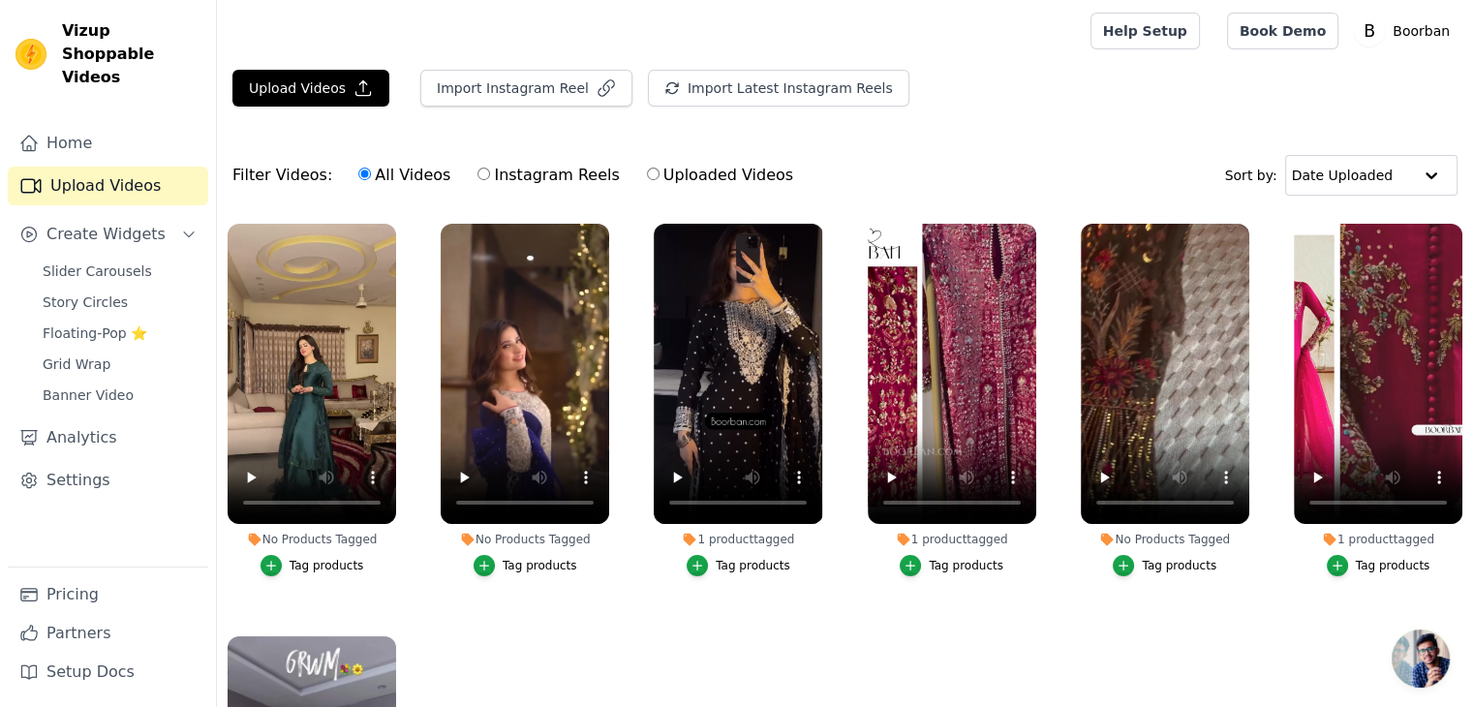
click at [333, 563] on div "Tag products" at bounding box center [327, 565] width 75 height 15
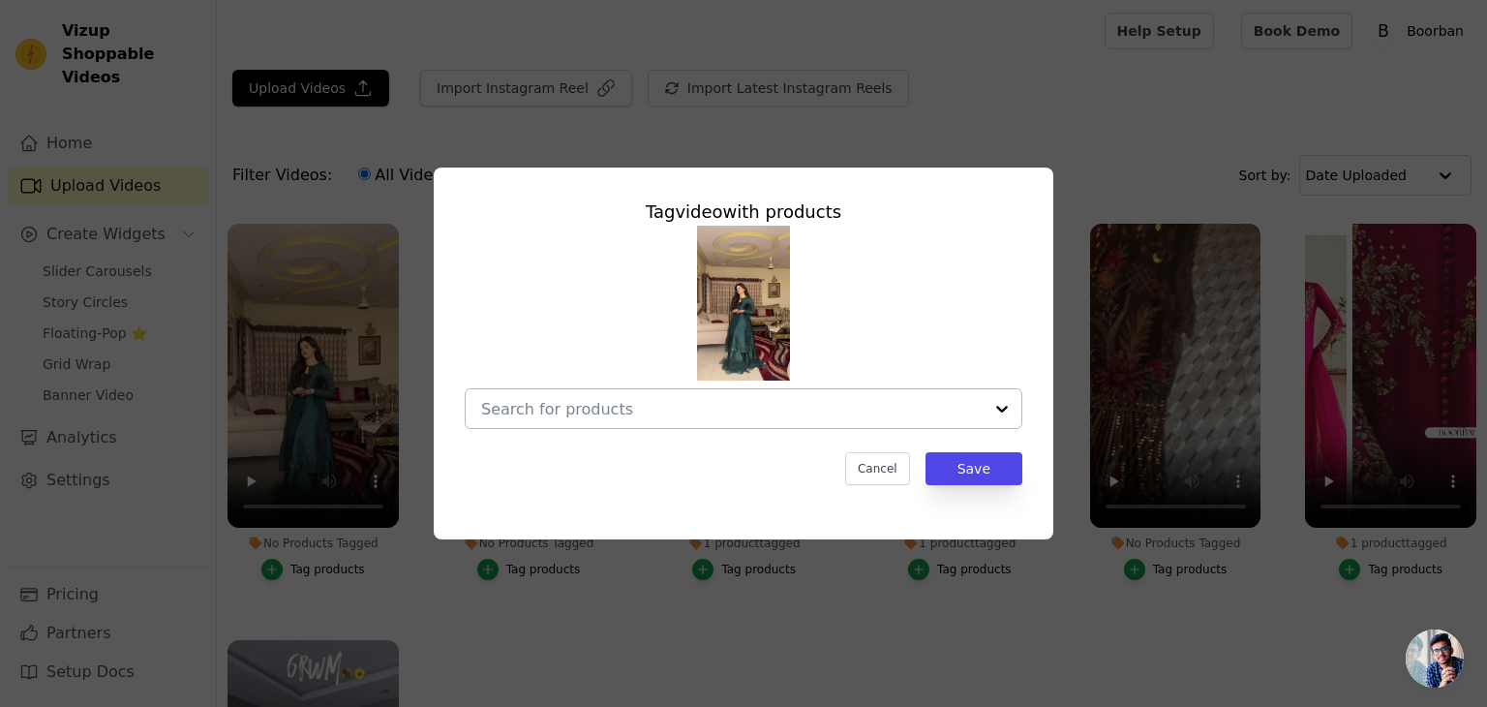
click at [675, 414] on input "No Products Tagged Tag video with products Cancel Save Tag products" at bounding box center [732, 409] width 502 height 18
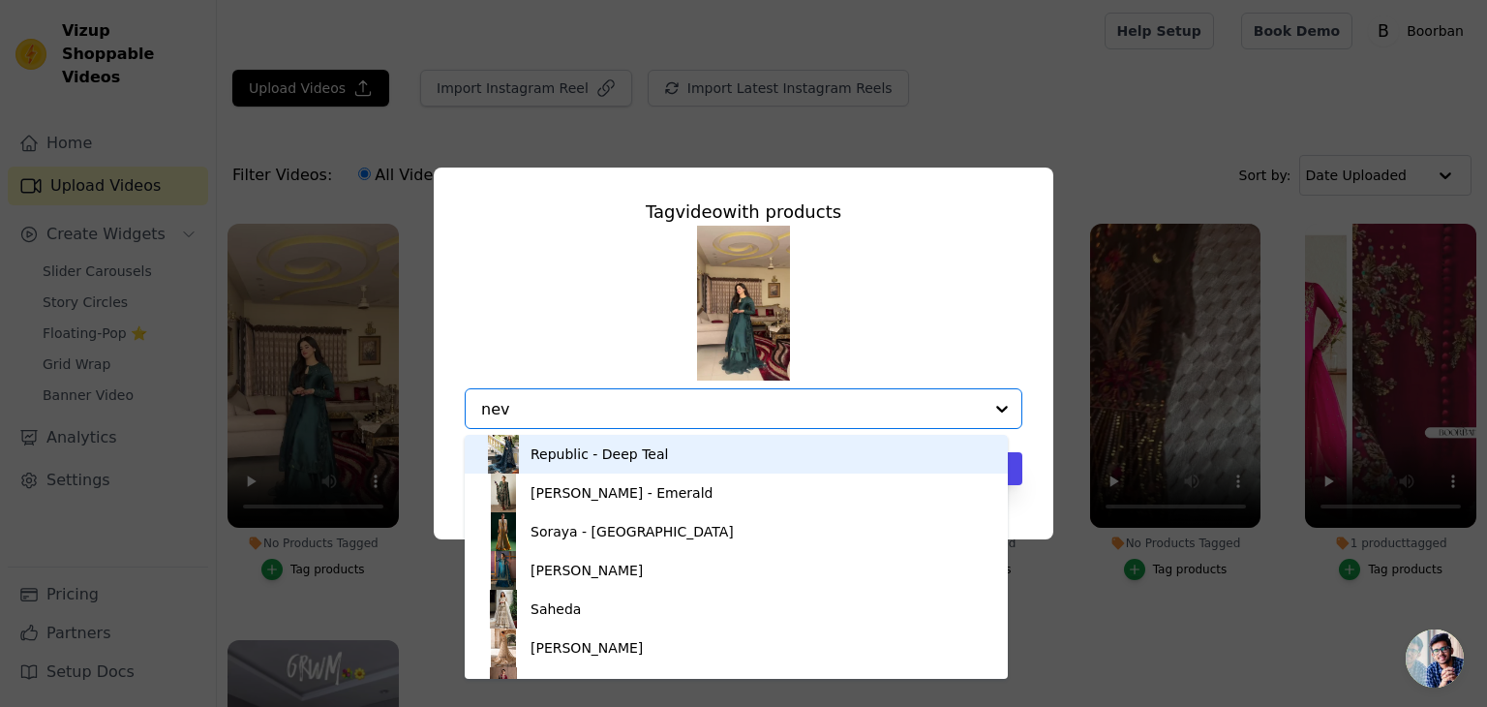
type input "neva"
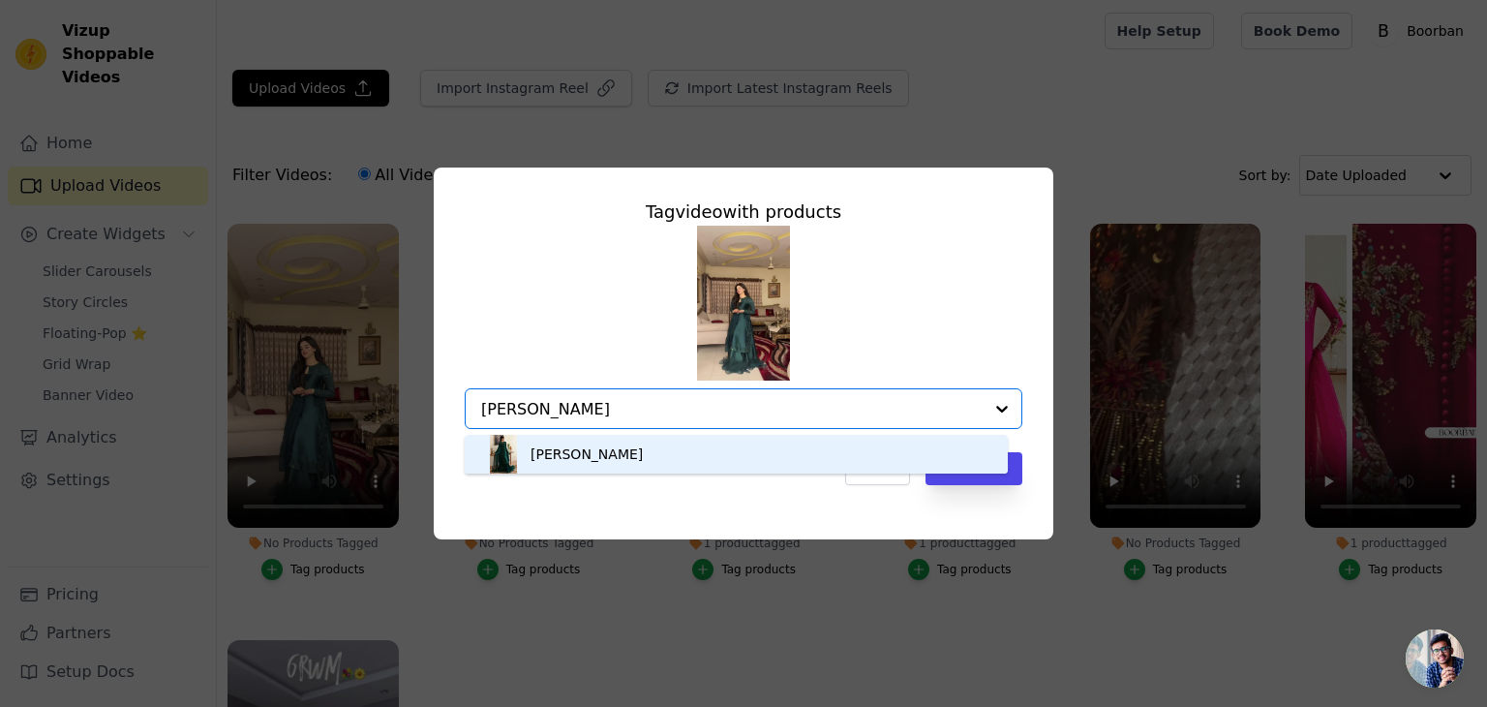
click at [631, 444] on div "NEVA" at bounding box center [736, 454] width 505 height 39
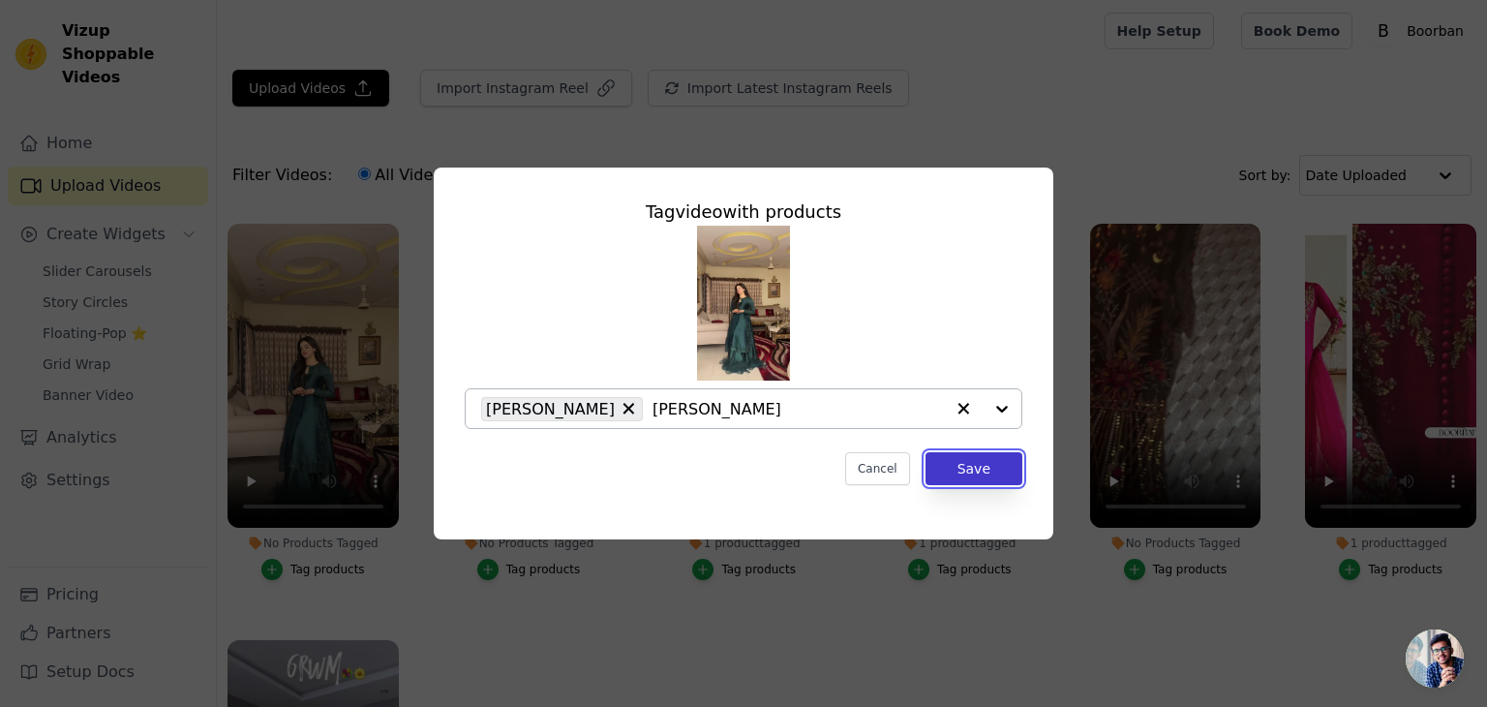
click at [998, 480] on button "Save" at bounding box center [974, 468] width 97 height 33
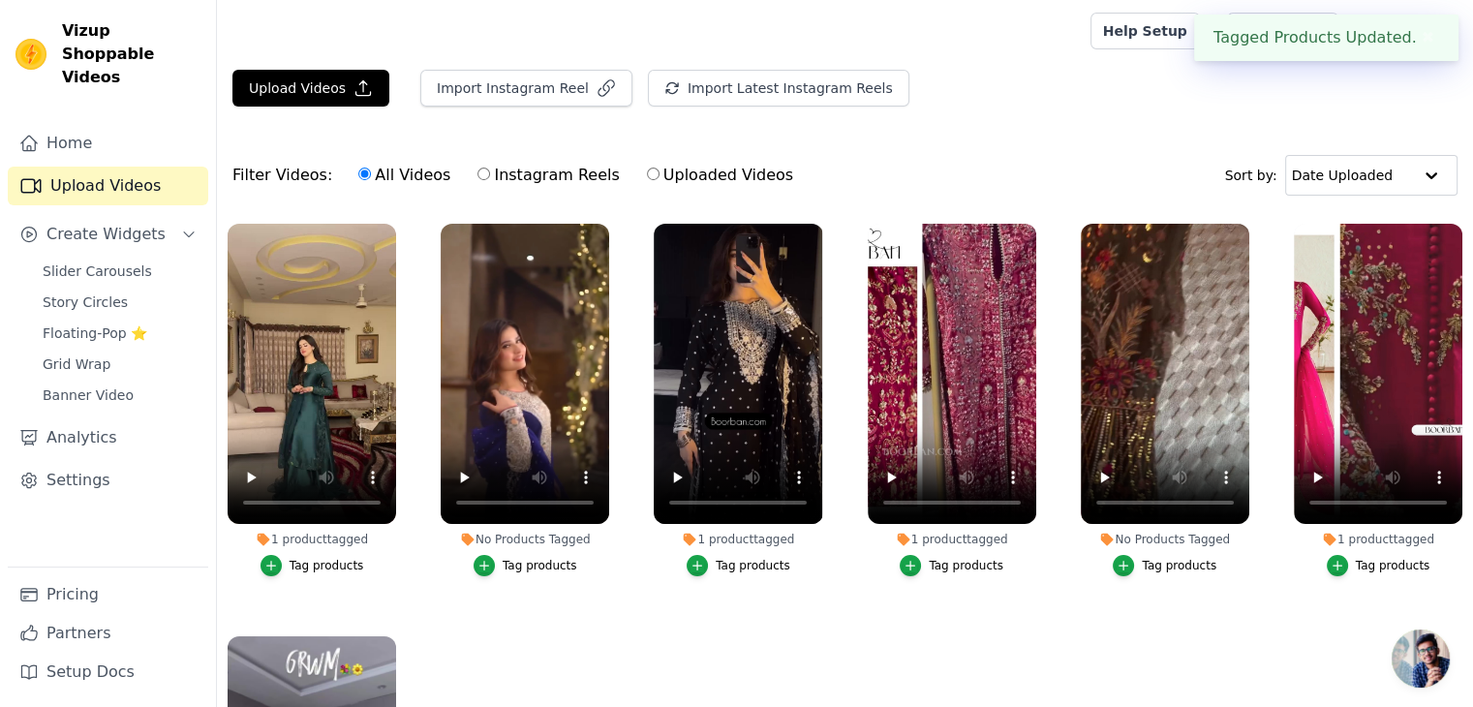
click at [552, 567] on div "Tag products" at bounding box center [540, 565] width 75 height 15
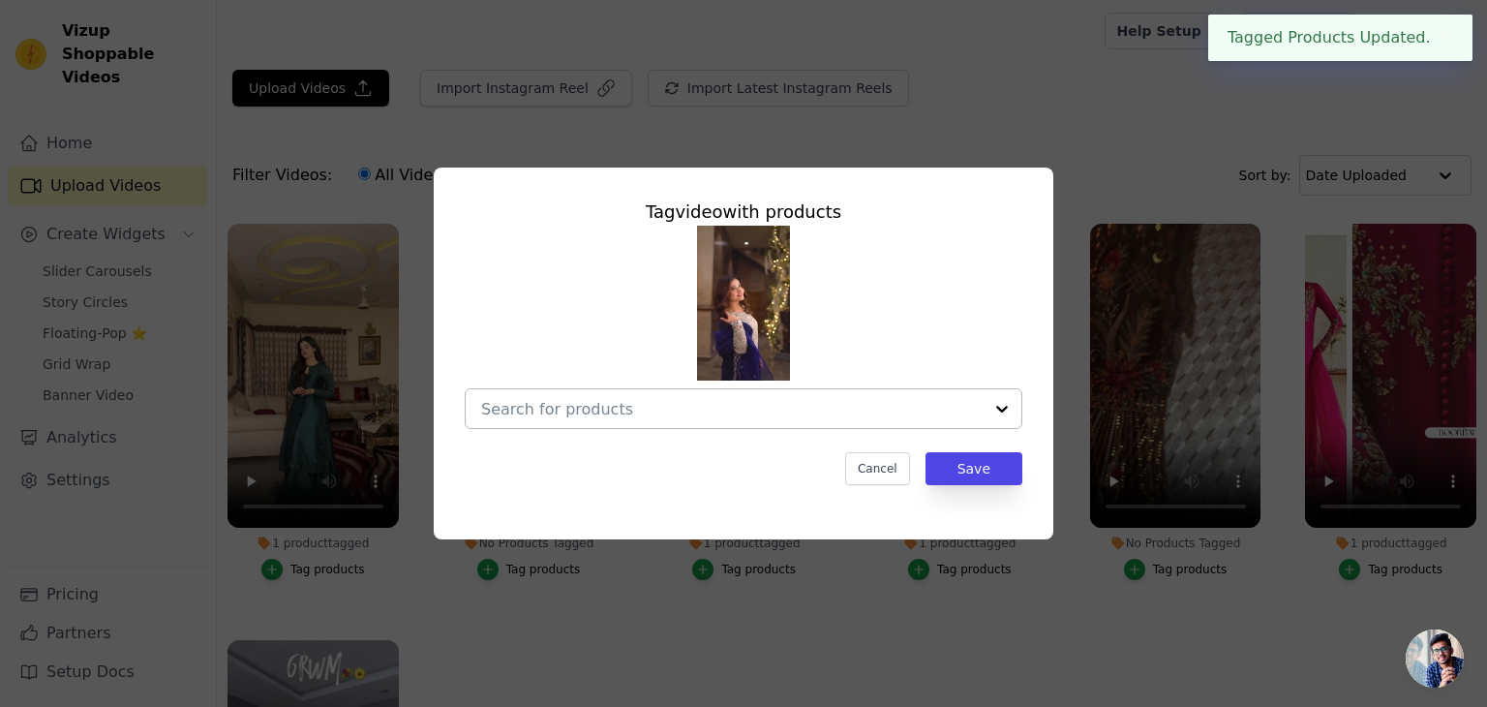
click at [629, 404] on input "No Products Tagged Tag video with products Cancel Save Tag products" at bounding box center [732, 409] width 502 height 18
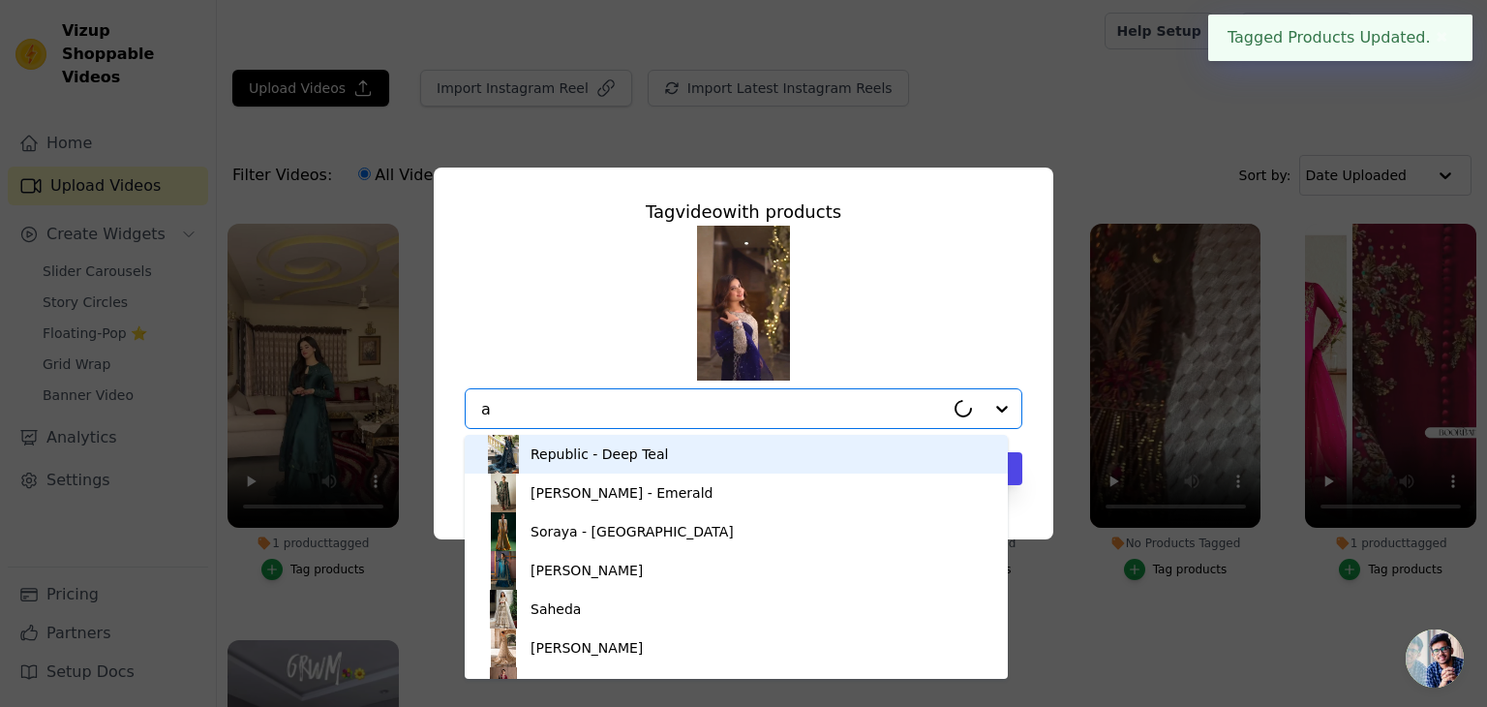
type input "as"
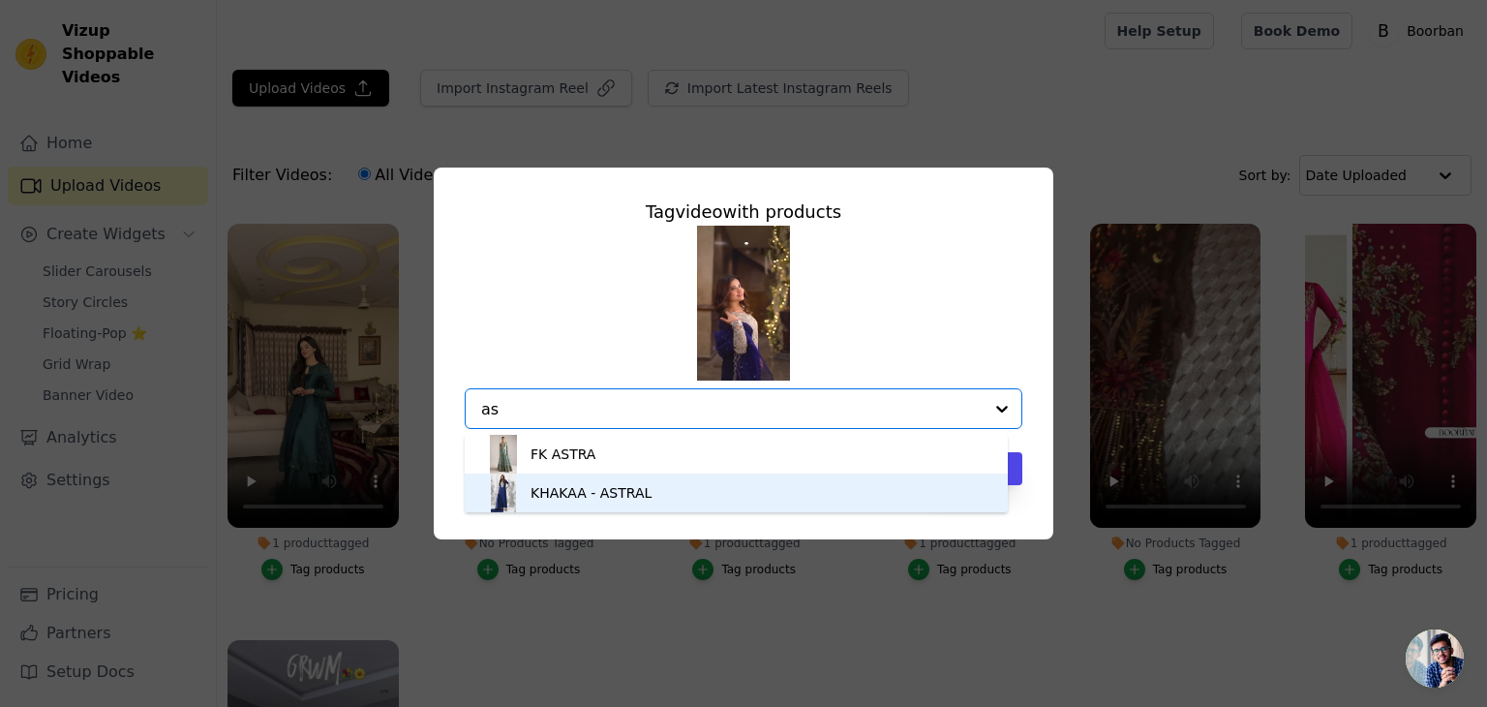
click at [601, 499] on div "KHAKAA - ASTRAL" at bounding box center [591, 492] width 121 height 19
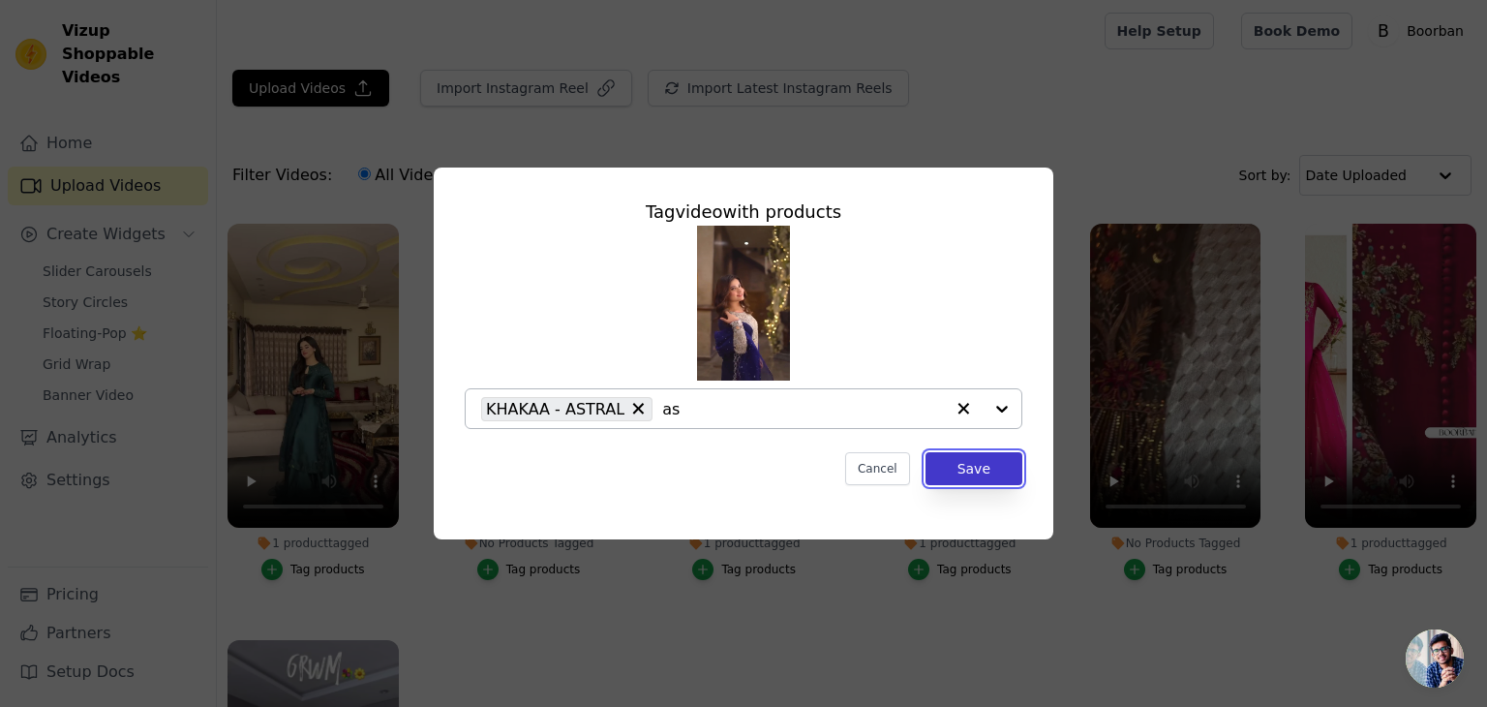
click at [968, 464] on button "Save" at bounding box center [974, 468] width 97 height 33
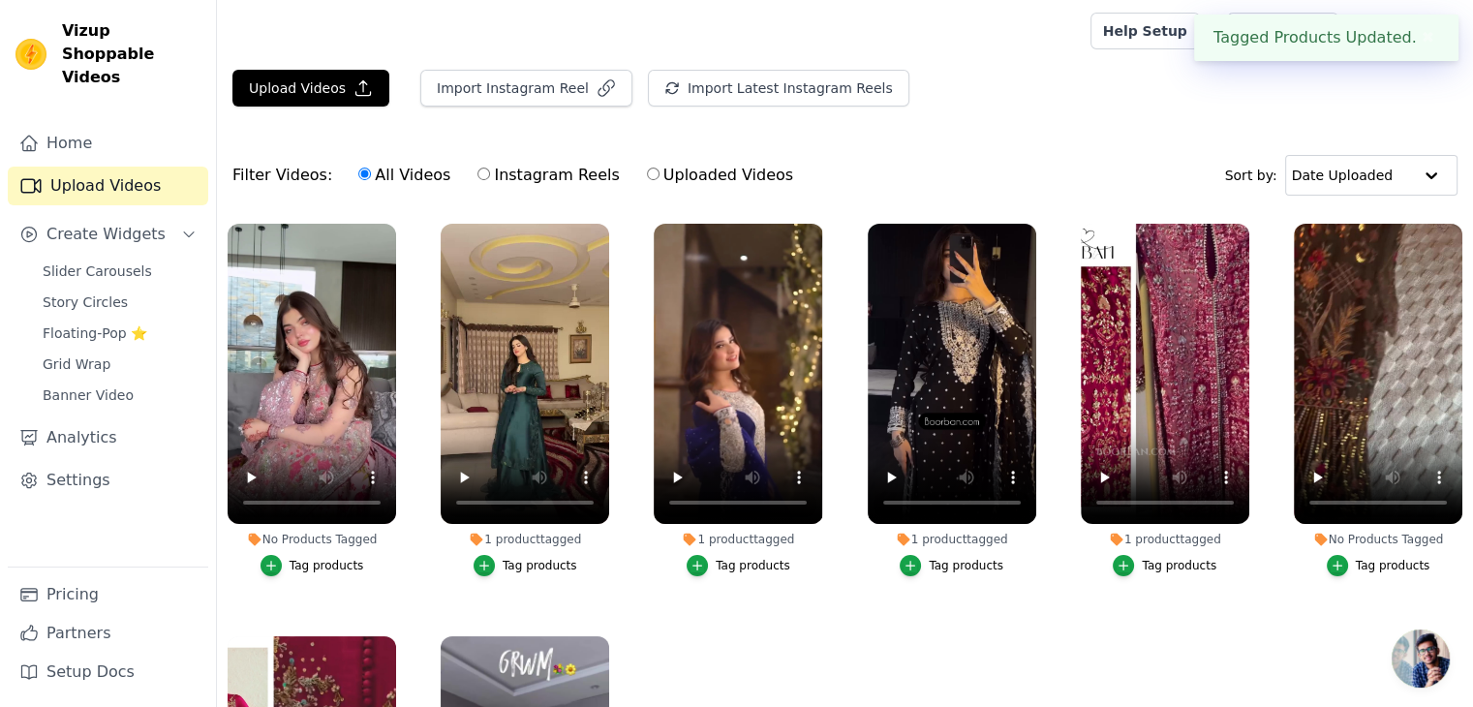
click at [314, 558] on div "Tag products" at bounding box center [327, 565] width 75 height 15
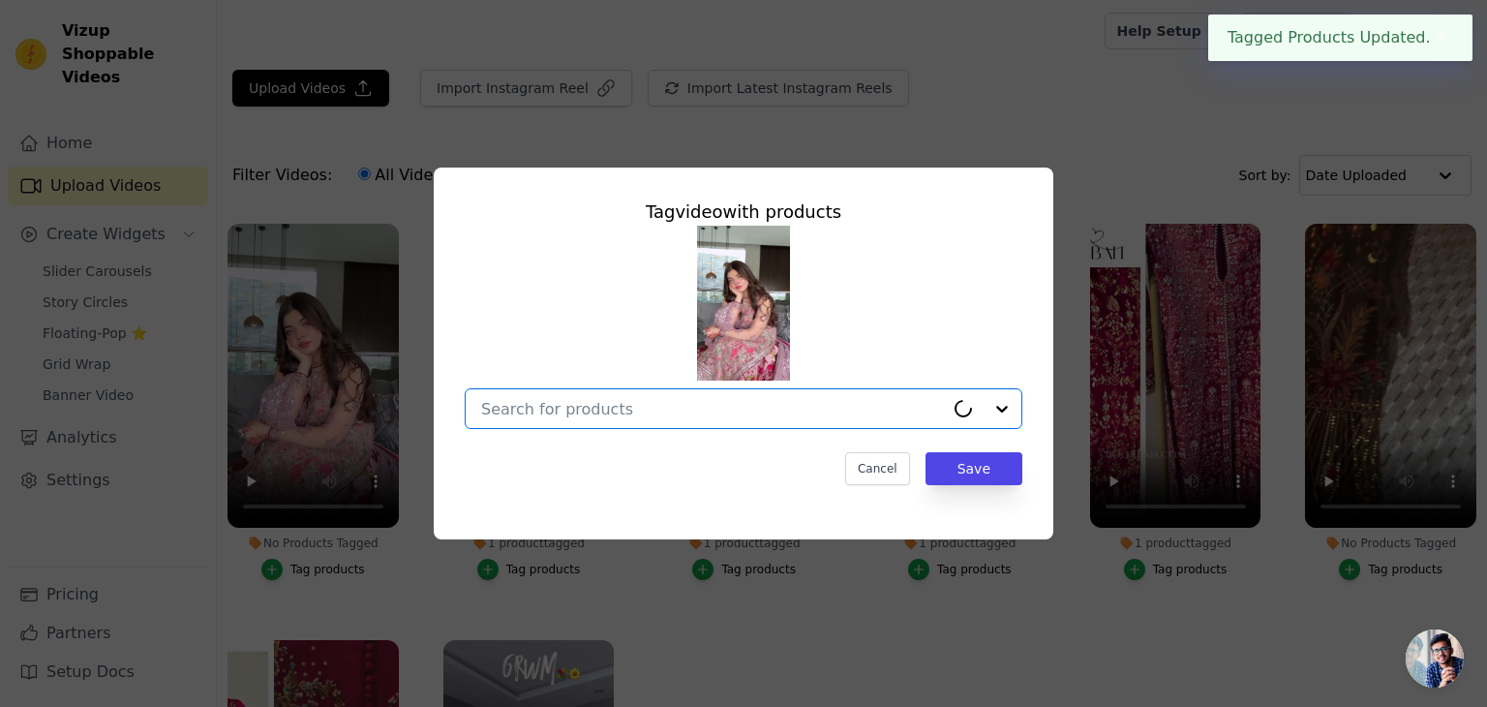
click at [698, 414] on input "No Products Tagged Tag video with products Option undefined, selected. Select i…" at bounding box center [712, 409] width 463 height 18
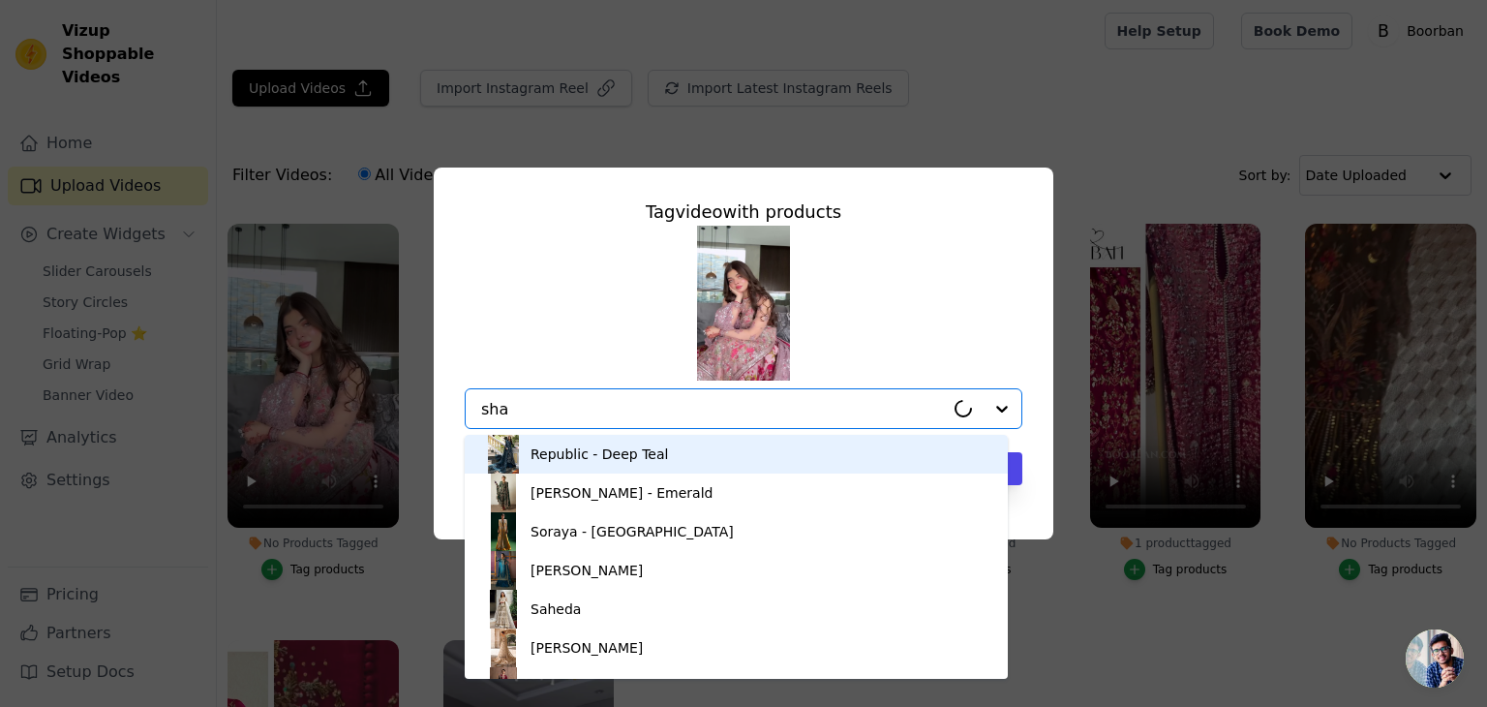
type input "sham"
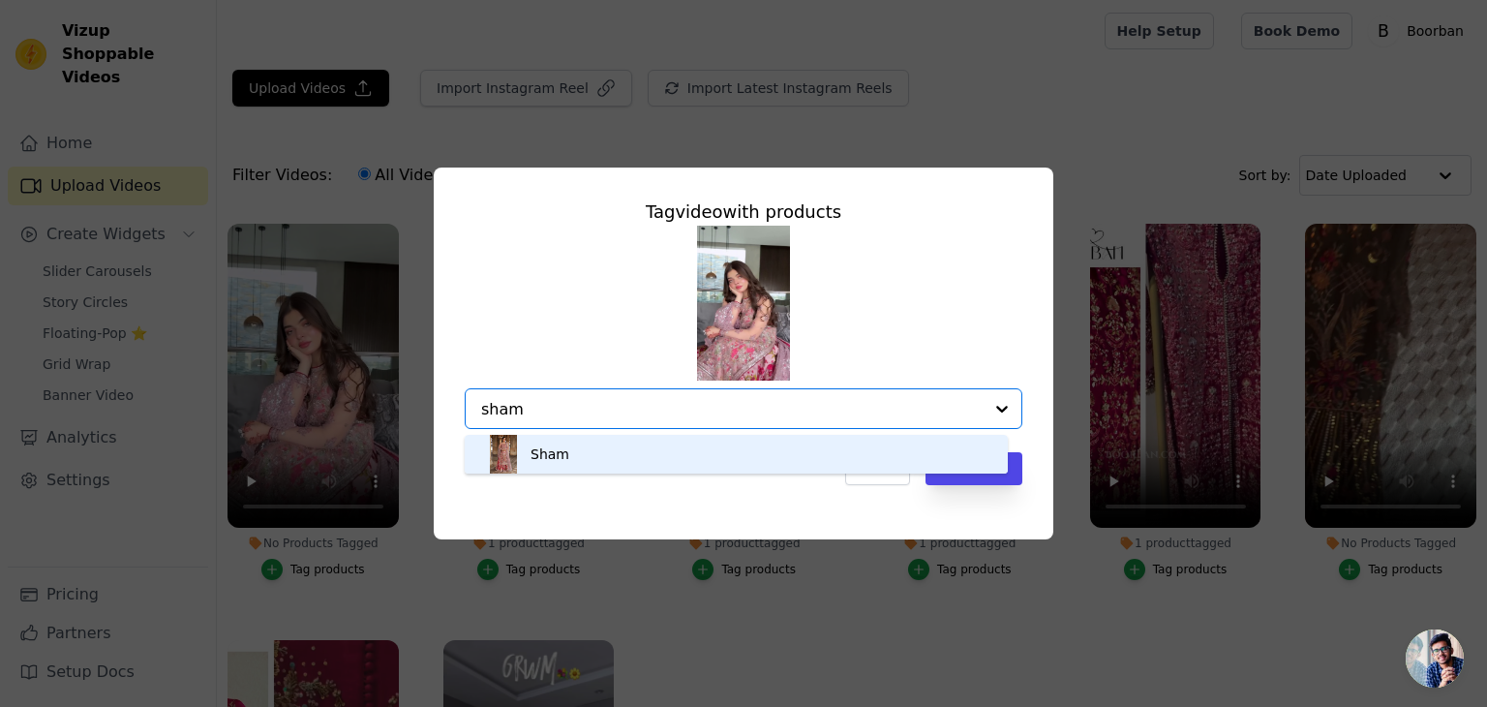
click at [713, 452] on div "Sham" at bounding box center [736, 454] width 505 height 39
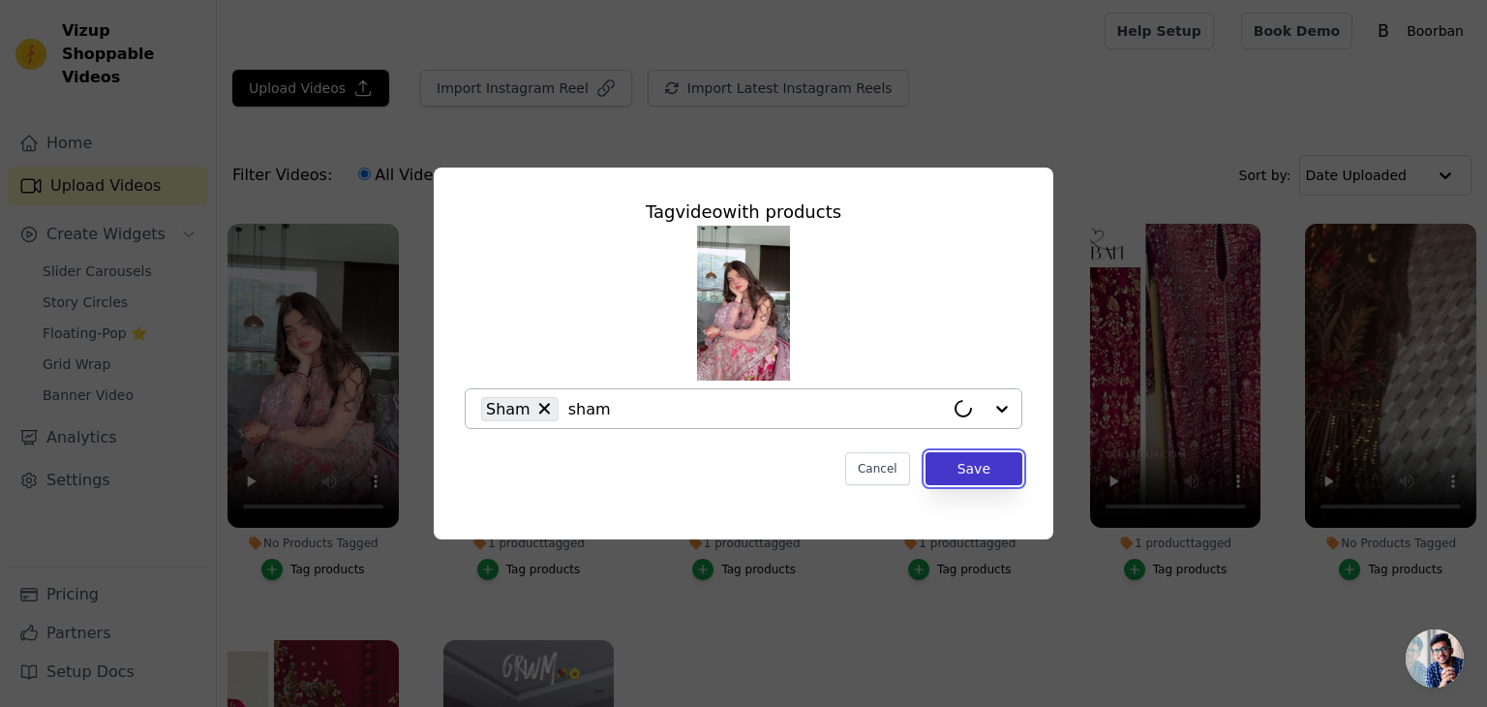
click at [986, 475] on button "Save" at bounding box center [974, 468] width 97 height 33
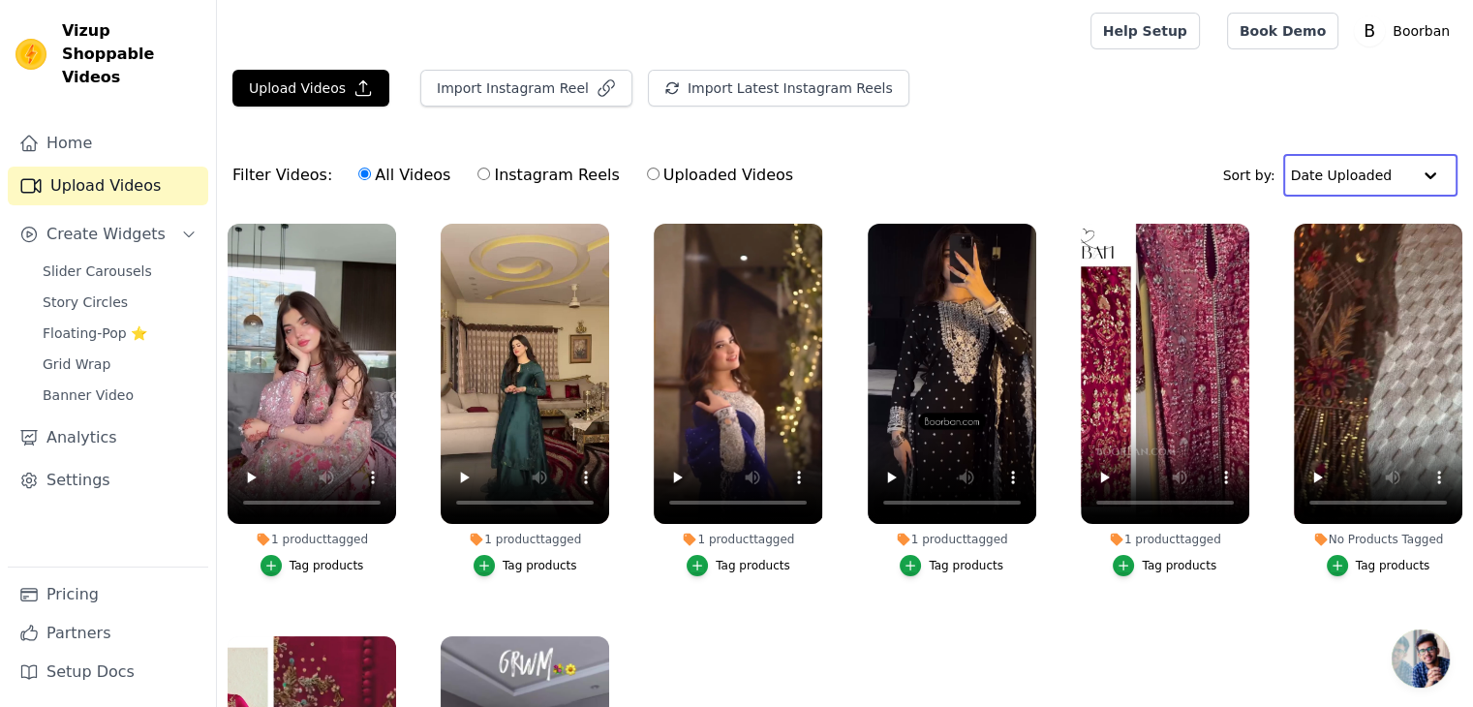
click at [1340, 168] on input "text" at bounding box center [1351, 175] width 120 height 39
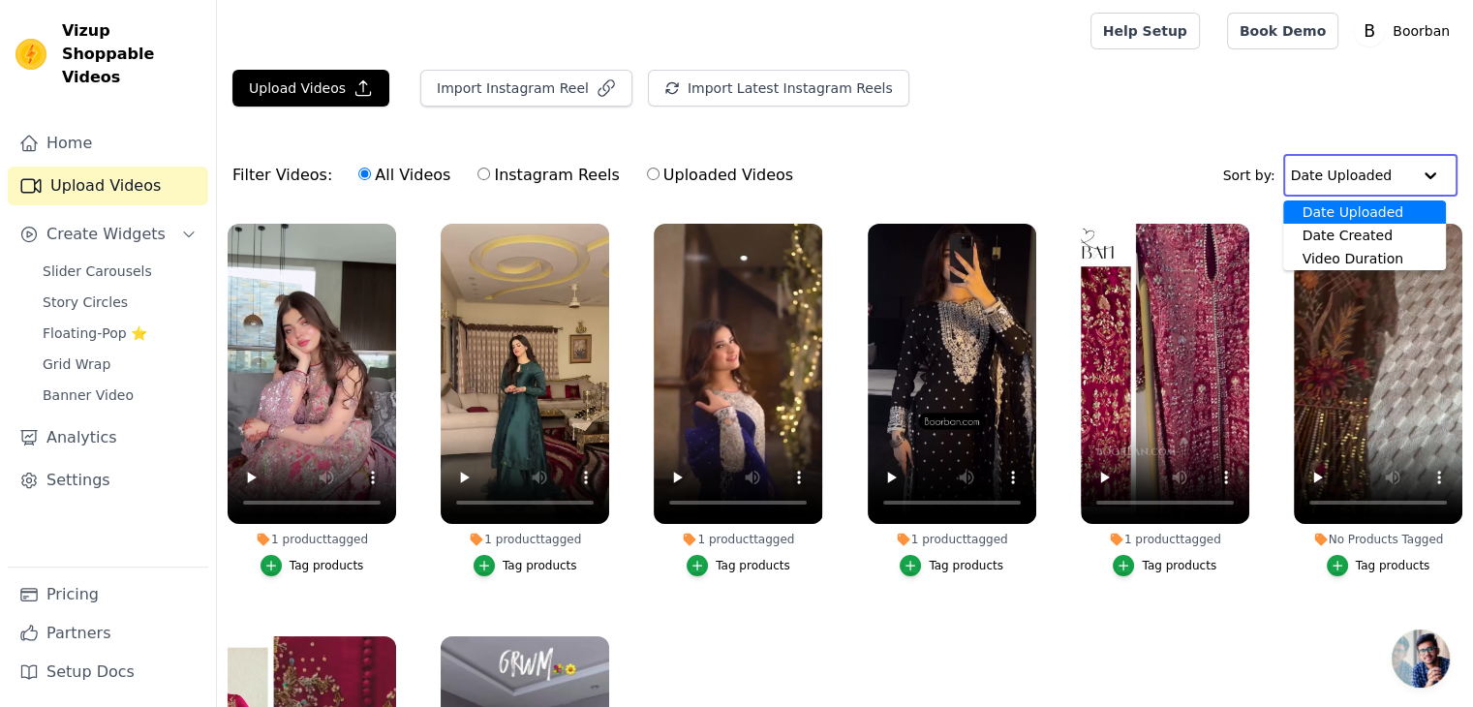
click at [1340, 168] on input "text" at bounding box center [1351, 175] width 120 height 39
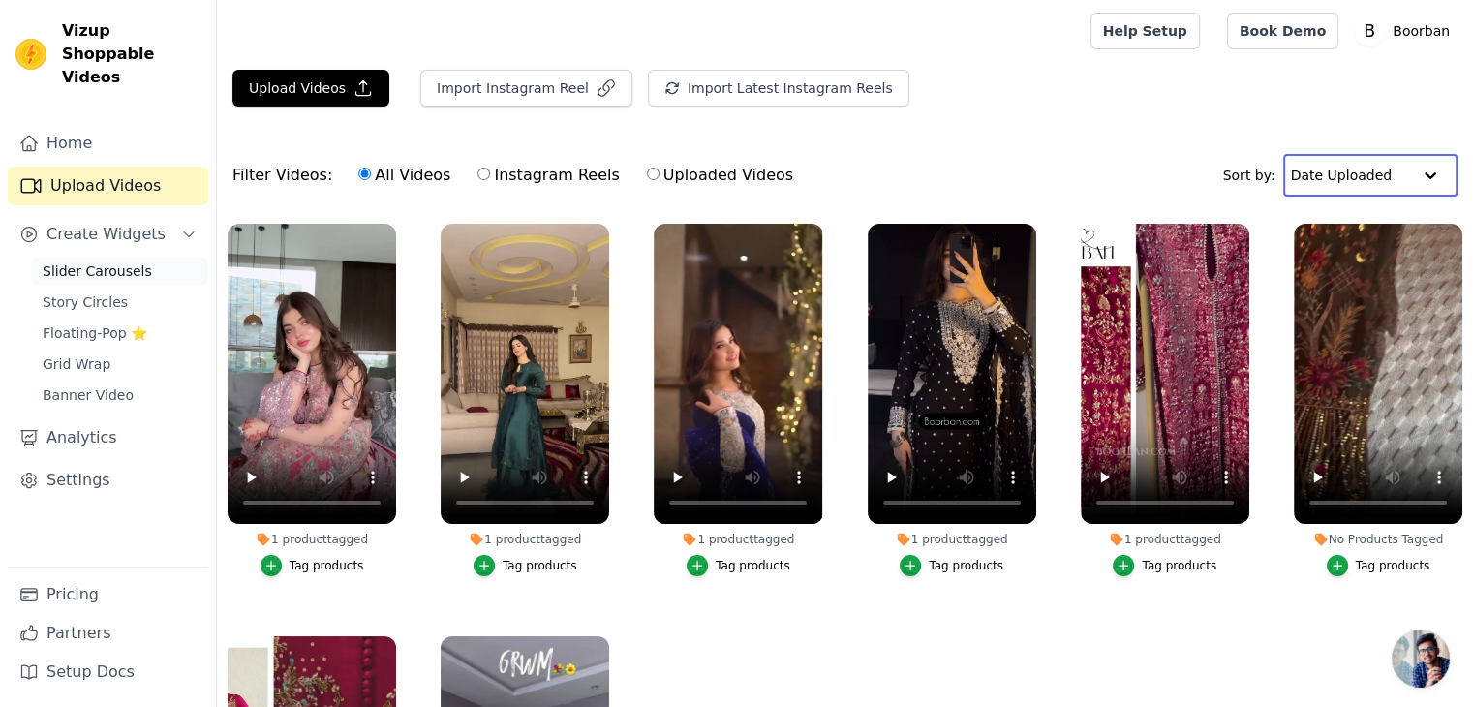
click at [134, 261] on span "Slider Carousels" at bounding box center [97, 270] width 109 height 19
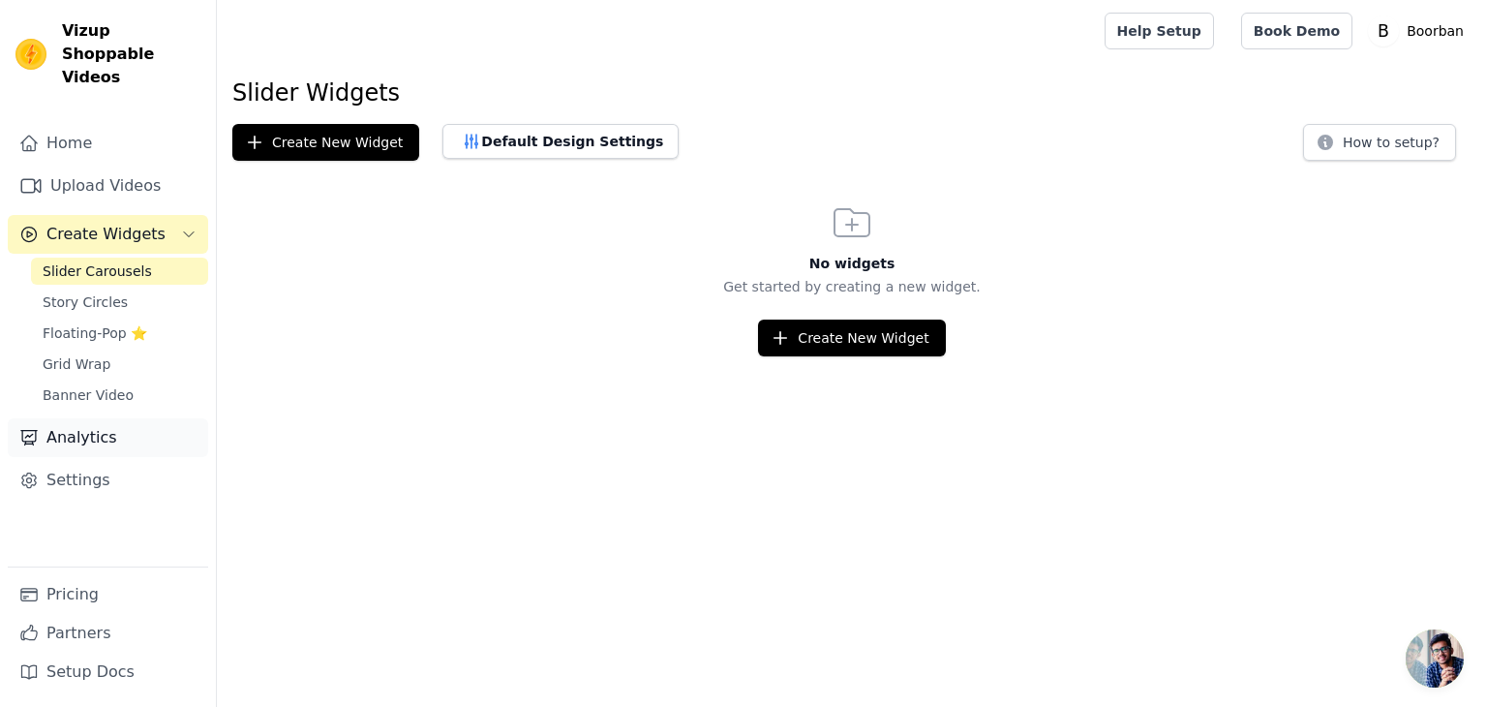
click at [105, 419] on link "Analytics" at bounding box center [108, 437] width 200 height 39
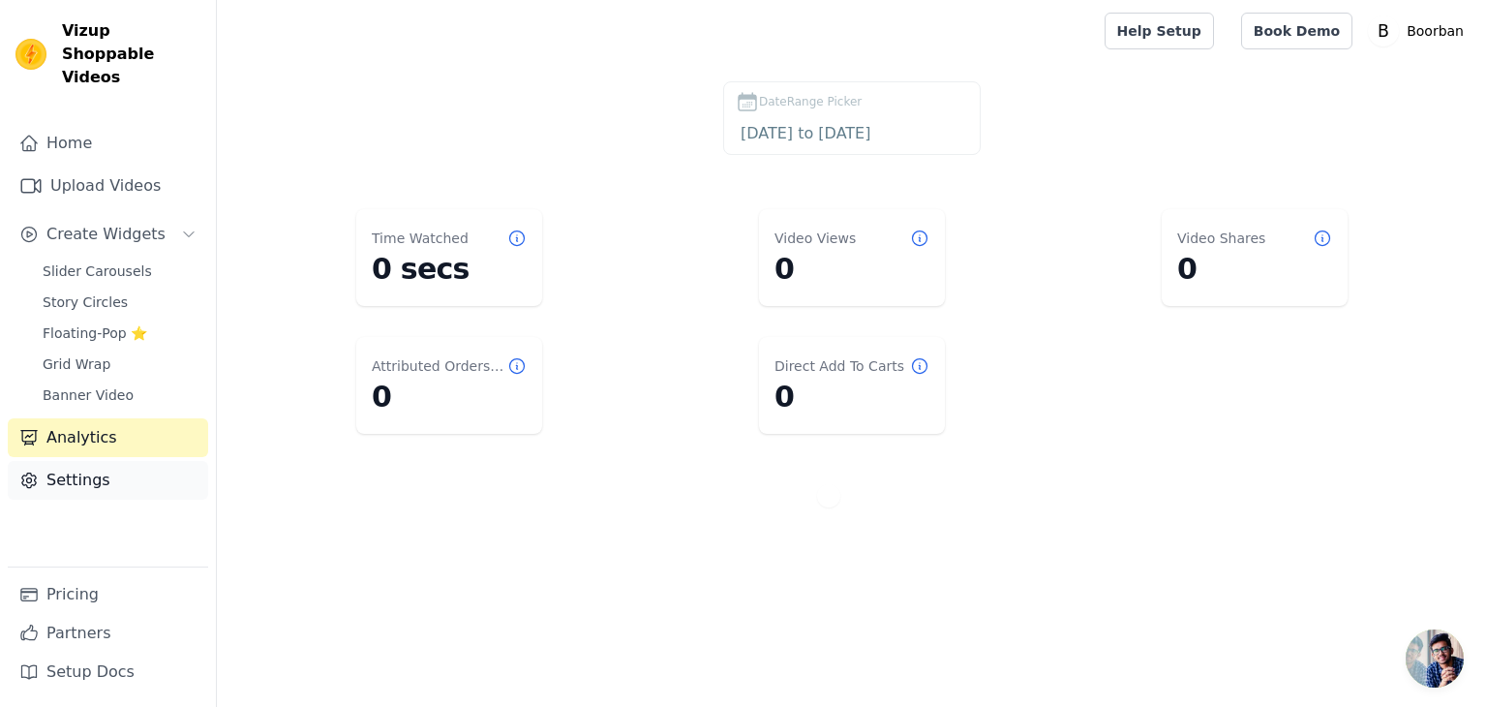
click at [88, 462] on link "Settings" at bounding box center [108, 480] width 200 height 39
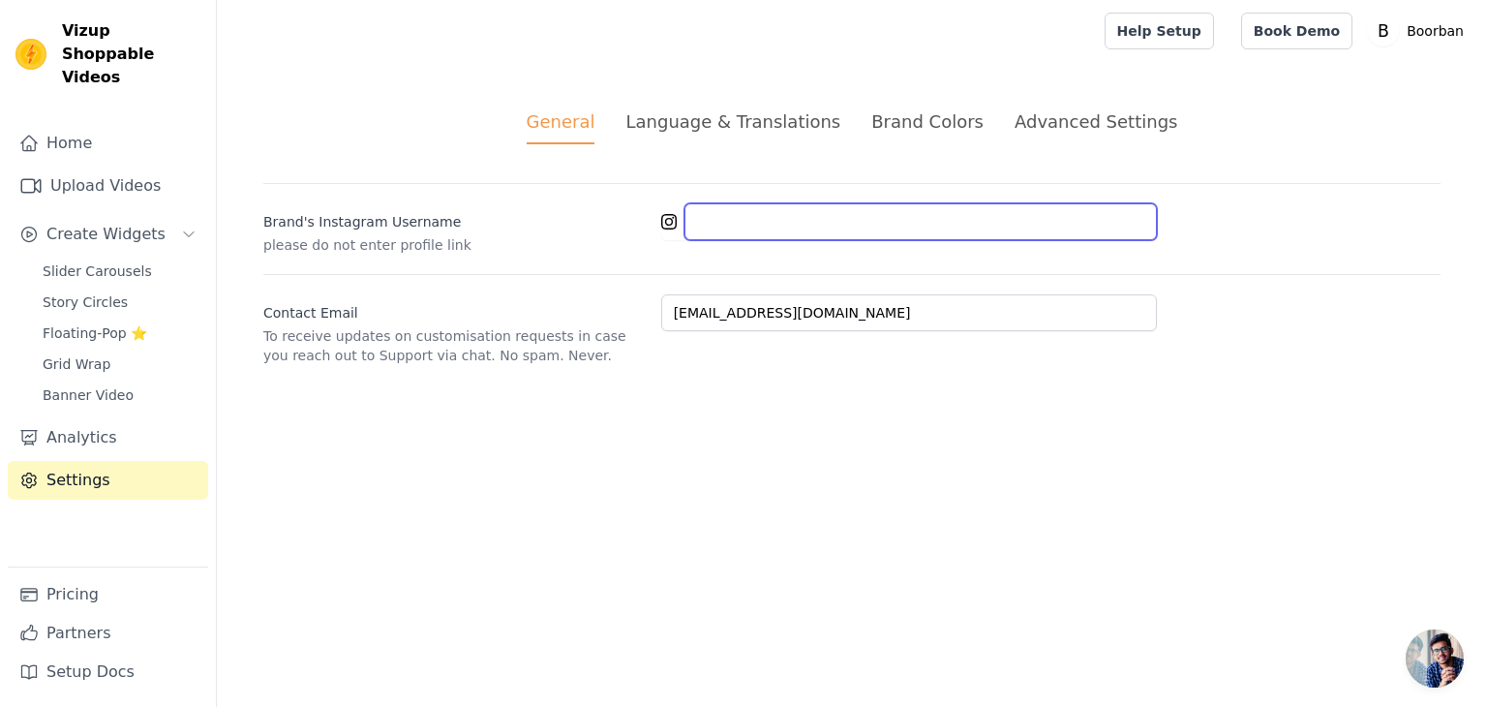
click at [743, 237] on input "Brand's Instagram Username" at bounding box center [921, 221] width 473 height 37
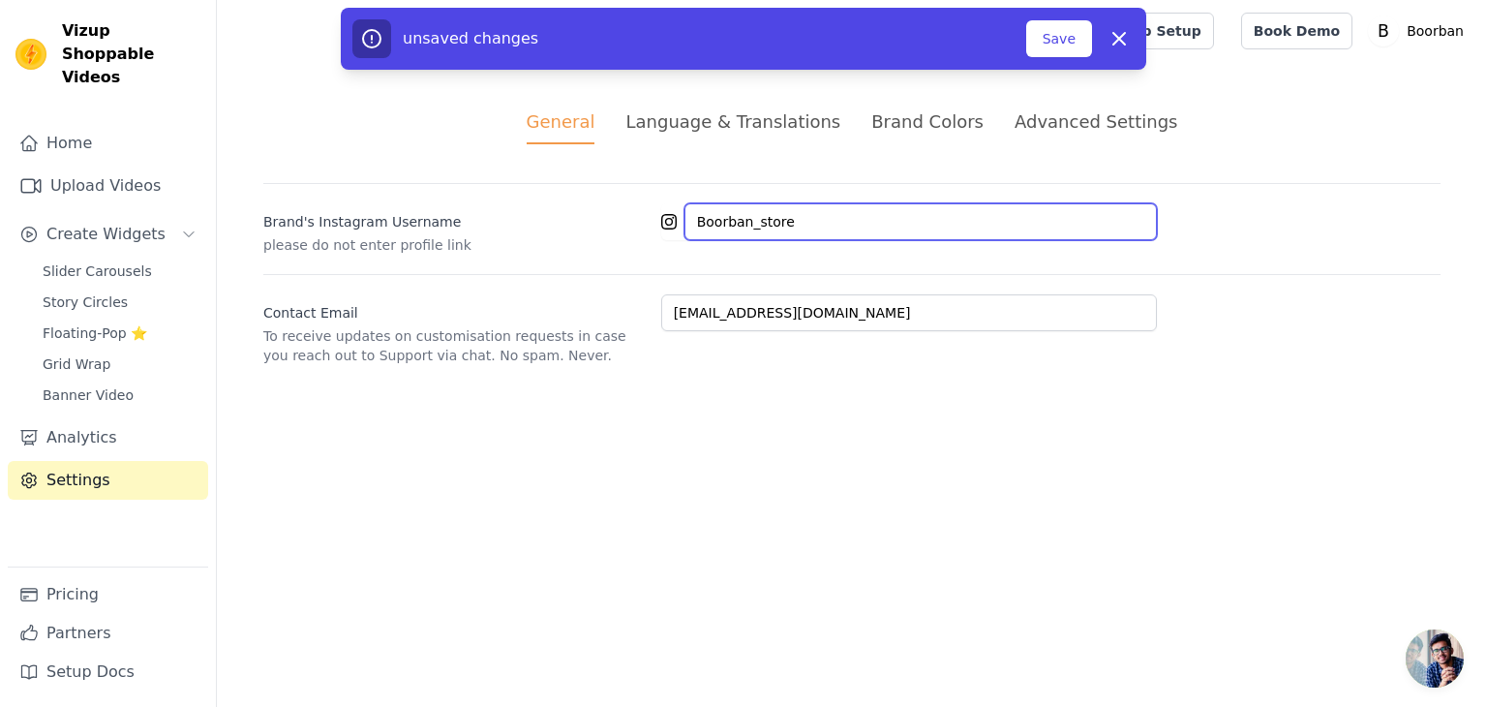
type input "Boorban_store"
click at [358, 191] on div "Brand's Instagram Username please do not enter profile link Boorban_store" at bounding box center [852, 219] width 1178 height 72
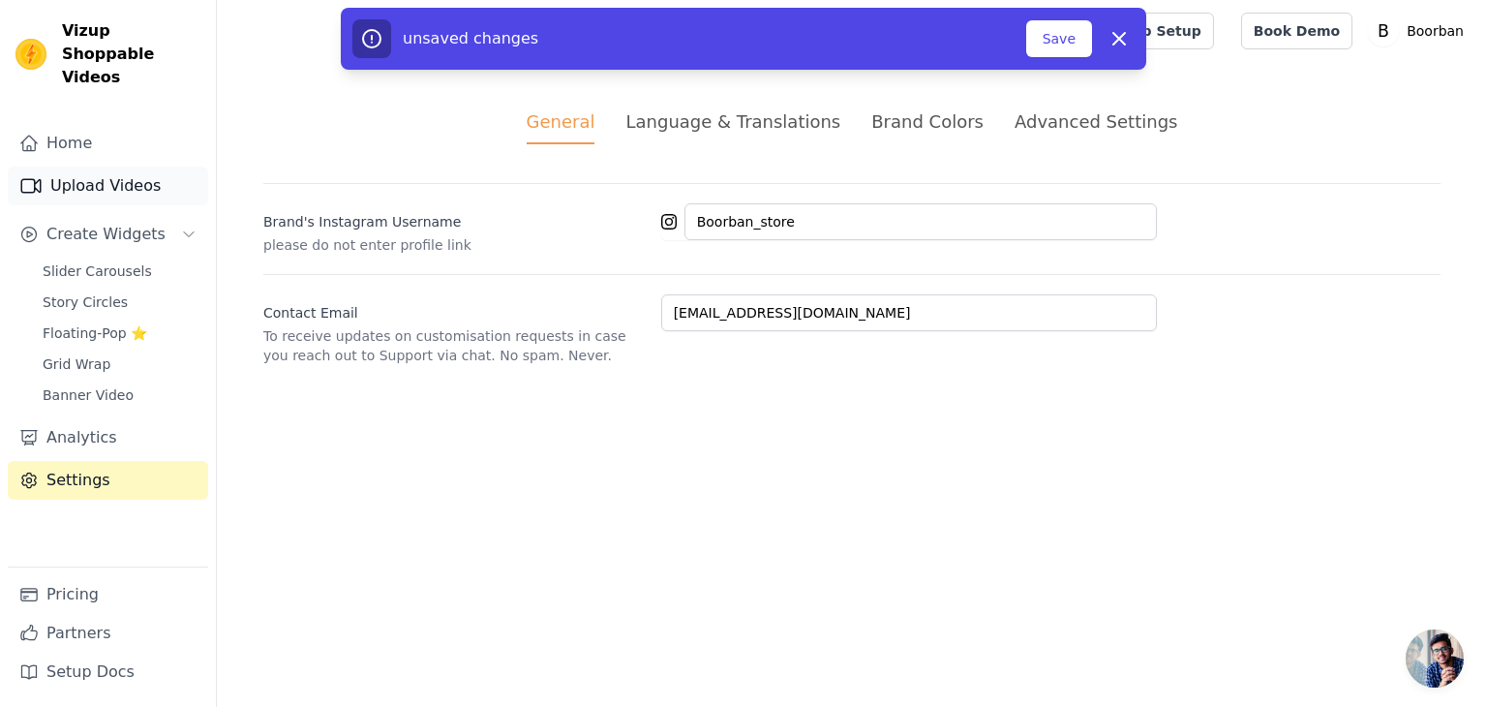
click at [119, 167] on link "Upload Videos" at bounding box center [108, 186] width 200 height 39
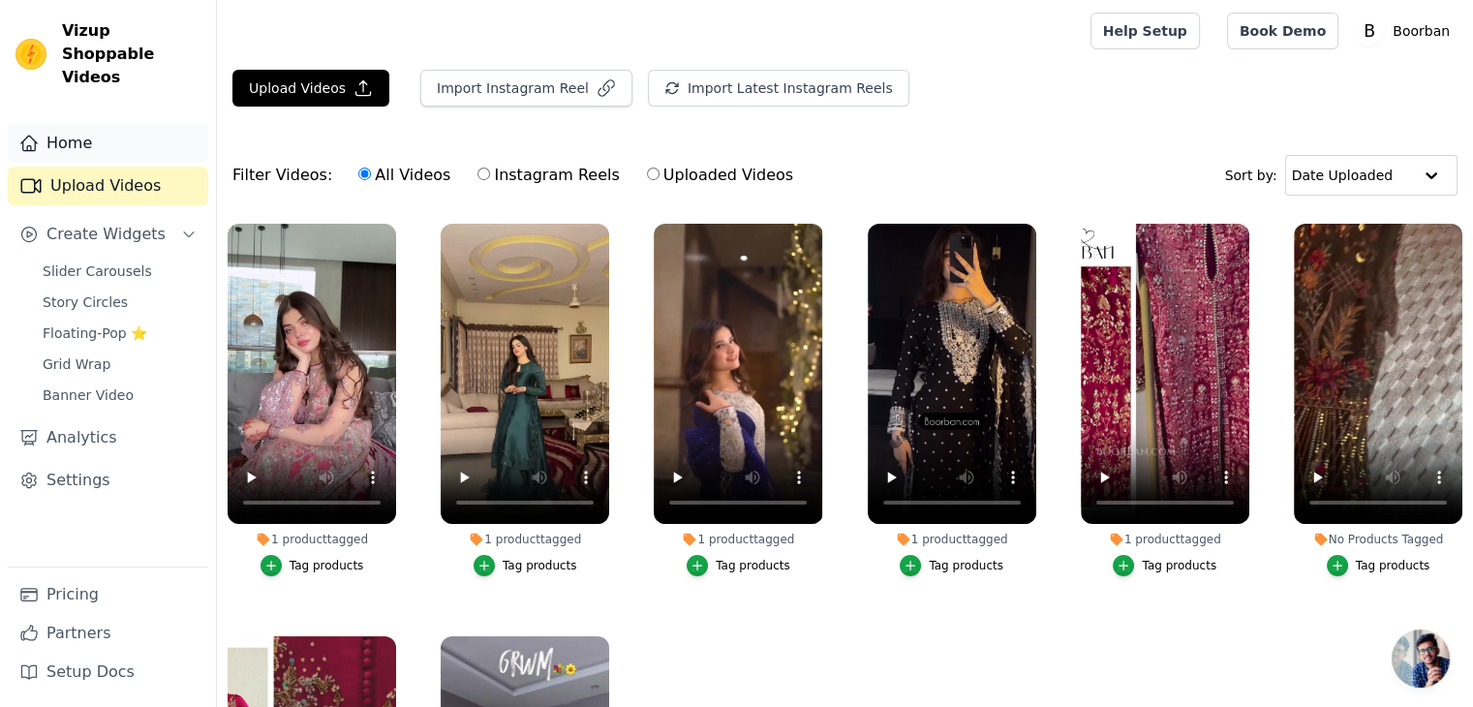
click at [118, 125] on link "Home" at bounding box center [108, 143] width 200 height 39
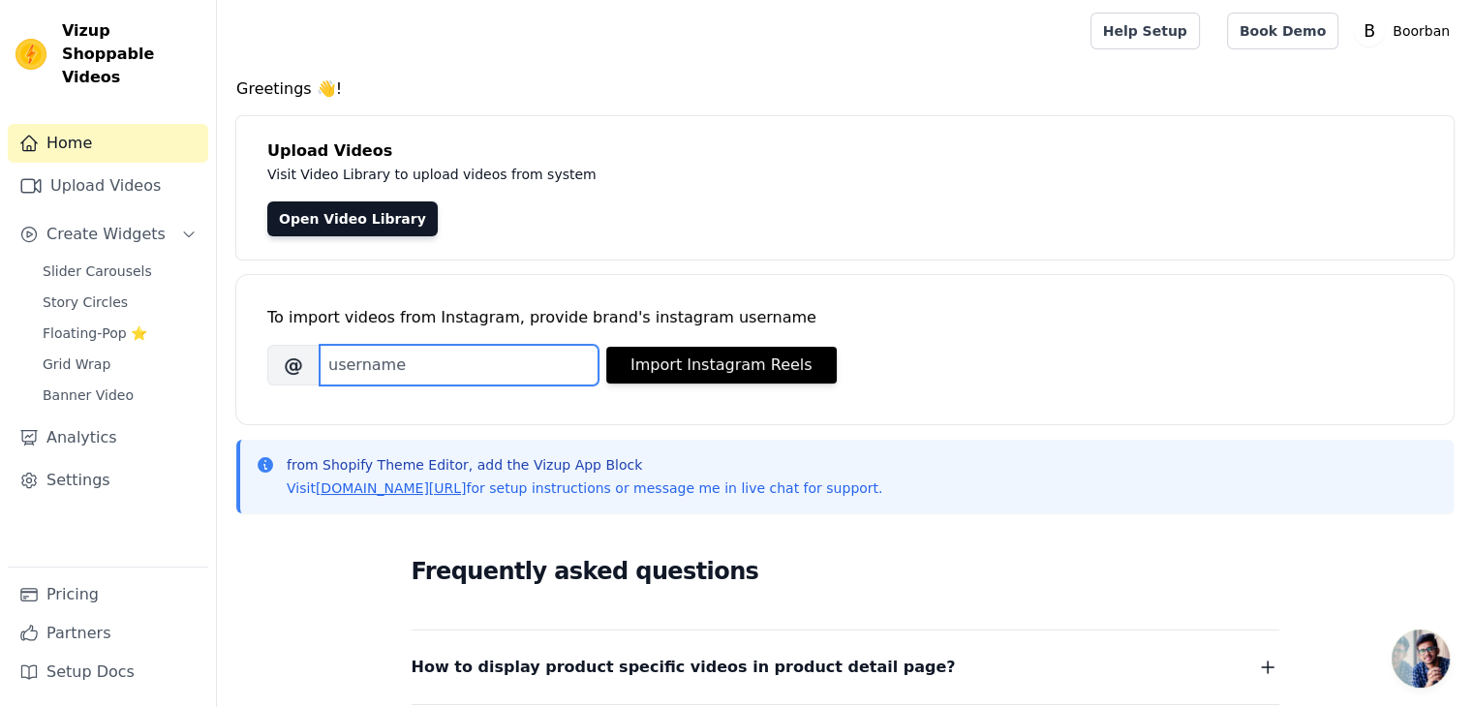
click at [487, 372] on input "Brand's Instagram Username" at bounding box center [459, 365] width 279 height 41
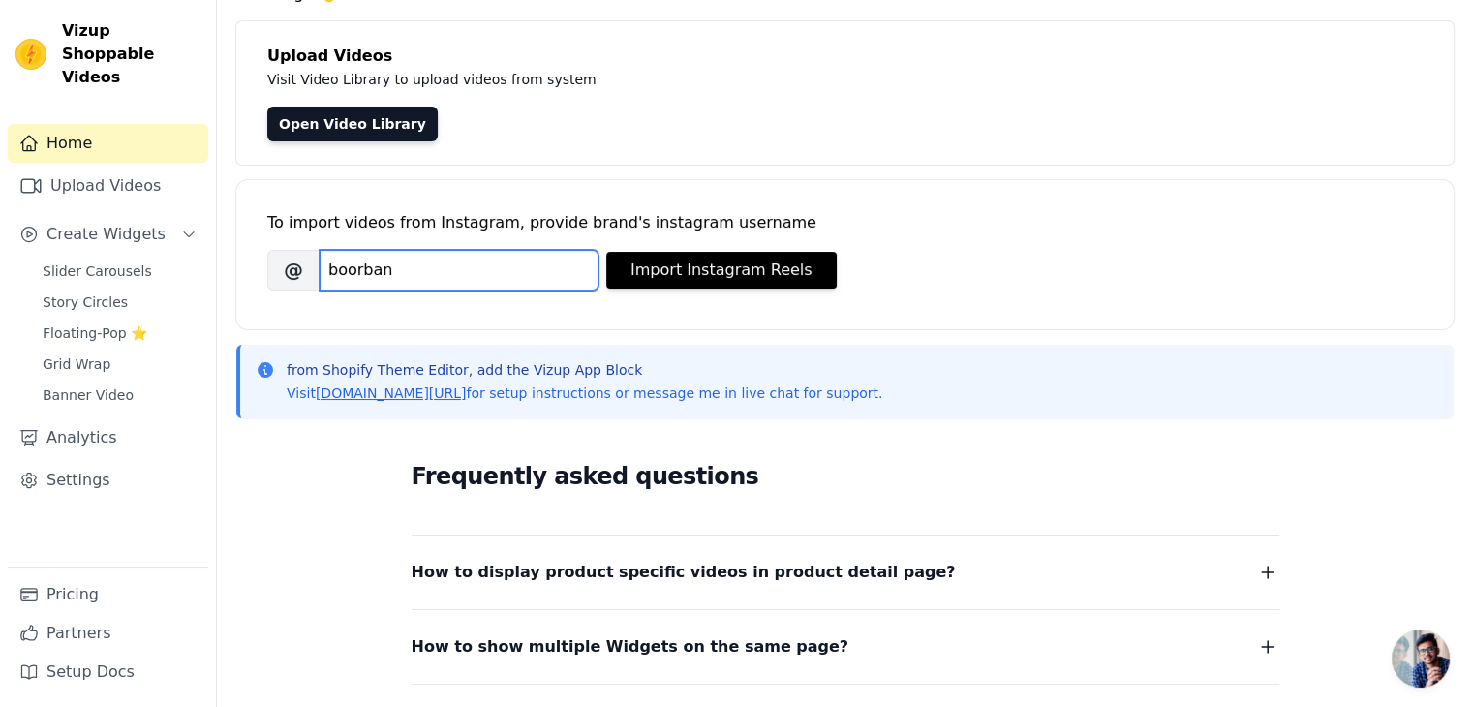
scroll to position [97, 0]
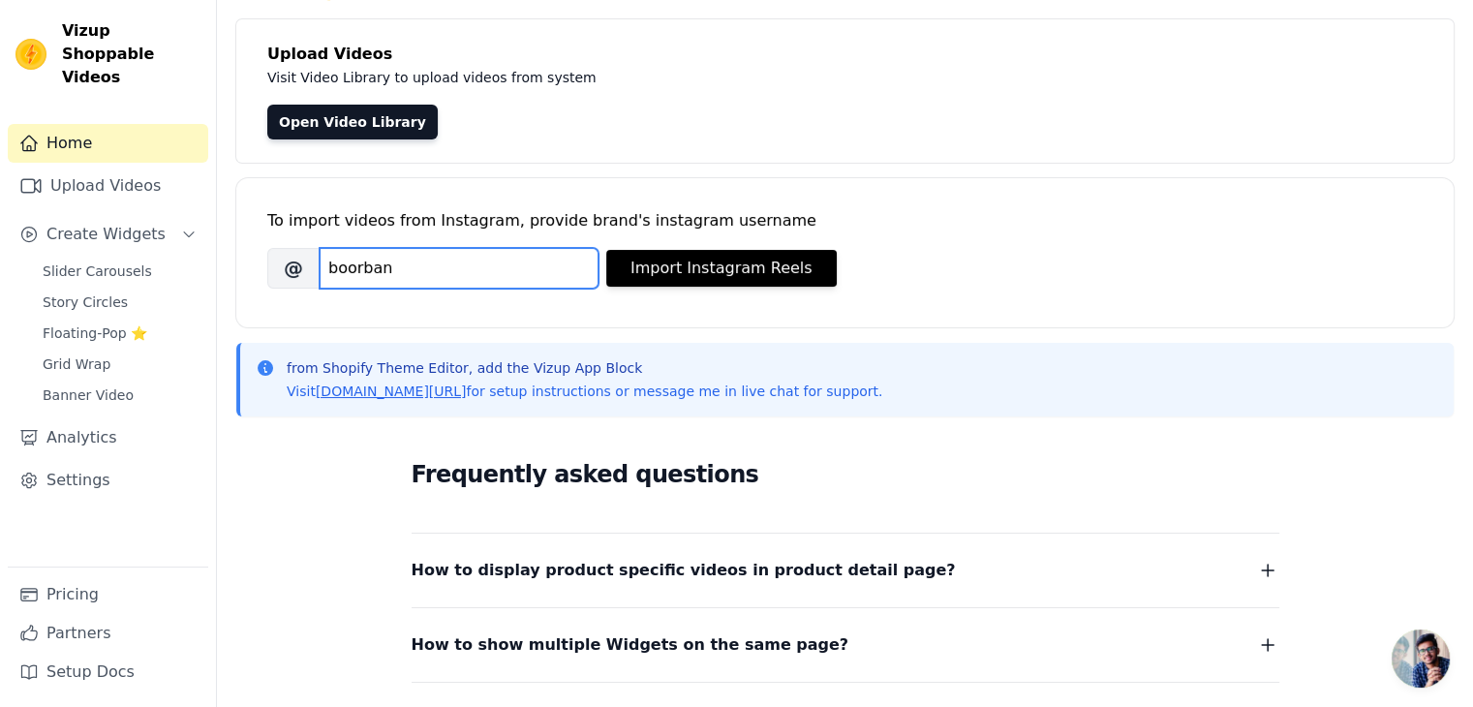
paste input "boorban_store"
paste input "url"
type input "boorban_store"
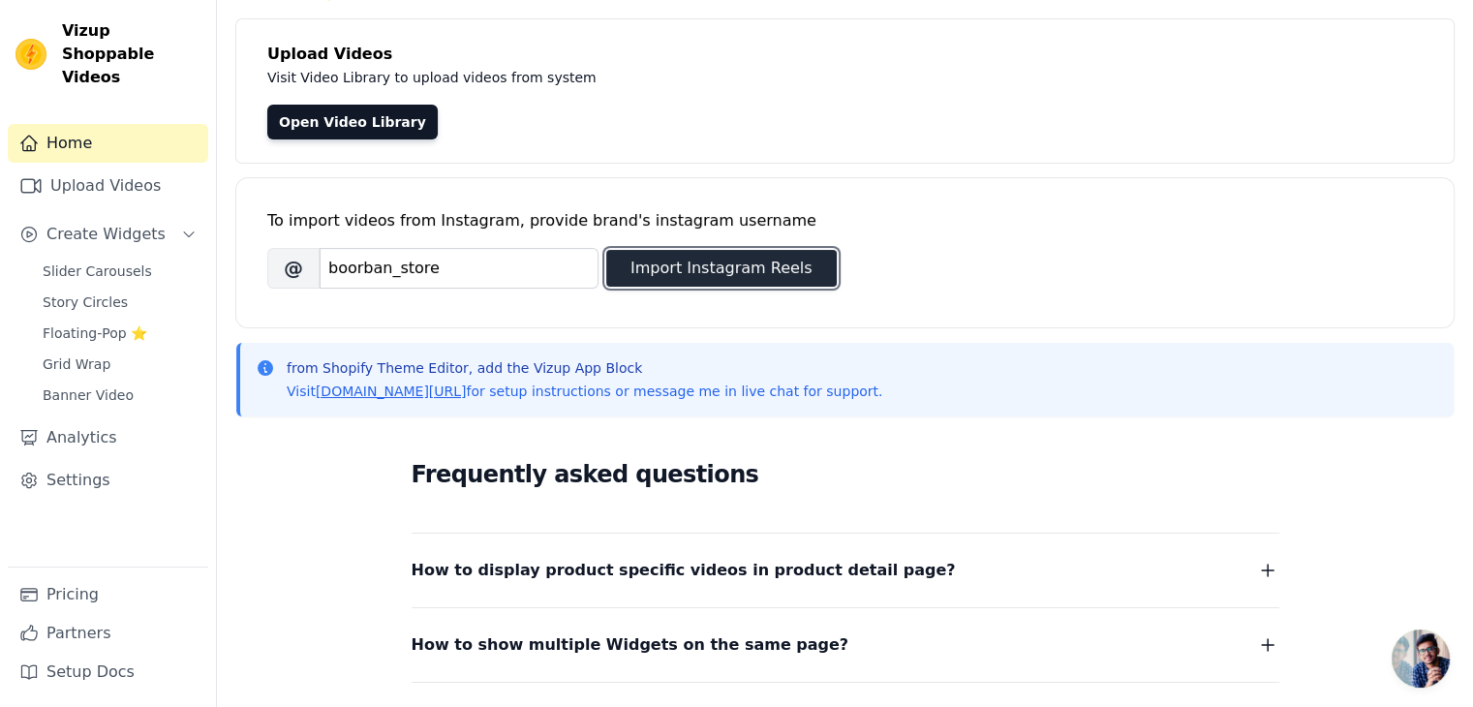
click at [762, 261] on button "Import Instagram Reels" at bounding box center [721, 268] width 230 height 37
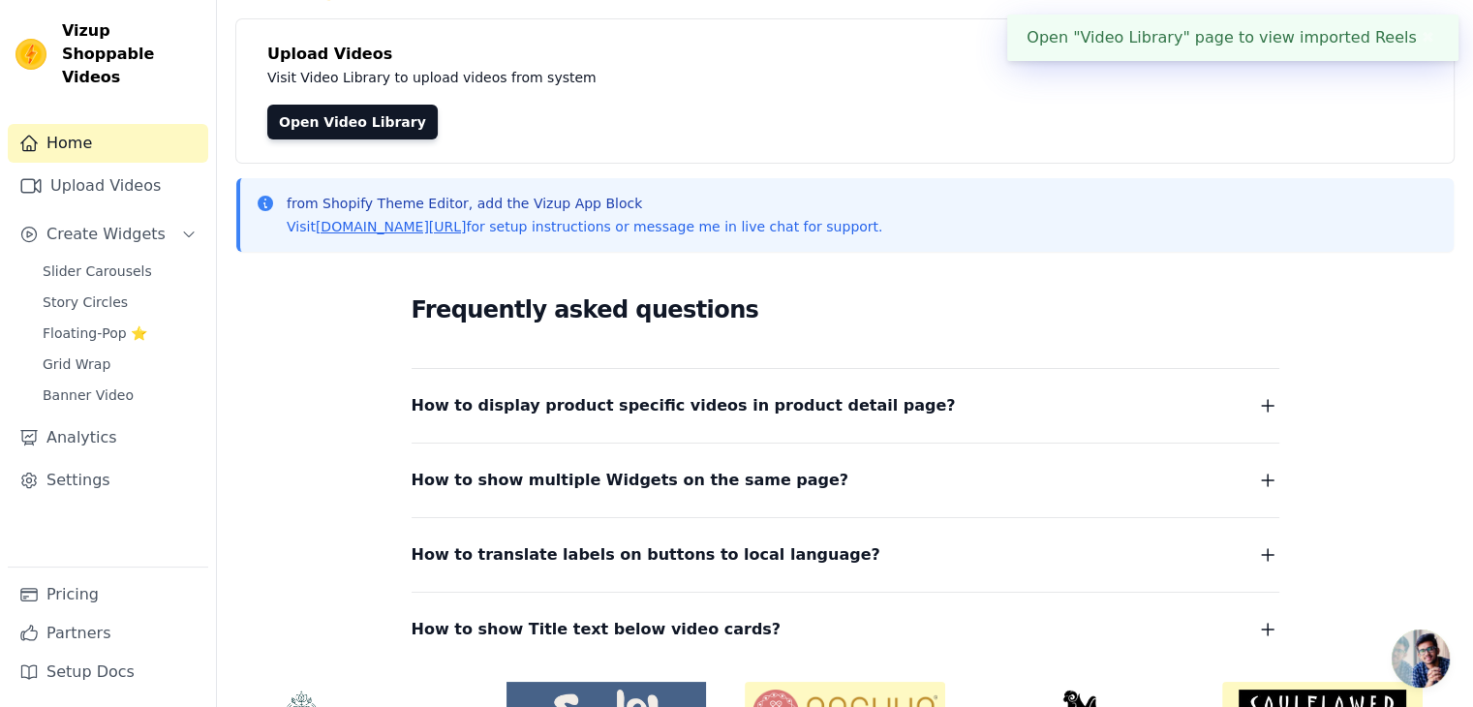
click at [1420, 36] on button "✖" at bounding box center [1428, 37] width 22 height 23
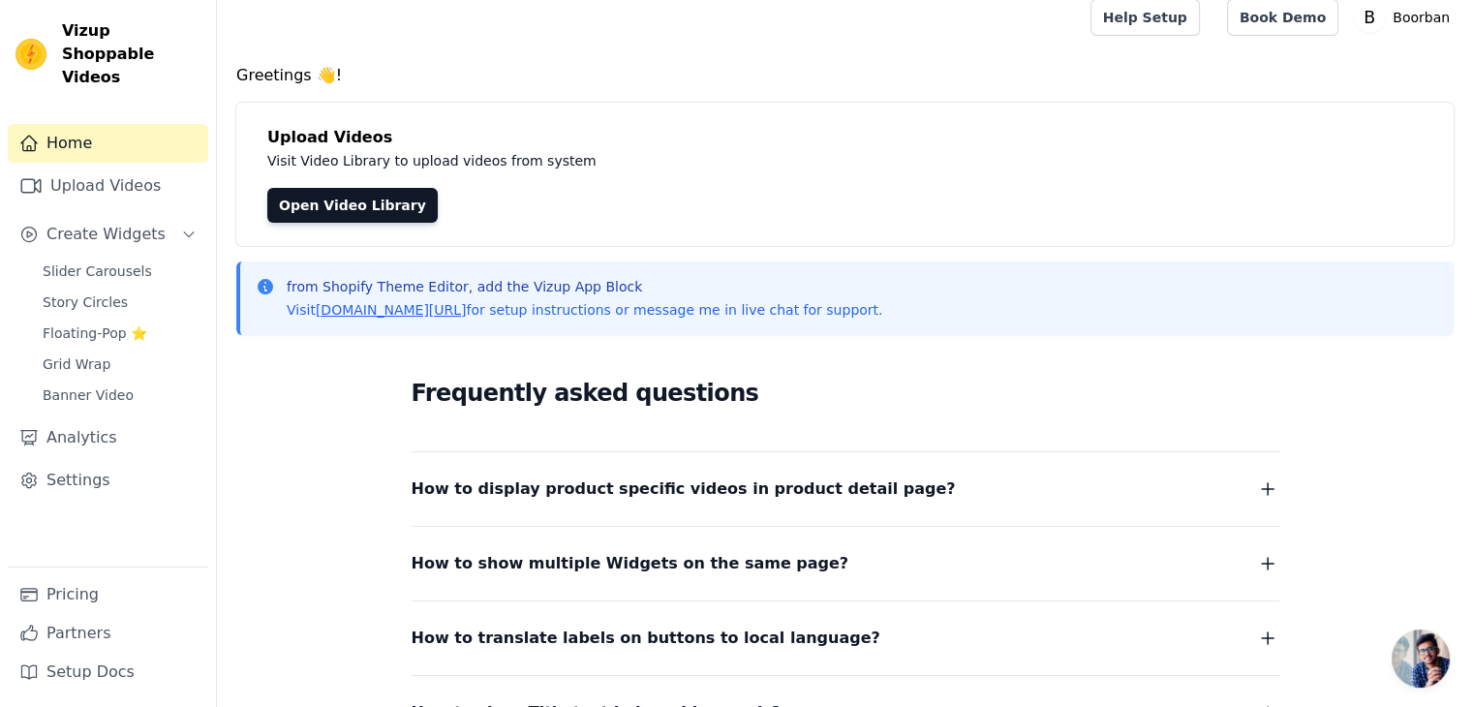
scroll to position [0, 0]
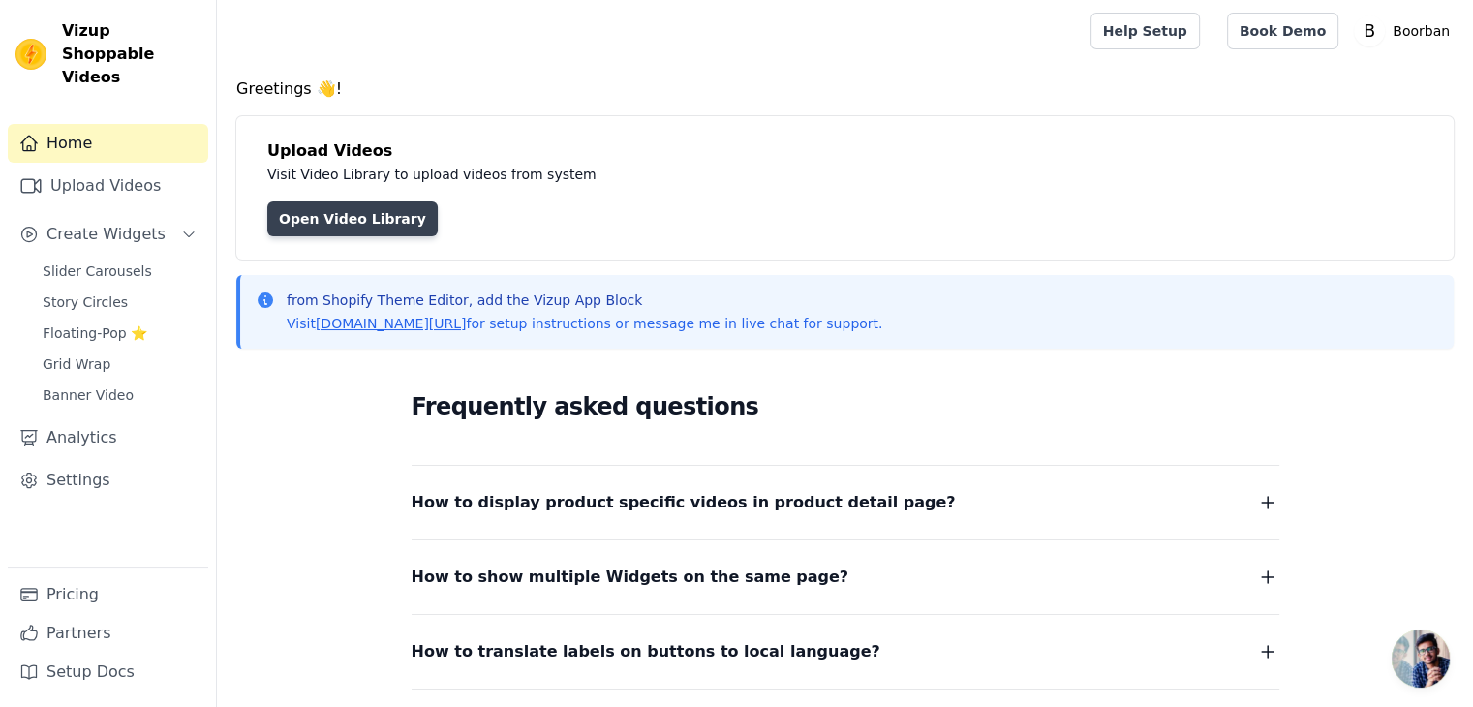
click at [364, 227] on link "Open Video Library" at bounding box center [352, 218] width 170 height 35
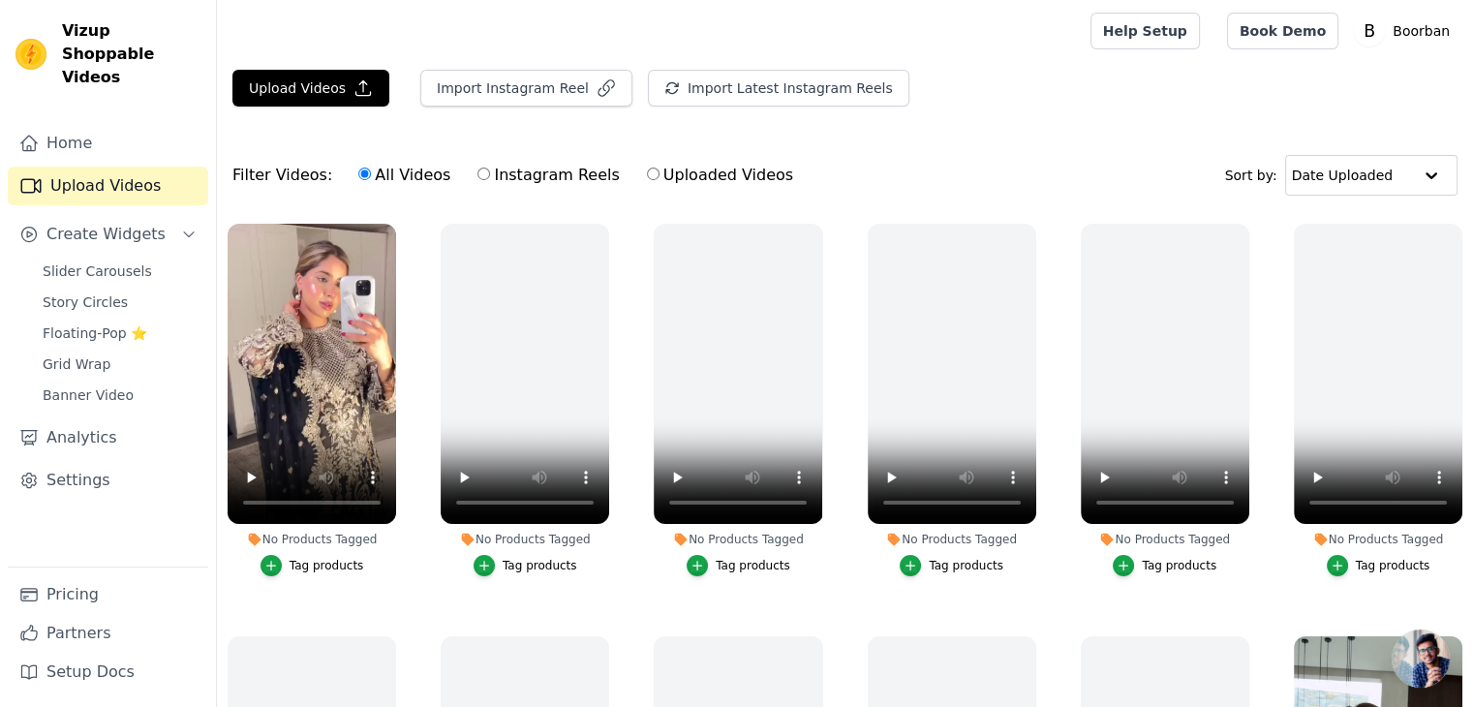
click at [477, 175] on input "Instagram Reels" at bounding box center [483, 174] width 13 height 13
radio input "true"
click at [647, 174] on input "Uploaded Videos" at bounding box center [653, 174] width 13 height 13
radio input "true"
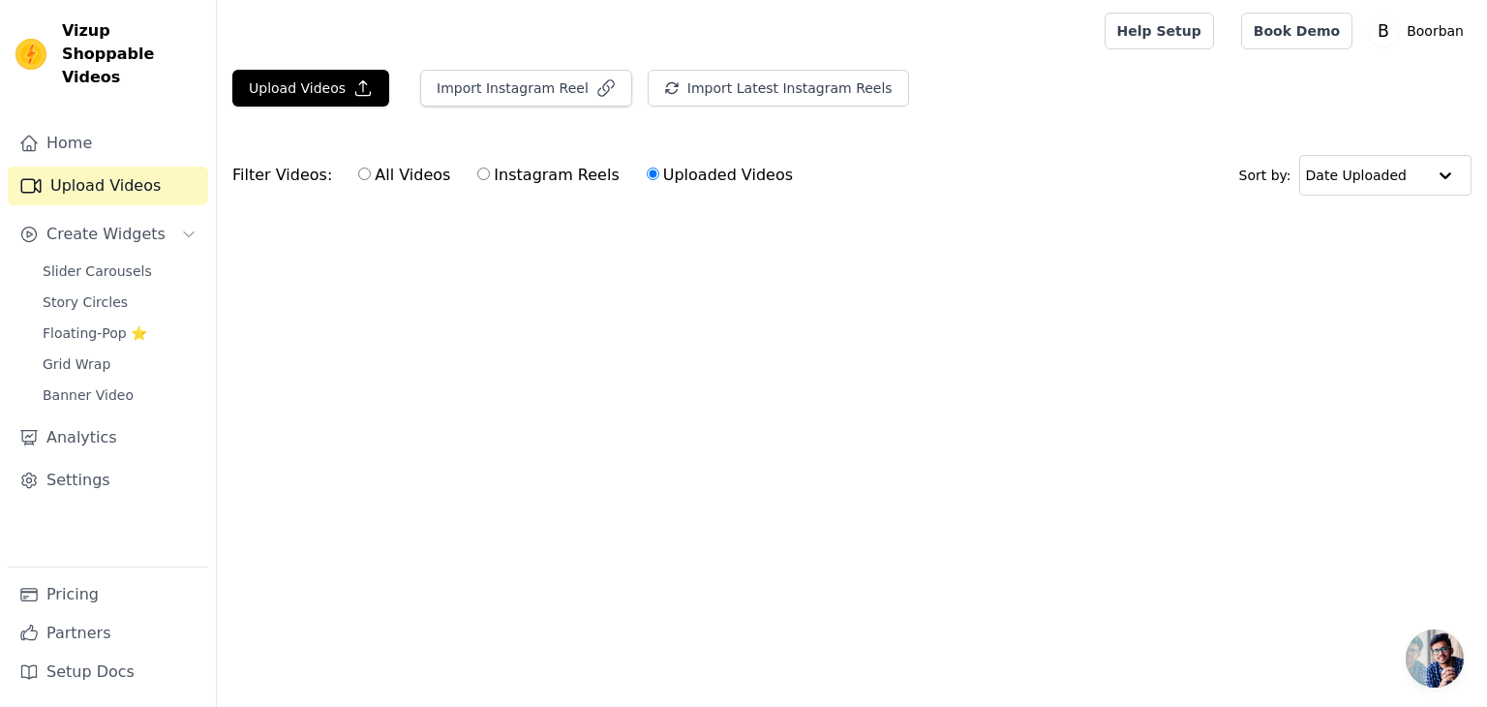
click at [937, 50] on div at bounding box center [656, 31] width 849 height 62
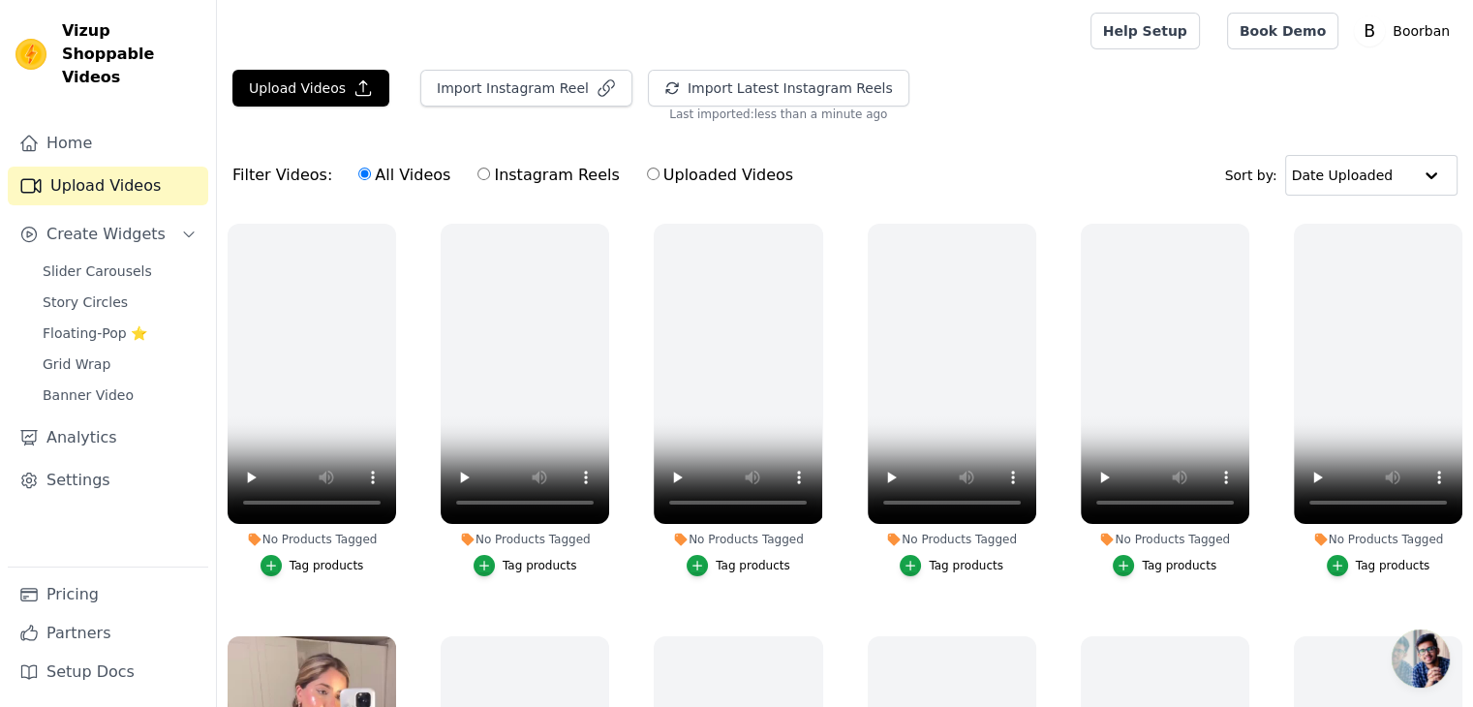
click at [1054, 81] on div "Upload Videos Import Instagram Reel Import Latest Instagram Reels Import Latest…" at bounding box center [845, 96] width 1256 height 52
